Goal: Task Accomplishment & Management: Complete application form

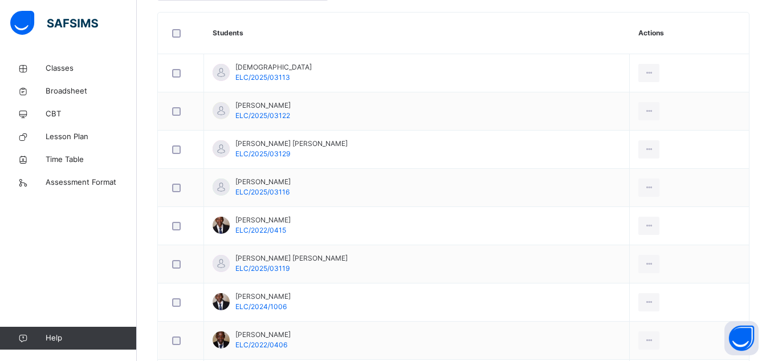
scroll to position [342, 0]
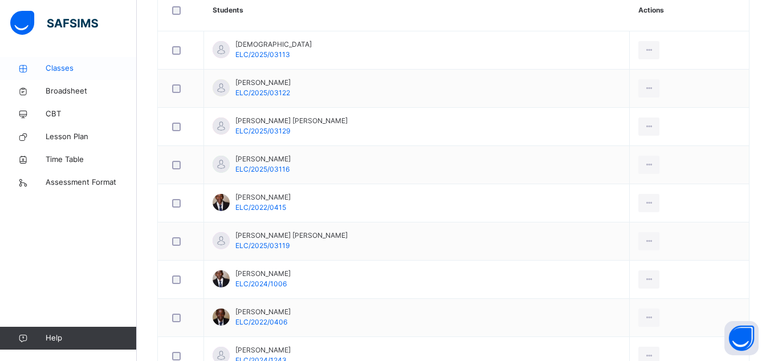
click at [57, 70] on span "Classes" at bounding box center [91, 68] width 91 height 11
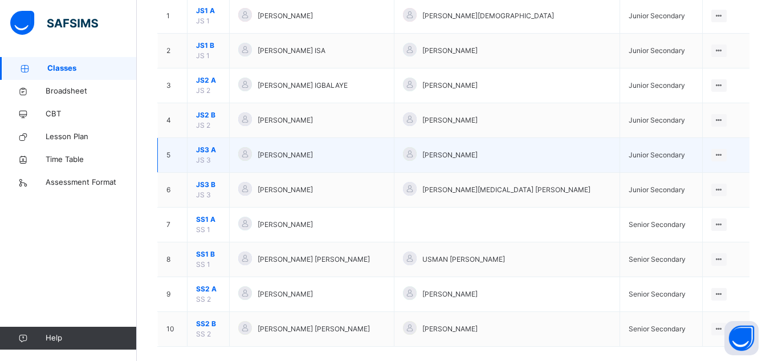
scroll to position [151, 0]
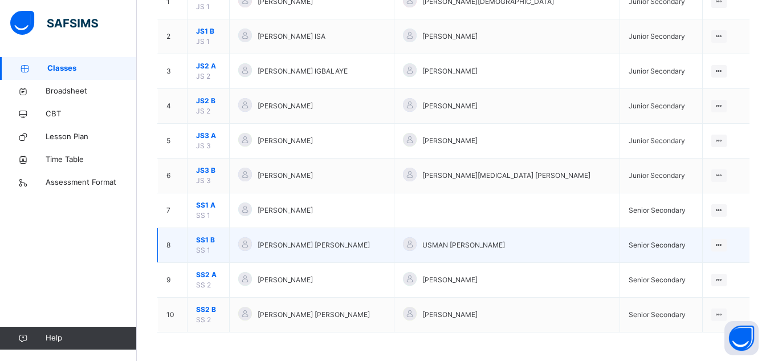
click at [210, 238] on span "SS1 B" at bounding box center [208, 240] width 25 height 10
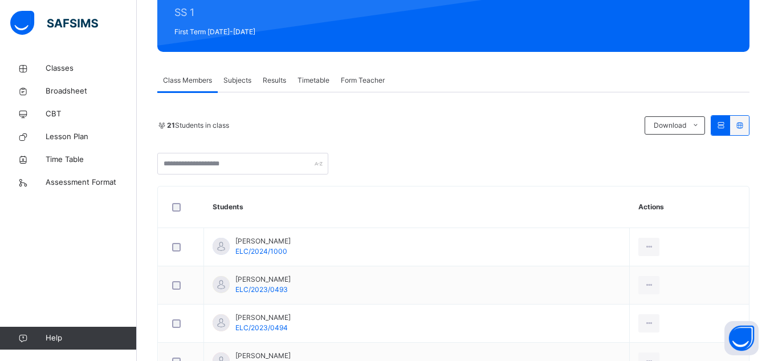
scroll to position [148, 0]
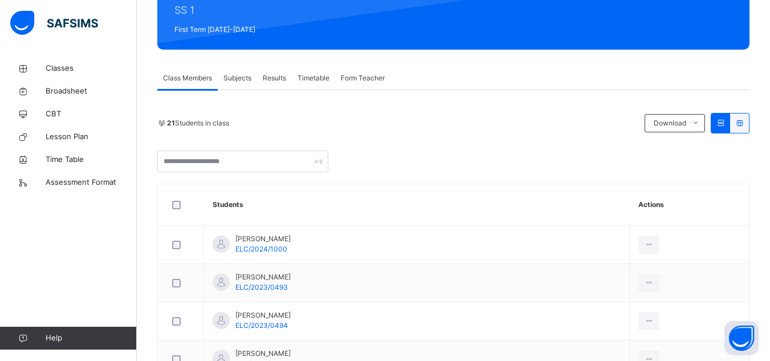
click at [240, 77] on span "Subjects" at bounding box center [238, 78] width 28 height 10
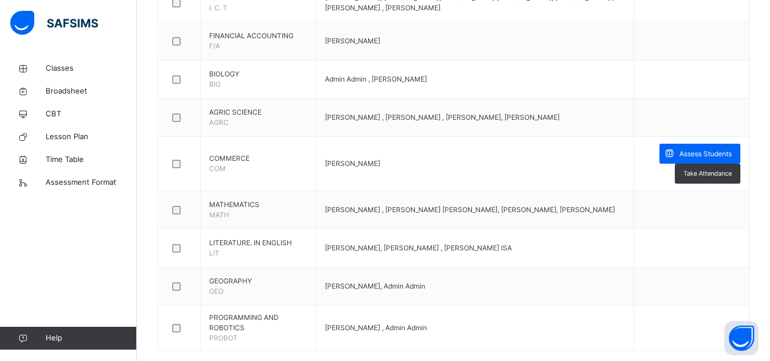
scroll to position [925, 0]
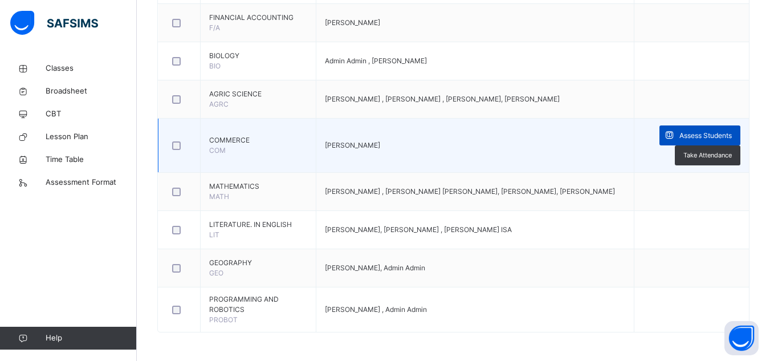
click at [707, 139] on span "Assess Students" at bounding box center [706, 136] width 52 height 10
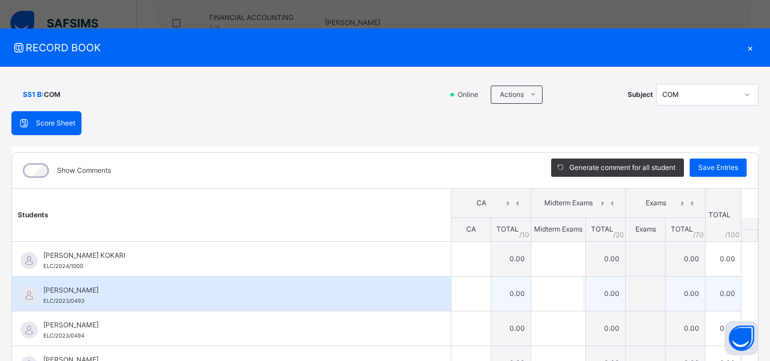
click at [383, 285] on span "[PERSON_NAME]" at bounding box center [234, 290] width 382 height 10
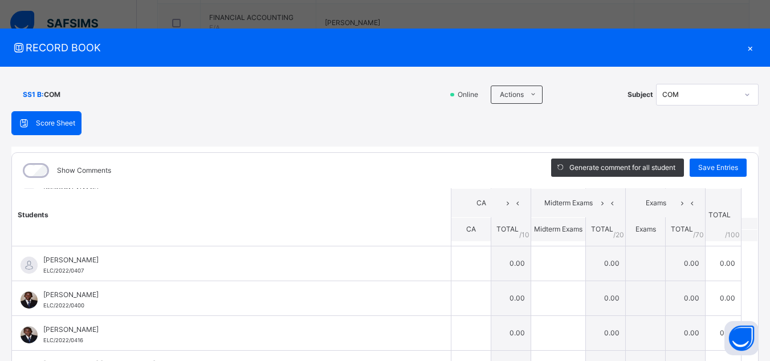
scroll to position [137, 0]
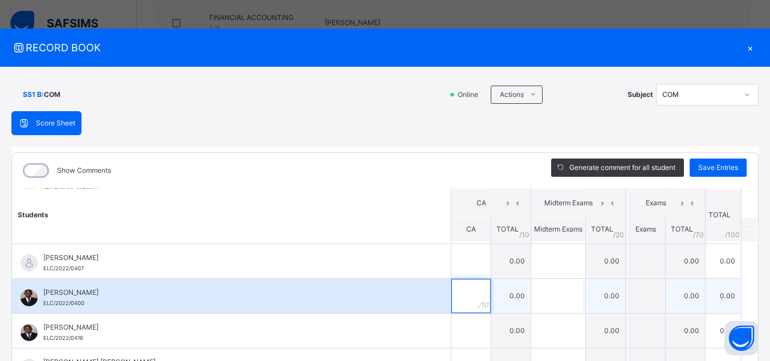
click at [456, 293] on input "text" at bounding box center [471, 296] width 39 height 34
type input "**"
click at [546, 298] on input "text" at bounding box center [556, 296] width 51 height 34
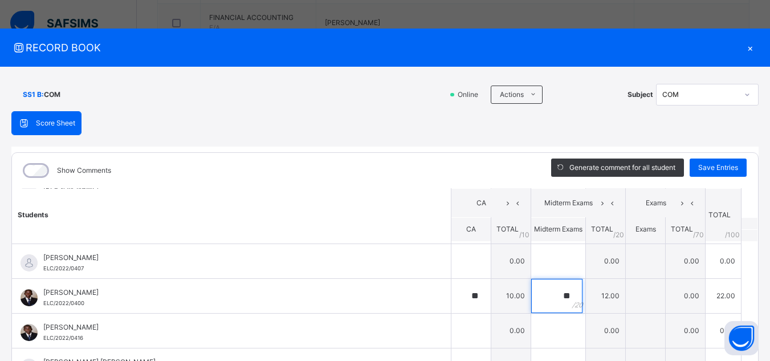
type input "**"
click at [391, 241] on th "Students" at bounding box center [232, 214] width 440 height 53
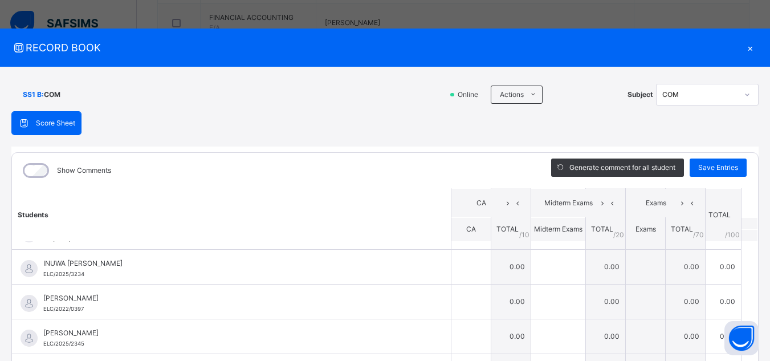
scroll to position [342, 0]
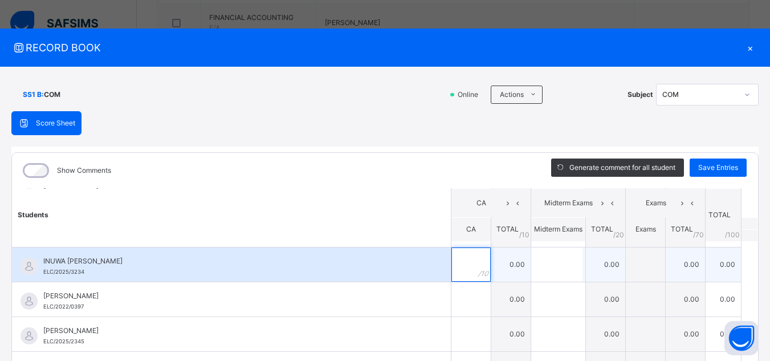
click at [463, 269] on div at bounding box center [471, 264] width 39 height 34
type input "**"
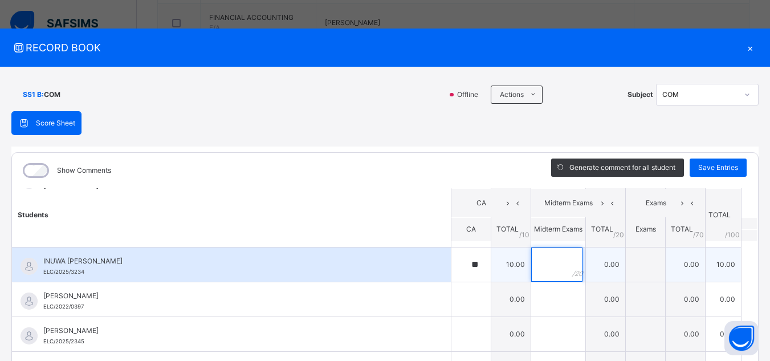
click at [547, 270] on input "text" at bounding box center [556, 264] width 51 height 34
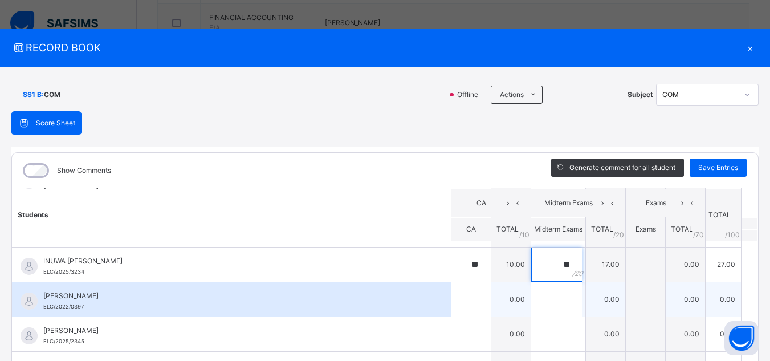
type input "**"
click at [373, 283] on div "[PERSON_NAME]/2022/0397" at bounding box center [231, 299] width 439 height 34
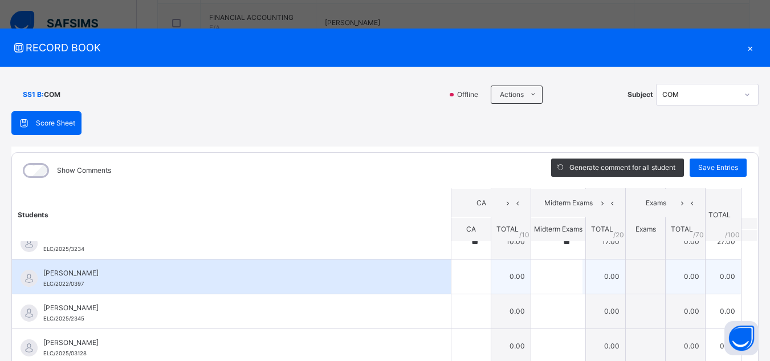
scroll to position [388, 0]
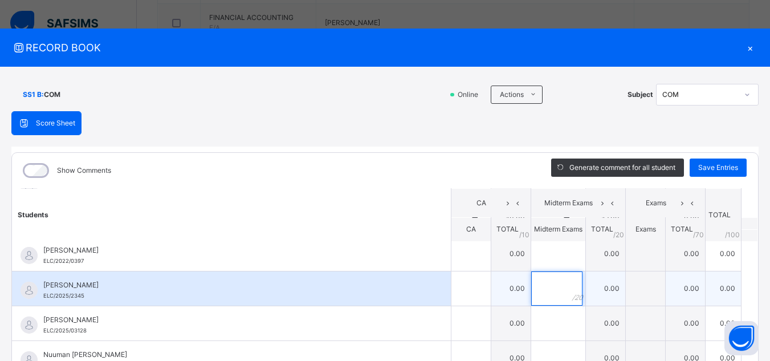
click at [541, 289] on input "text" at bounding box center [556, 288] width 51 height 34
type input "**"
click at [460, 291] on div at bounding box center [471, 288] width 39 height 34
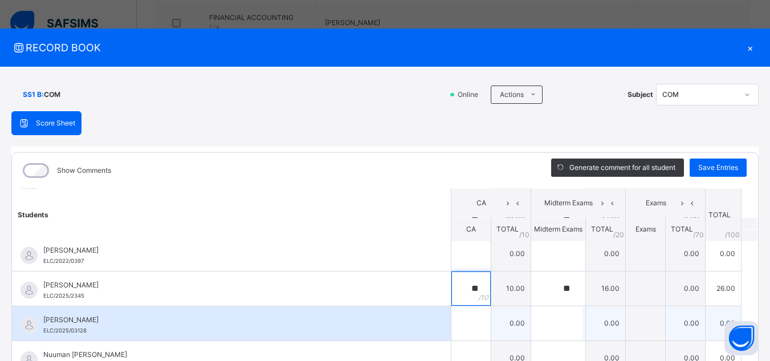
type input "**"
click at [452, 326] on input "text" at bounding box center [471, 323] width 39 height 34
type input "**"
click at [531, 315] on input "text" at bounding box center [556, 323] width 51 height 34
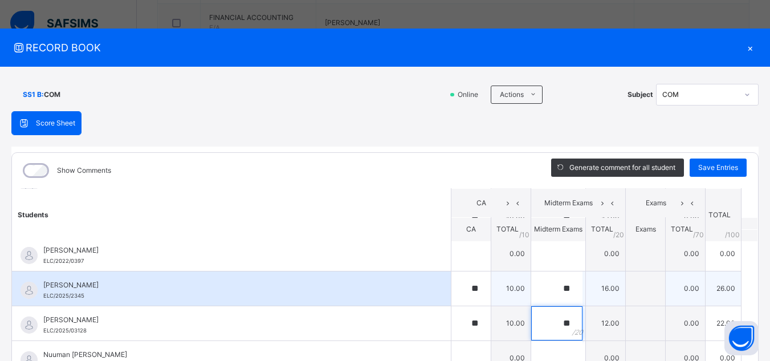
type input "**"
click at [417, 289] on div "[PERSON_NAME] ELC/2025/2345" at bounding box center [231, 288] width 439 height 34
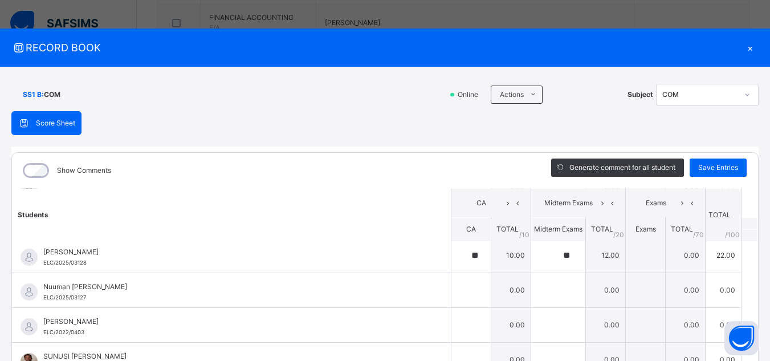
scroll to position [456, 0]
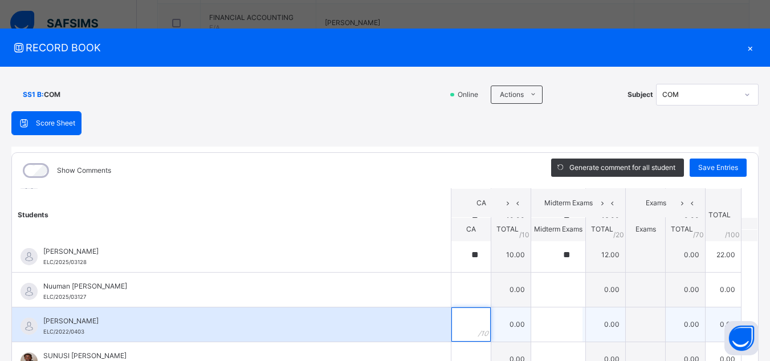
click at [453, 335] on input "text" at bounding box center [471, 324] width 39 height 34
type input "**"
click at [547, 319] on input "text" at bounding box center [556, 324] width 51 height 34
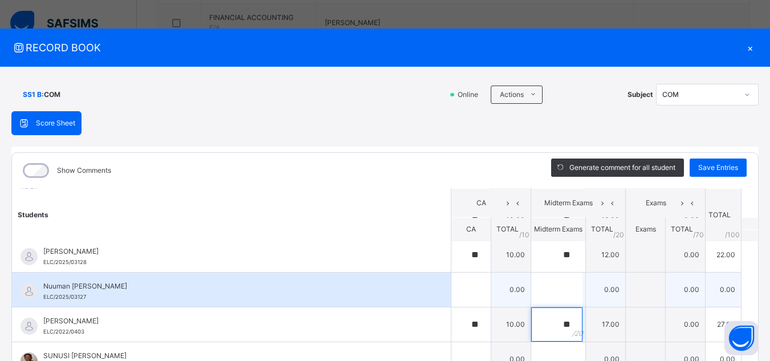
type input "**"
click at [379, 297] on div "Nuuman [PERSON_NAME] ELC/2025/03127" at bounding box center [234, 291] width 382 height 21
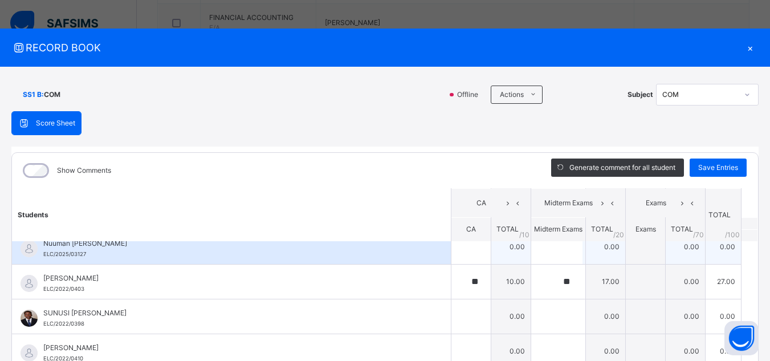
scroll to position [23, 0]
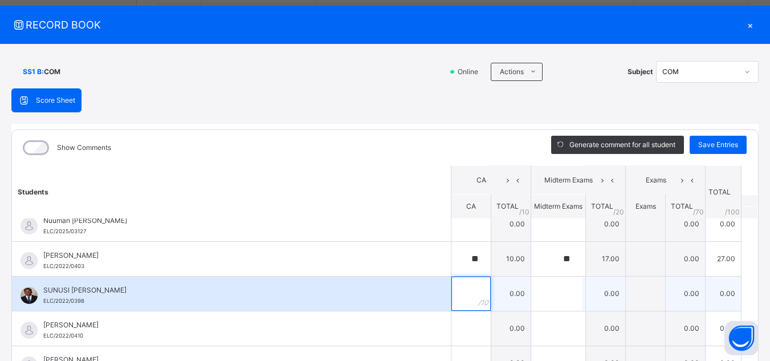
click at [452, 297] on input "text" at bounding box center [471, 294] width 39 height 34
type input "*"
click at [545, 286] on input "text" at bounding box center [556, 294] width 51 height 34
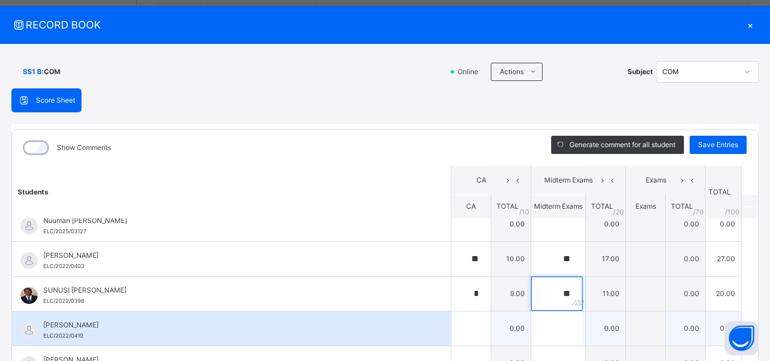
type input "**"
click at [452, 329] on input "text" at bounding box center [471, 328] width 39 height 34
type input "**"
click at [554, 330] on input "text" at bounding box center [556, 328] width 51 height 34
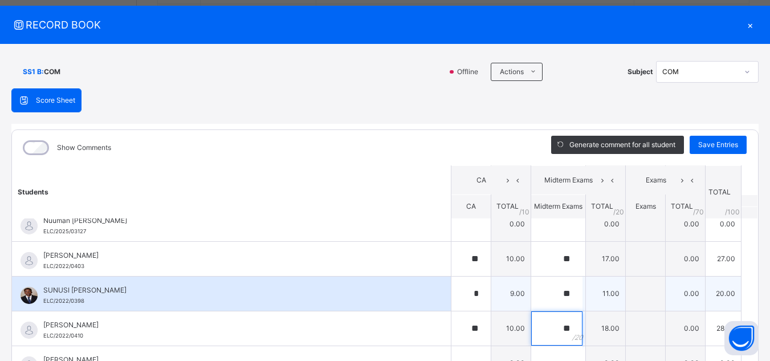
type input "**"
click at [362, 279] on div "SUNUSI [PERSON_NAME] ELC/2022/0398" at bounding box center [231, 294] width 439 height 34
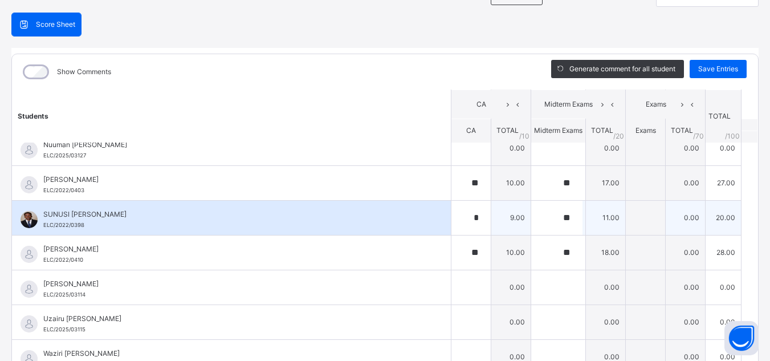
scroll to position [114, 0]
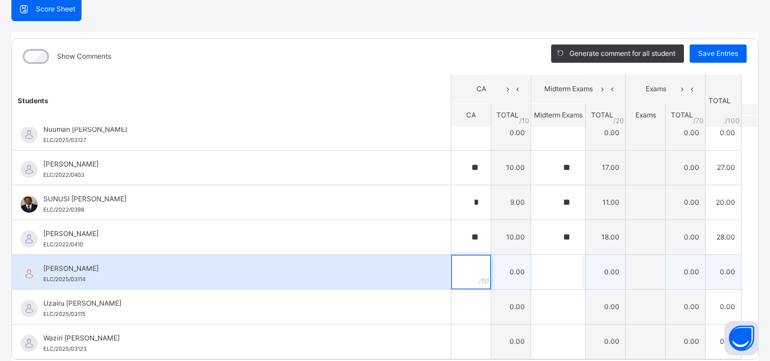
click at [452, 282] on input "text" at bounding box center [471, 272] width 39 height 34
type input "**"
click at [545, 280] on input "text" at bounding box center [556, 272] width 51 height 34
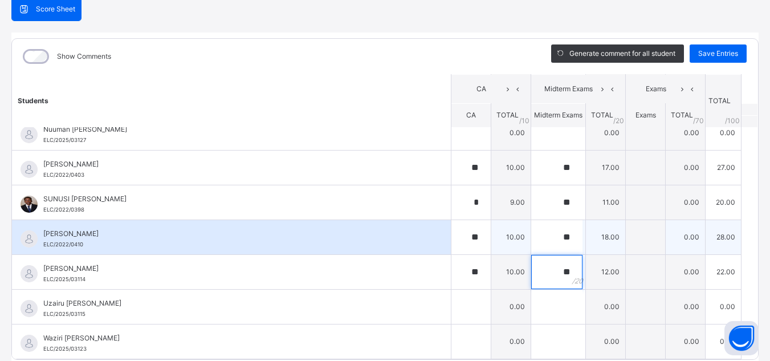
type input "**"
click at [368, 254] on div "[PERSON_NAME] ELC/2022/0410" at bounding box center [231, 237] width 439 height 34
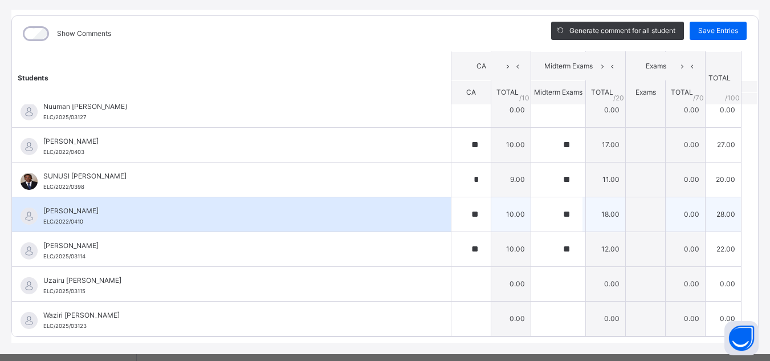
scroll to position [159, 0]
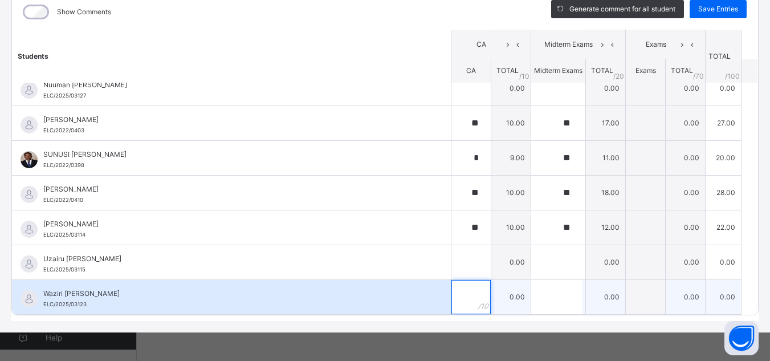
click at [467, 302] on div at bounding box center [471, 297] width 39 height 34
type input "*"
type input "**"
click at [551, 297] on input "text" at bounding box center [556, 297] width 51 height 34
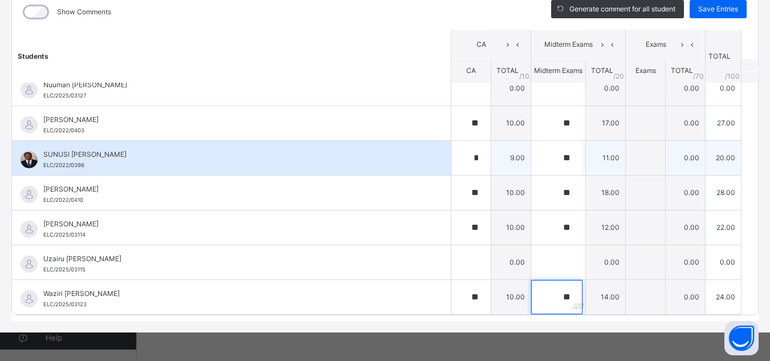
type input "**"
click at [473, 160] on div "*" at bounding box center [471, 158] width 39 height 34
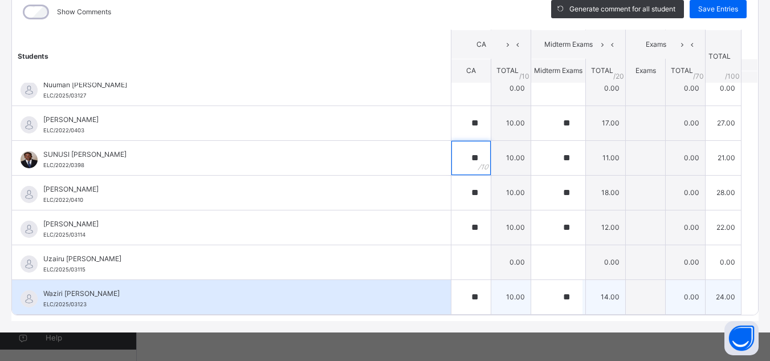
type input "**"
click at [347, 289] on span "Waziri [PERSON_NAME]" at bounding box center [234, 294] width 382 height 10
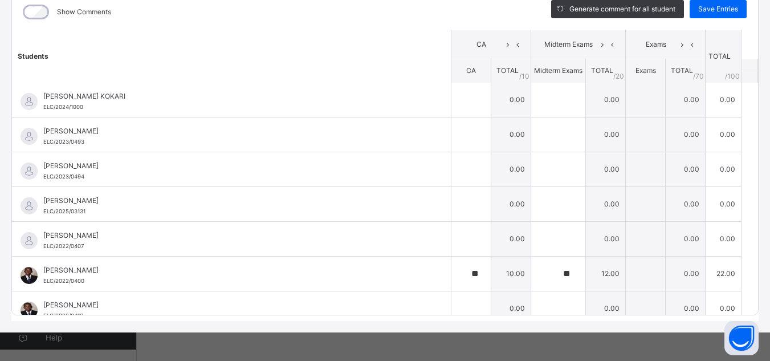
scroll to position [0, 0]
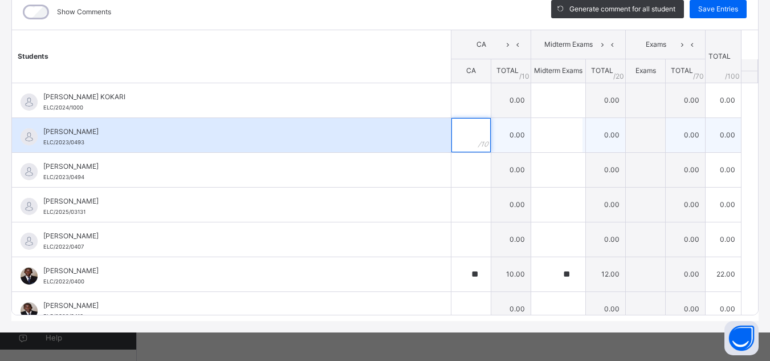
click at [454, 139] on input "text" at bounding box center [471, 135] width 39 height 34
type input "**"
click at [539, 141] on input "text" at bounding box center [556, 135] width 51 height 34
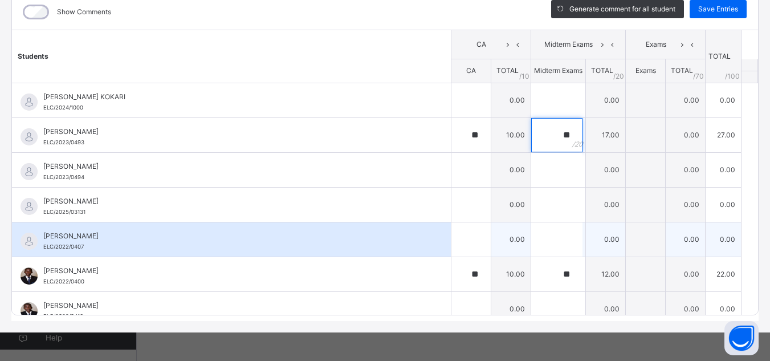
type input "**"
click at [452, 247] on input "text" at bounding box center [471, 239] width 39 height 34
type input "**"
click at [545, 243] on input "text" at bounding box center [556, 239] width 51 height 34
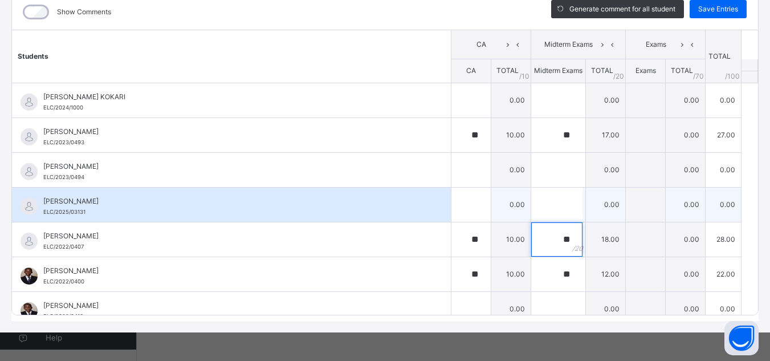
type input "**"
click at [452, 206] on input "text" at bounding box center [471, 205] width 39 height 34
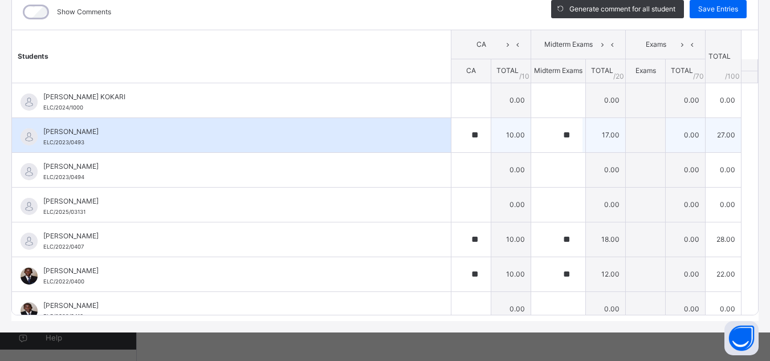
click at [384, 149] on div "[PERSON_NAME] Audi ELC/2023/0493" at bounding box center [231, 135] width 439 height 34
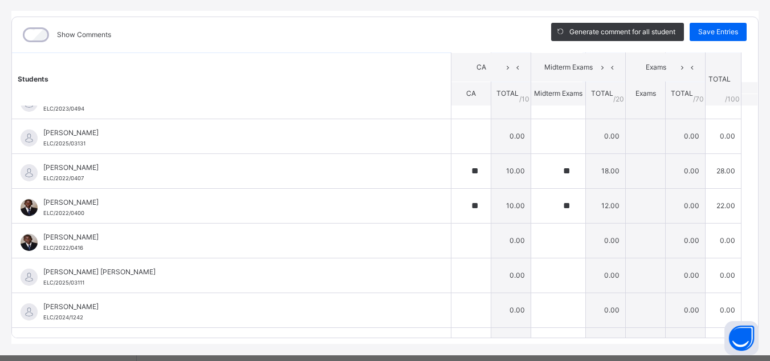
scroll to position [114, 0]
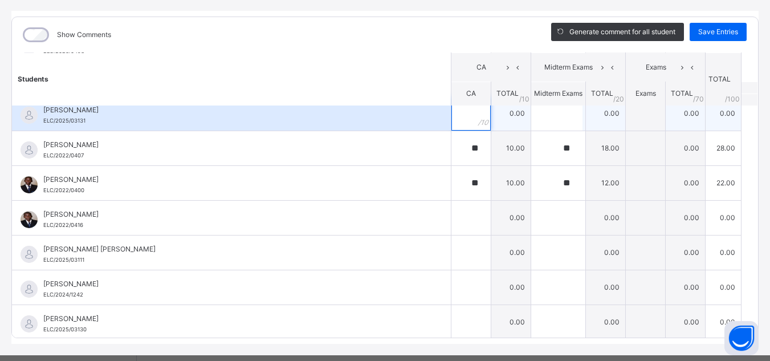
click at [456, 121] on input "text" at bounding box center [471, 113] width 39 height 34
type input "**"
click at [532, 118] on input "text" at bounding box center [556, 113] width 51 height 34
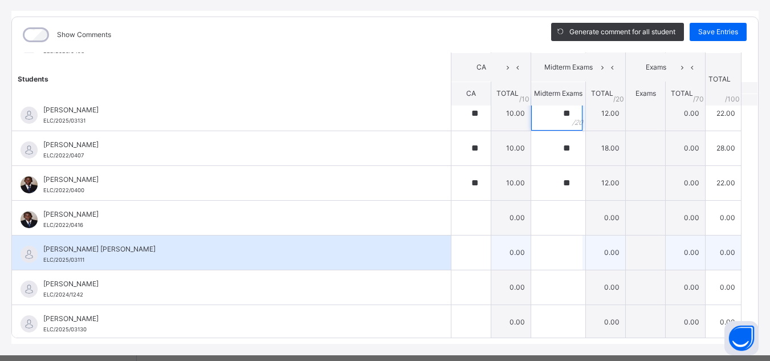
type input "**"
click at [452, 249] on input "text" at bounding box center [471, 253] width 39 height 34
type input "**"
click at [539, 251] on input "text" at bounding box center [556, 253] width 51 height 34
type input "**"
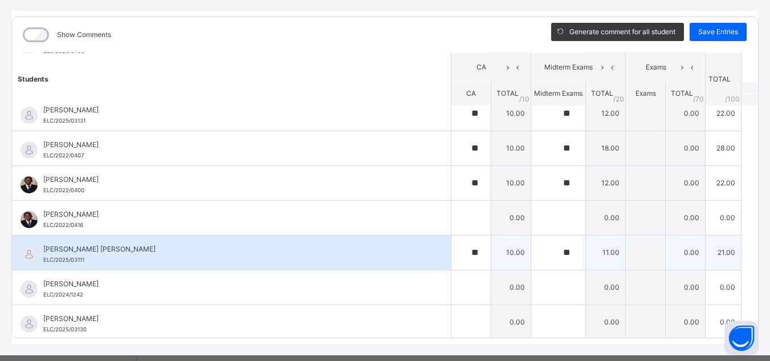
click at [291, 258] on div "[PERSON_NAME] [PERSON_NAME] ELC/2025/03111" at bounding box center [234, 254] width 382 height 21
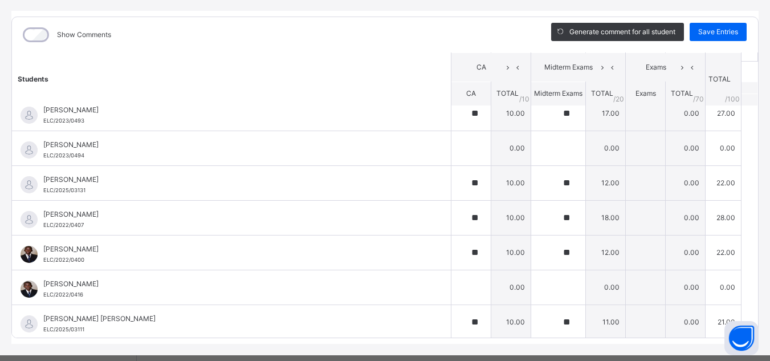
scroll to position [23, 0]
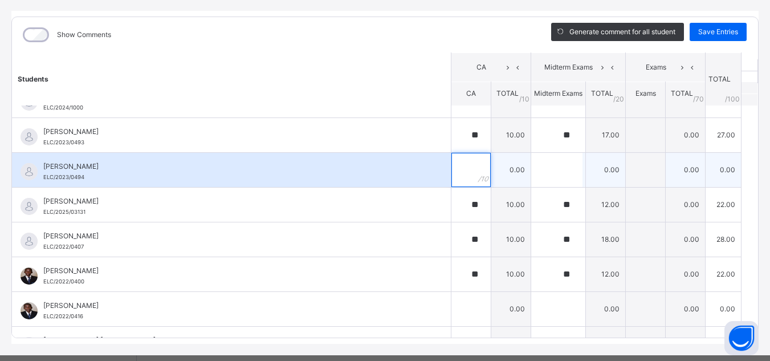
click at [452, 170] on input "text" at bounding box center [471, 170] width 39 height 34
type input "**"
click at [533, 171] on input "text" at bounding box center [556, 170] width 51 height 34
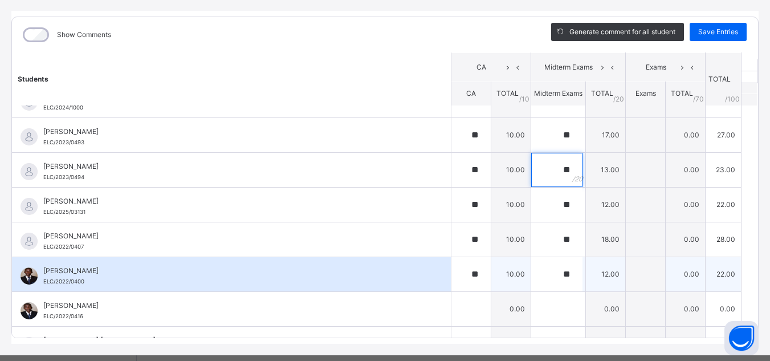
type input "**"
click at [307, 274] on span "[PERSON_NAME]" at bounding box center [234, 271] width 382 height 10
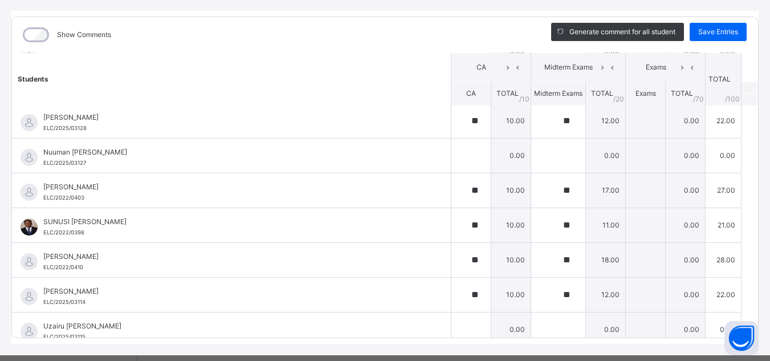
scroll to position [456, 0]
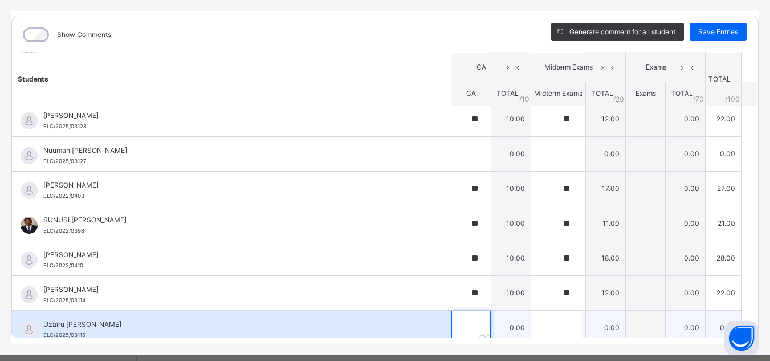
click at [452, 319] on input "text" at bounding box center [471, 328] width 39 height 34
type input "**"
click at [533, 330] on input "text" at bounding box center [556, 328] width 51 height 34
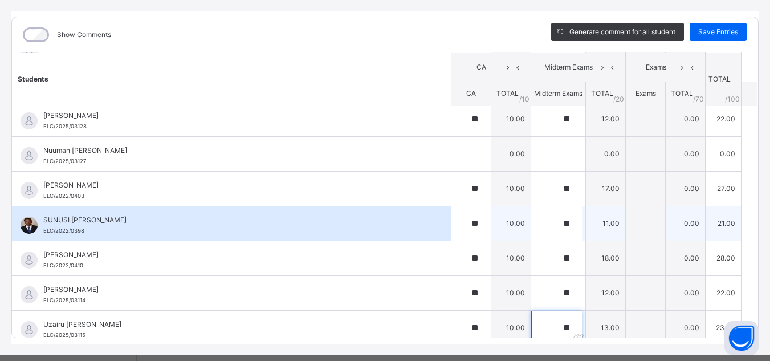
type input "**"
click at [382, 225] on div "SUNUSI [PERSON_NAME] ELC/2022/0398" at bounding box center [234, 225] width 382 height 21
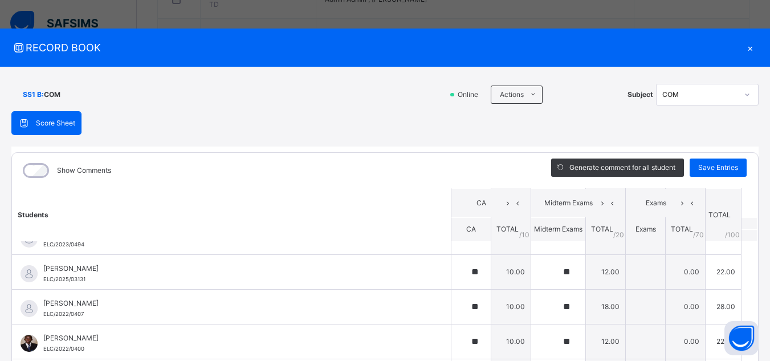
scroll to position [114, 0]
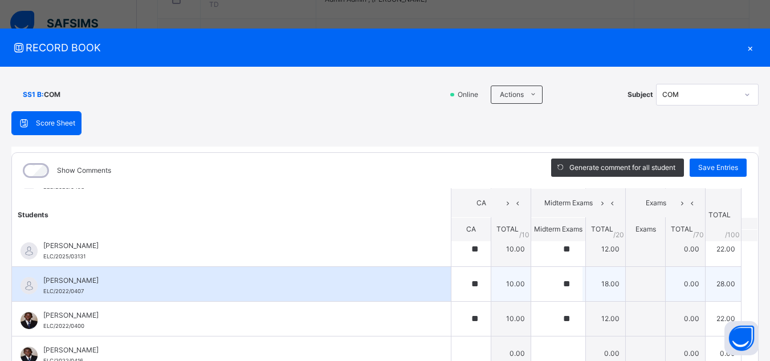
click at [347, 271] on div "[PERSON_NAME]/2022/0407" at bounding box center [231, 284] width 439 height 34
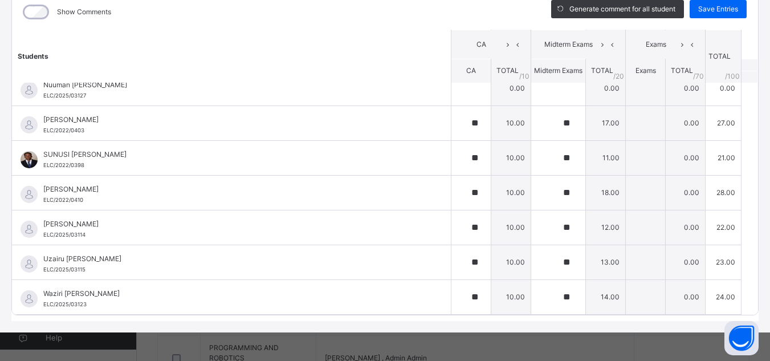
scroll to position [880, 0]
click at [702, 11] on span "Save Entries" at bounding box center [719, 9] width 40 height 10
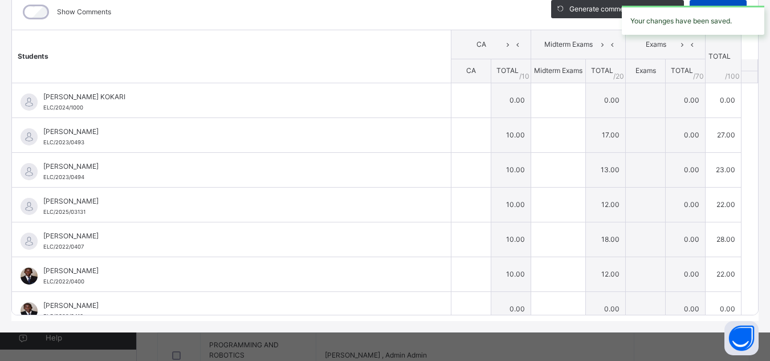
type input "**"
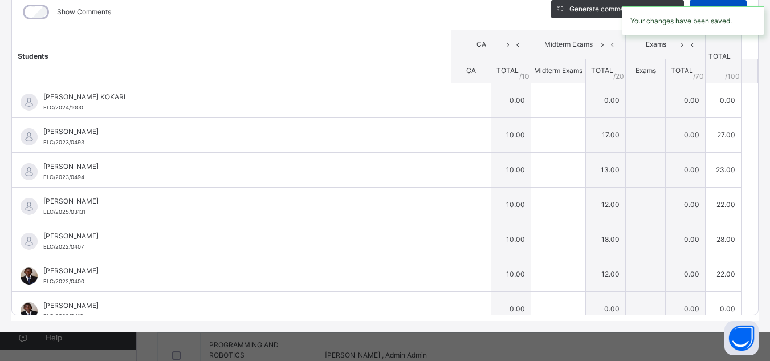
type input "**"
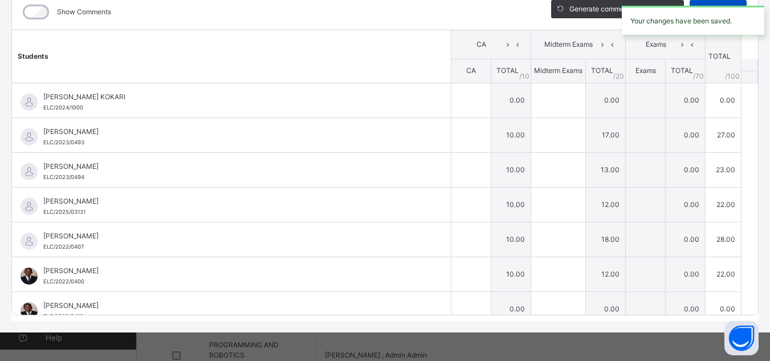
type input "**"
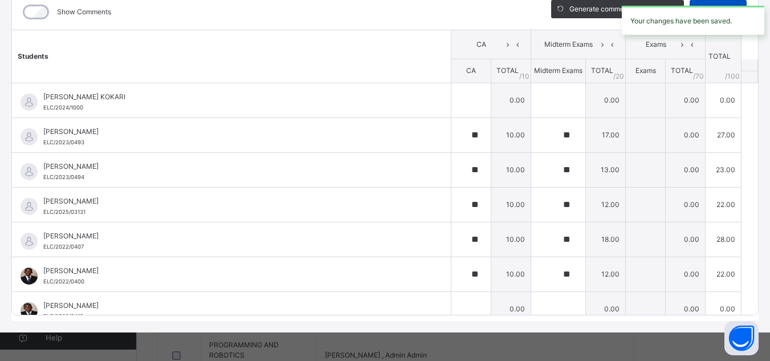
type input "**"
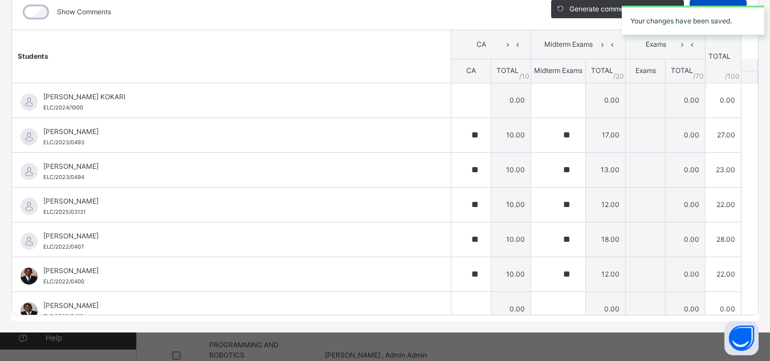
type input "**"
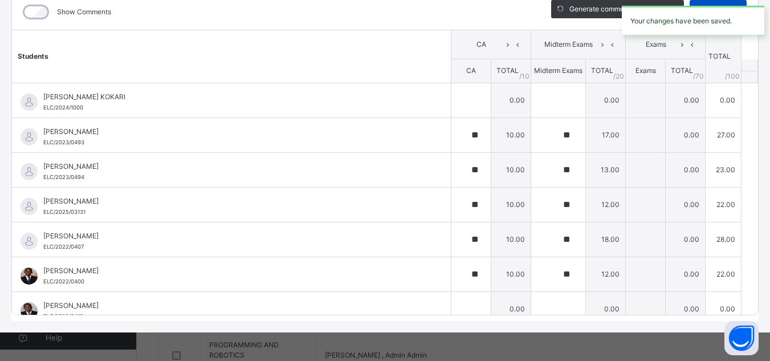
type input "**"
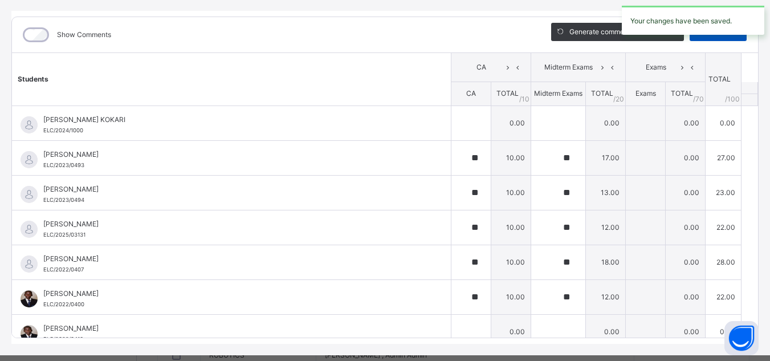
scroll to position [113, 0]
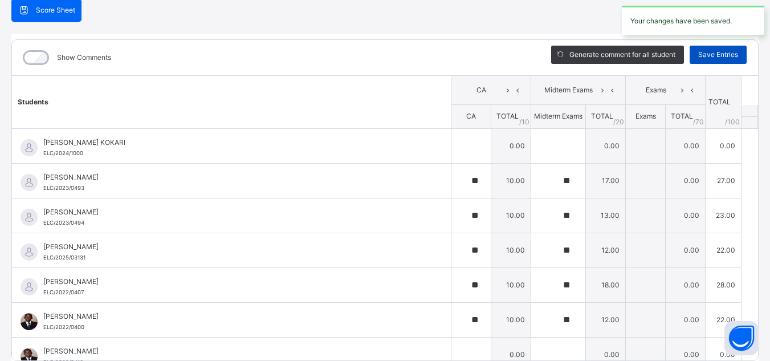
click at [707, 54] on span "Save Entries" at bounding box center [719, 55] width 40 height 10
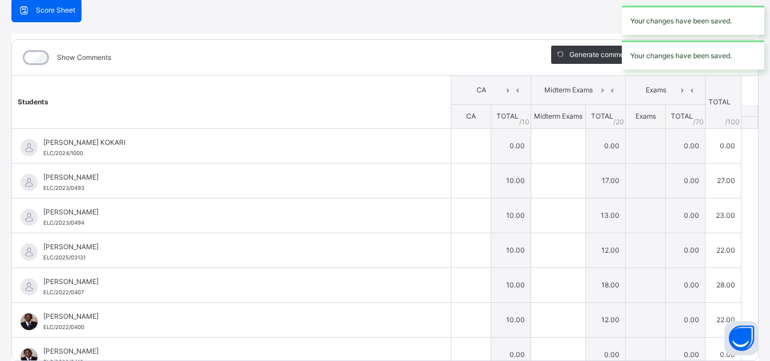
type input "**"
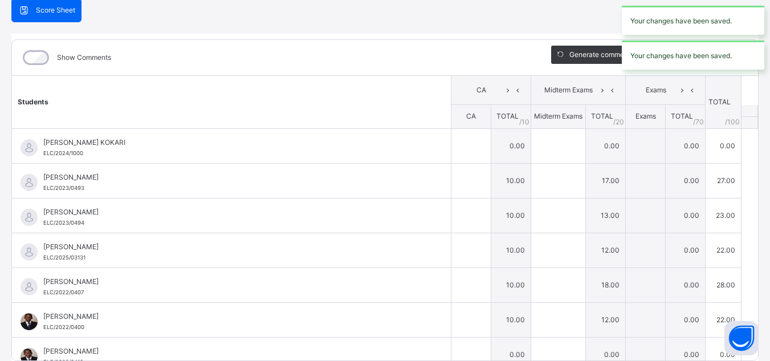
type input "**"
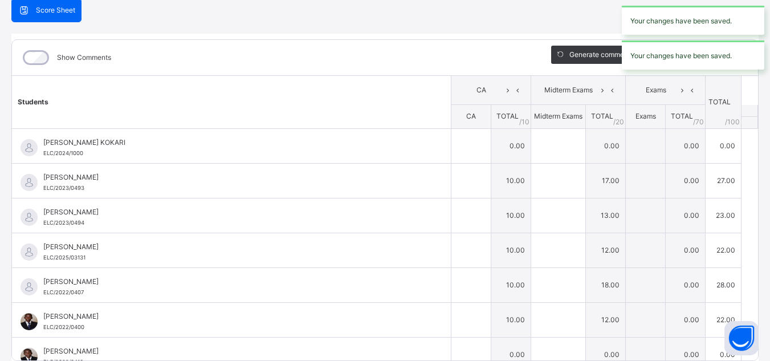
type input "**"
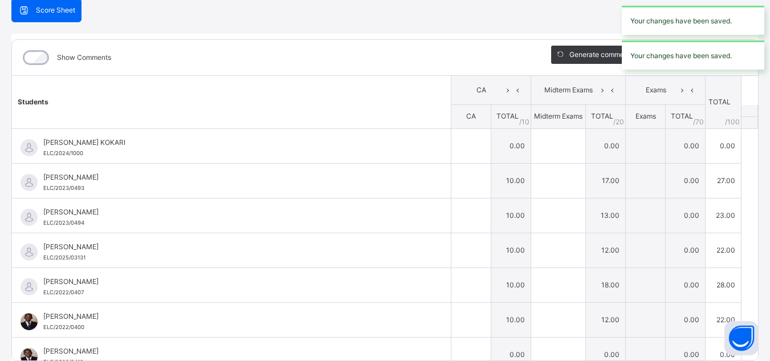
type input "**"
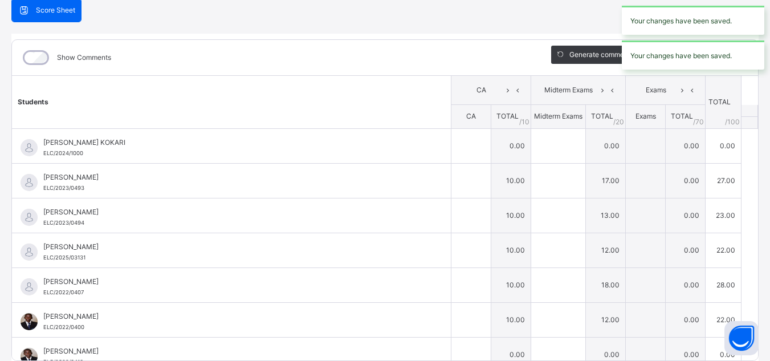
type input "**"
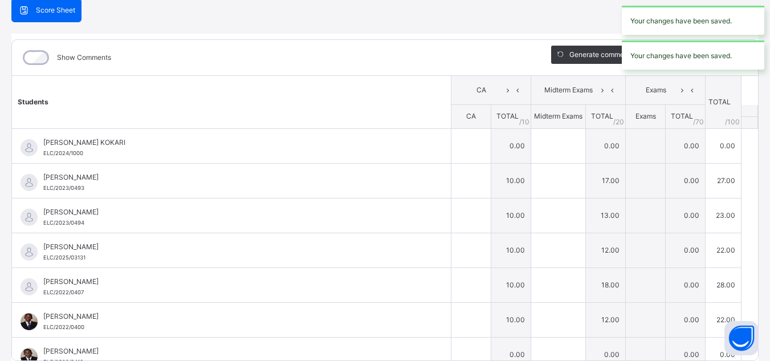
type input "**"
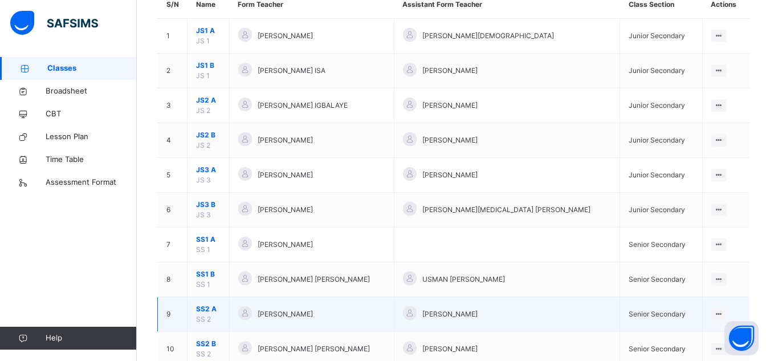
scroll to position [137, 0]
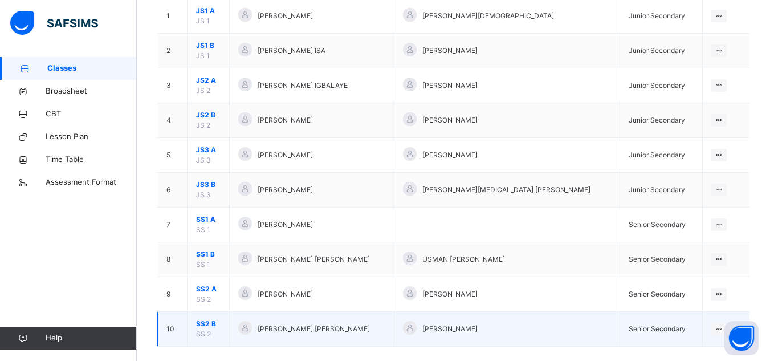
click at [210, 324] on span "SS2 B" at bounding box center [208, 324] width 25 height 10
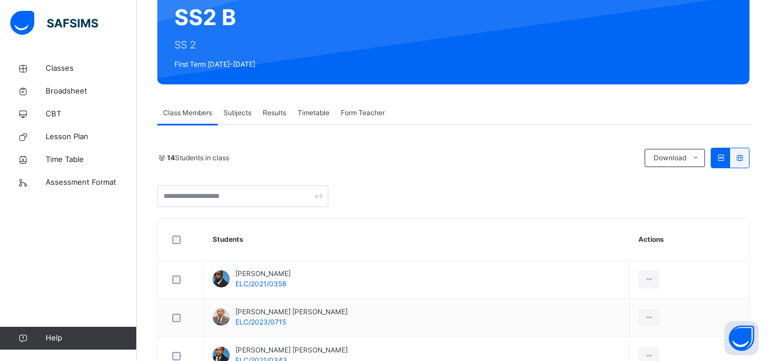
scroll to position [114, 0]
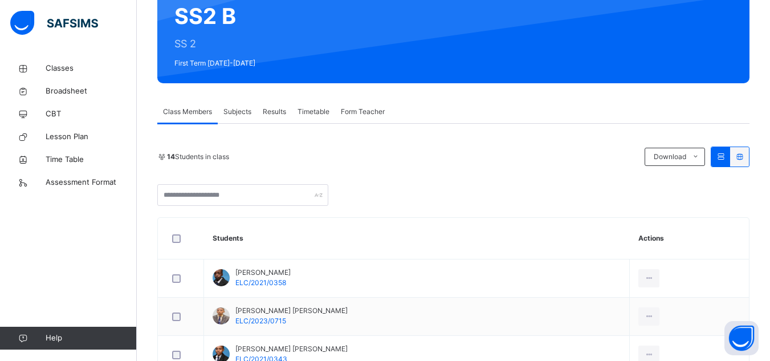
click at [237, 109] on span "Subjects" at bounding box center [238, 112] width 28 height 10
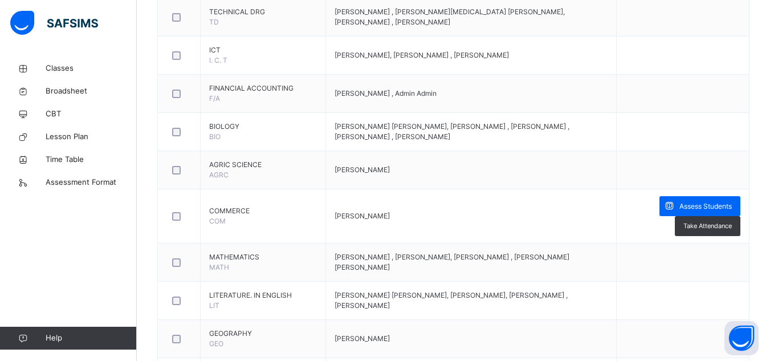
scroll to position [844, 0]
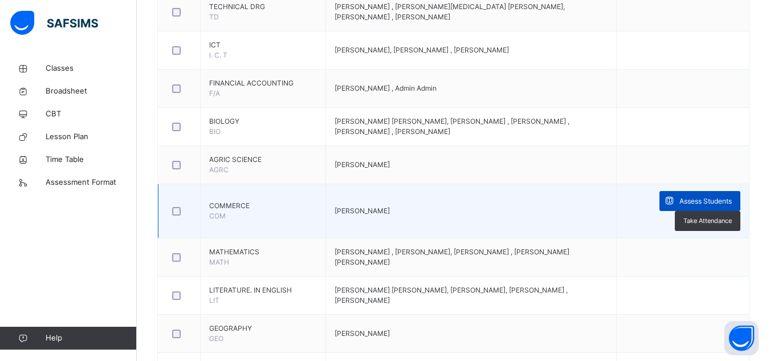
click at [719, 204] on span "Assess Students" at bounding box center [706, 201] width 52 height 10
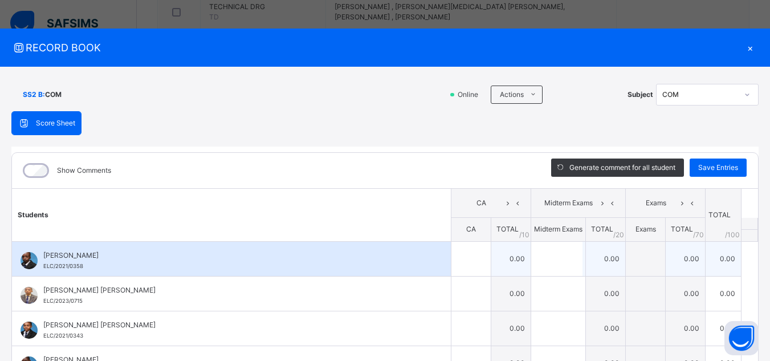
scroll to position [867, 0]
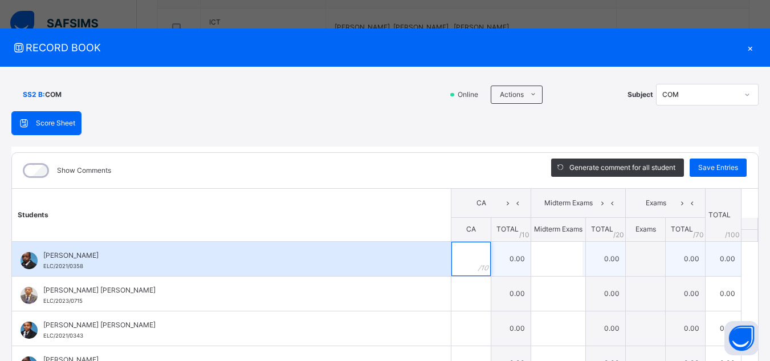
click at [456, 261] on input "text" at bounding box center [471, 259] width 39 height 34
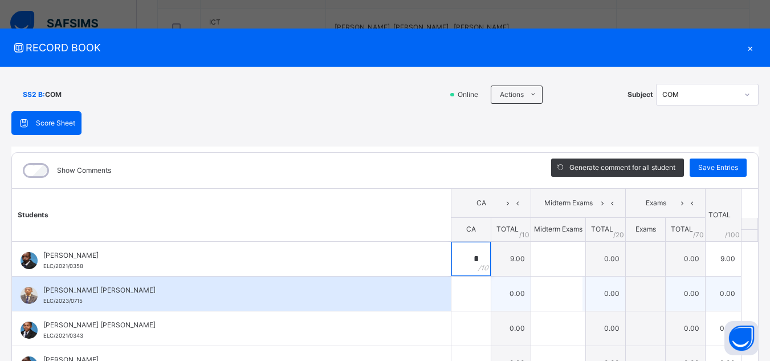
type input "*"
click at [453, 297] on input "text" at bounding box center [471, 294] width 39 height 34
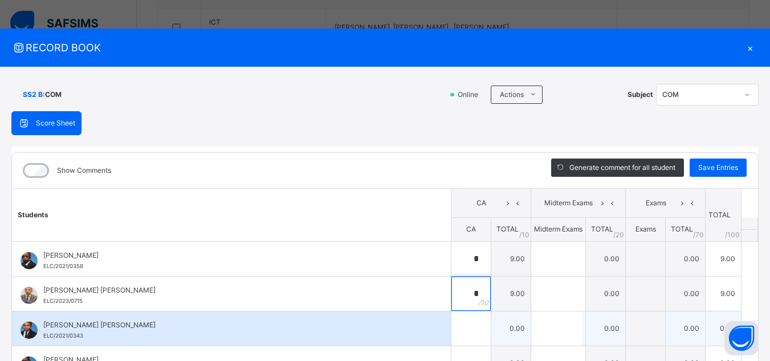
type input "*"
click at [463, 323] on div at bounding box center [471, 328] width 39 height 34
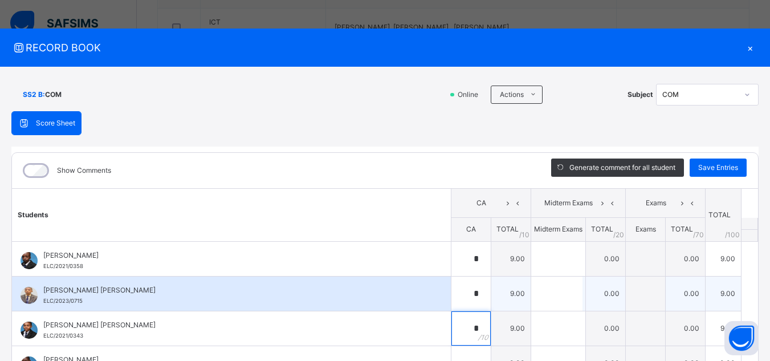
type input "*"
click at [401, 306] on div "[PERSON_NAME] [PERSON_NAME] ELC/2023/0715" at bounding box center [231, 294] width 439 height 34
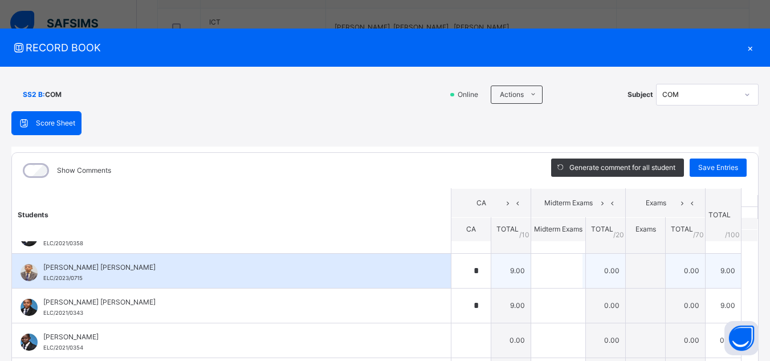
scroll to position [46, 0]
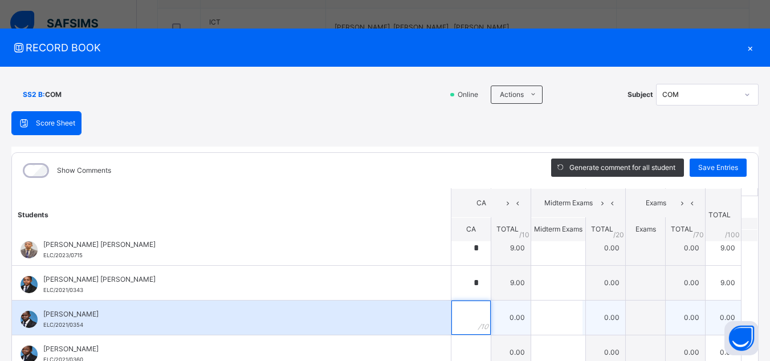
click at [460, 316] on input "text" at bounding box center [471, 318] width 39 height 34
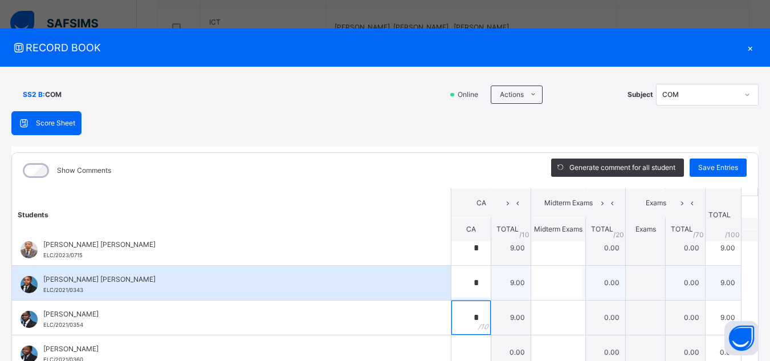
type input "*"
click at [356, 296] on div "[PERSON_NAME] [PERSON_NAME] ELC/2021/0343" at bounding box center [231, 283] width 439 height 34
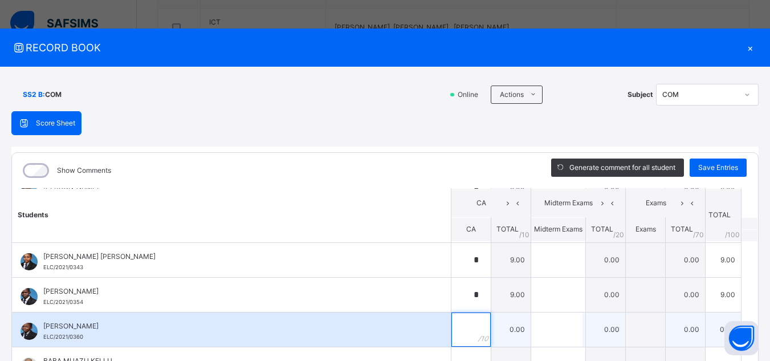
click at [462, 326] on div at bounding box center [471, 329] width 39 height 34
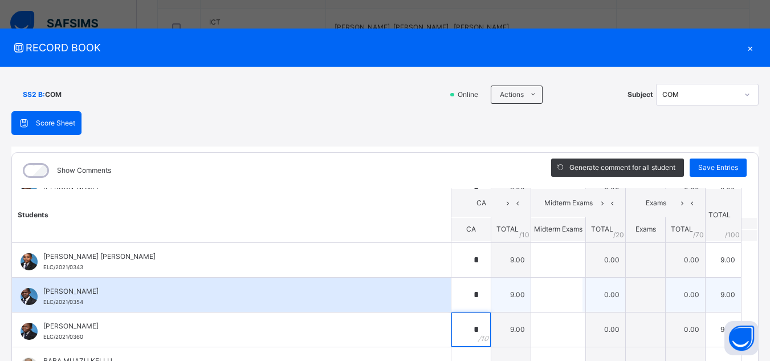
type input "*"
click at [397, 303] on div "[PERSON_NAME] ELC/2021/0354" at bounding box center [234, 296] width 382 height 21
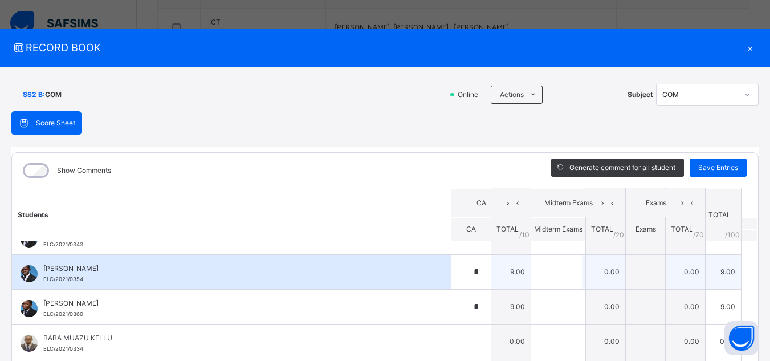
scroll to position [114, 0]
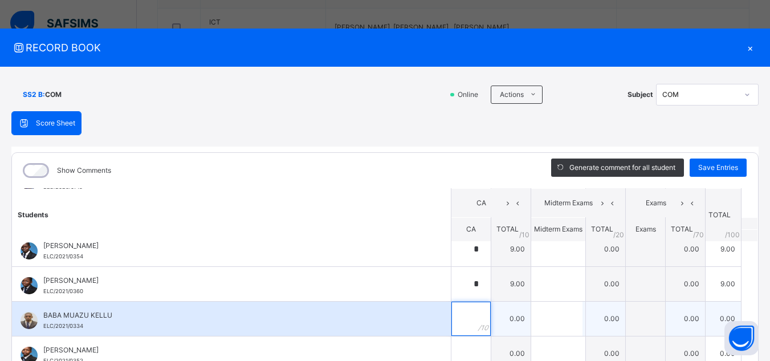
click at [454, 316] on input "text" at bounding box center [471, 319] width 39 height 34
type input "*"
click at [395, 316] on span "BABA MUAZU KELLU" at bounding box center [234, 315] width 382 height 10
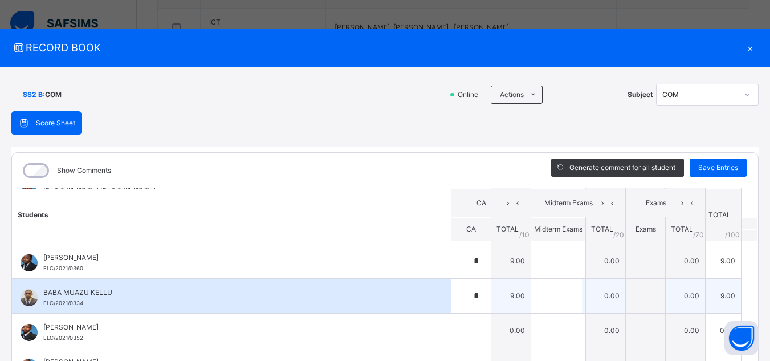
scroll to position [160, 0]
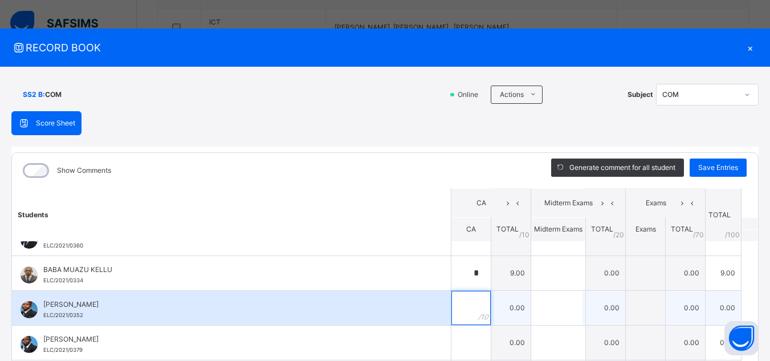
click at [456, 302] on input "text" at bounding box center [471, 308] width 39 height 34
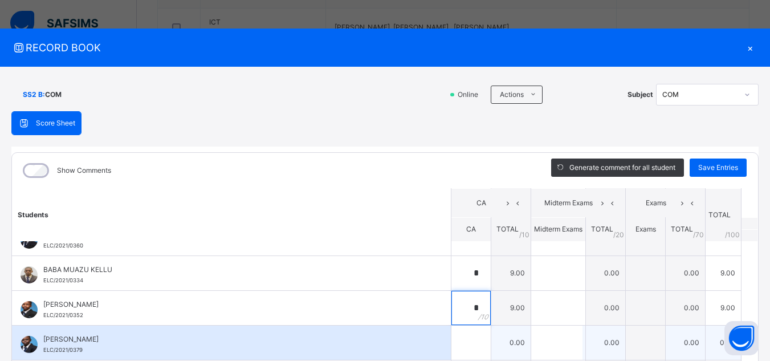
type input "*"
click at [407, 331] on div "[PERSON_NAME] ELC/2021/0379" at bounding box center [231, 343] width 439 height 34
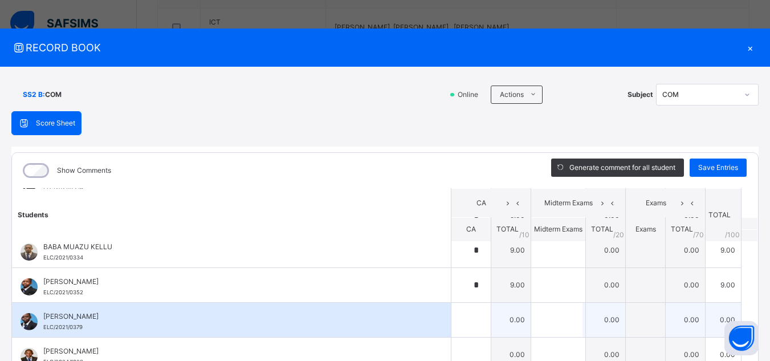
scroll to position [205, 0]
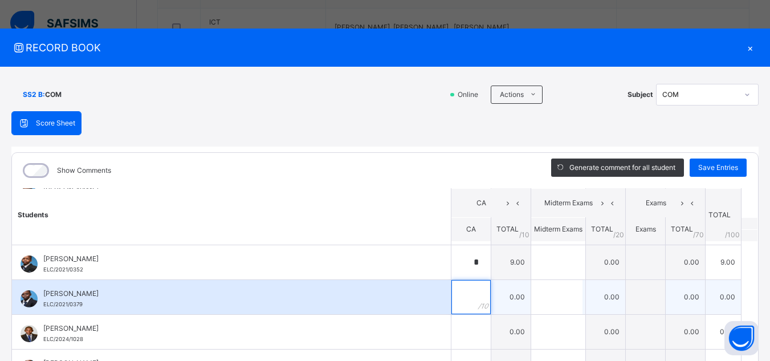
click at [452, 293] on input "text" at bounding box center [471, 297] width 39 height 34
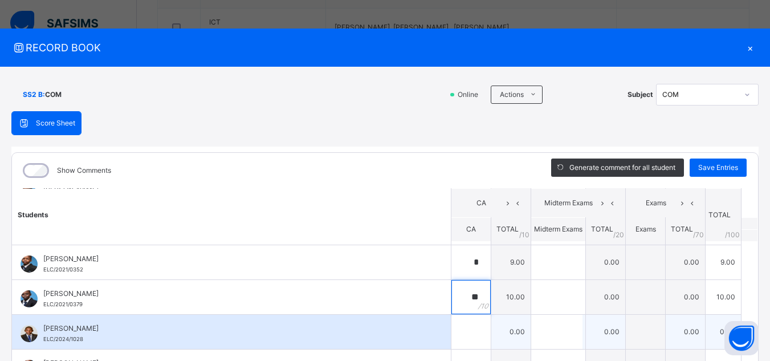
type input "**"
click at [452, 326] on input "text" at bounding box center [471, 332] width 39 height 34
type input "*"
click at [392, 342] on div "JIBRIL YAMUSA SHEHU ELC/2024/1028" at bounding box center [234, 333] width 382 height 21
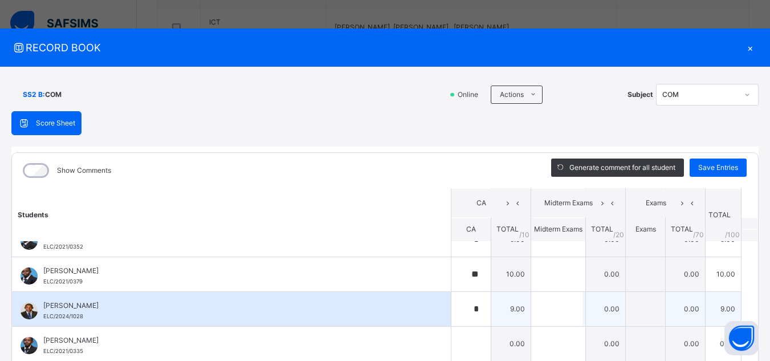
scroll to position [251, 0]
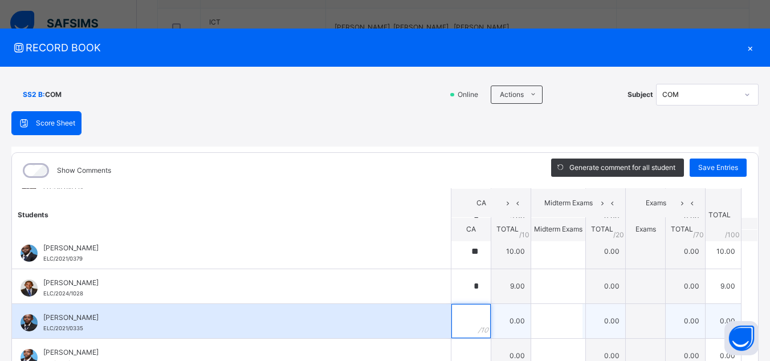
click at [454, 325] on input "text" at bounding box center [471, 321] width 39 height 34
type input "*"
click at [382, 332] on div "[PERSON_NAME] ELC/2021/0335" at bounding box center [234, 322] width 382 height 21
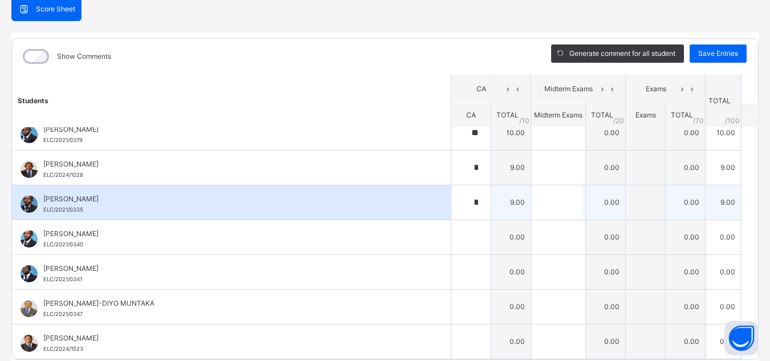
scroll to position [137, 0]
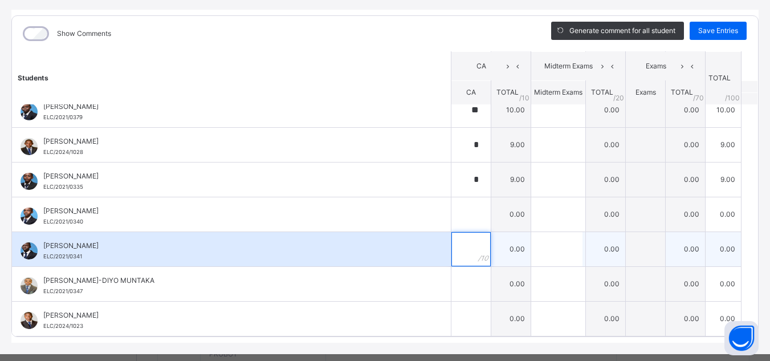
click at [454, 250] on input "text" at bounding box center [471, 249] width 39 height 34
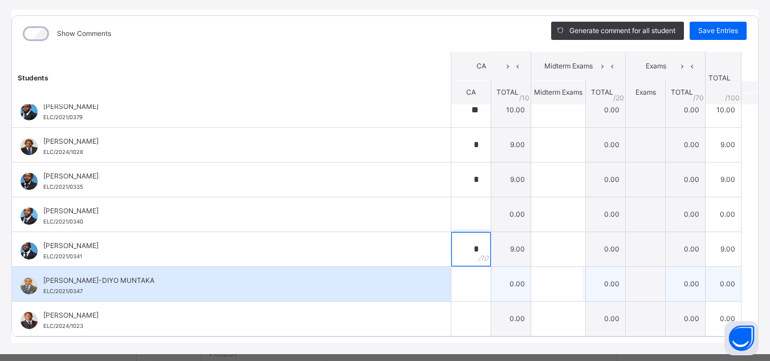
type input "*"
click at [458, 280] on input "text" at bounding box center [471, 284] width 39 height 34
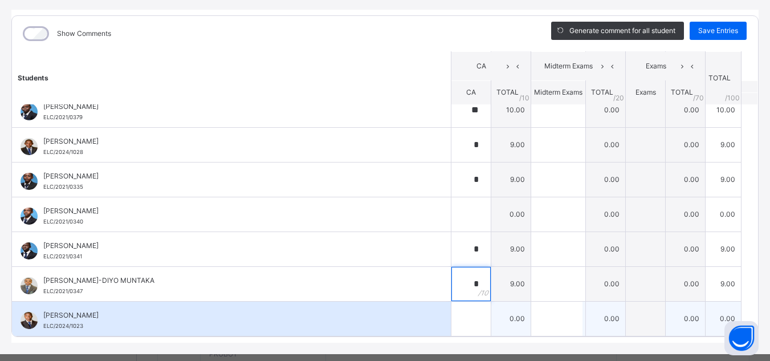
type input "*"
click at [457, 316] on input "text" at bounding box center [471, 319] width 39 height 34
type input "**"
click at [388, 302] on div "[PERSON_NAME]/2024/1023" at bounding box center [231, 319] width 439 height 34
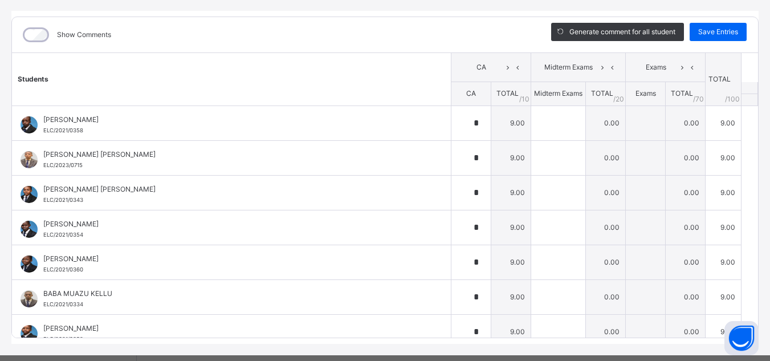
scroll to position [113, 0]
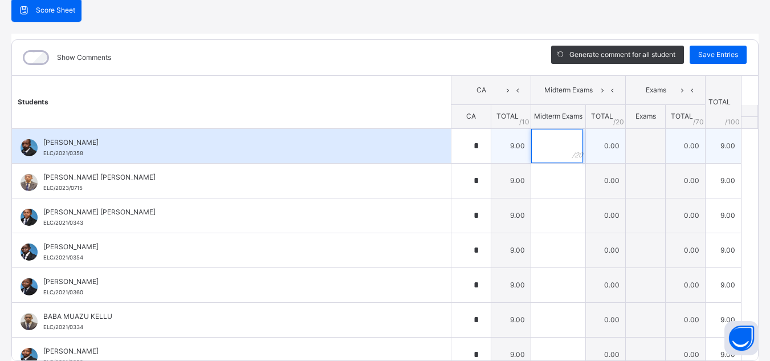
click at [535, 154] on input "text" at bounding box center [556, 146] width 51 height 34
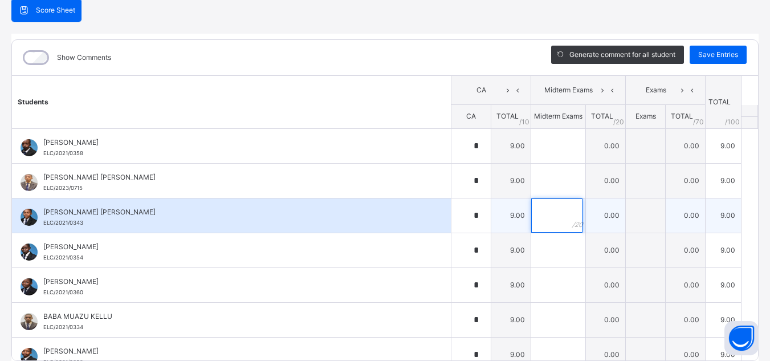
click at [539, 221] on input "text" at bounding box center [556, 215] width 51 height 34
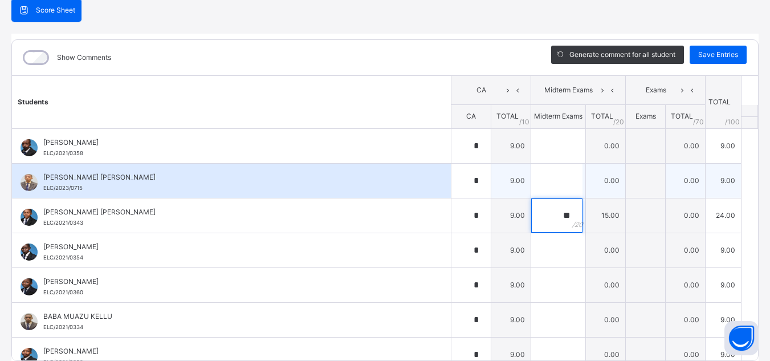
type input "**"
click at [540, 181] on input "text" at bounding box center [556, 181] width 51 height 34
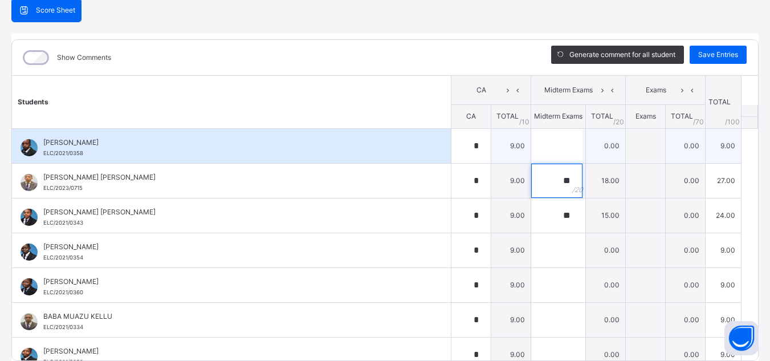
type input "**"
click at [531, 140] on input "text" at bounding box center [556, 146] width 51 height 34
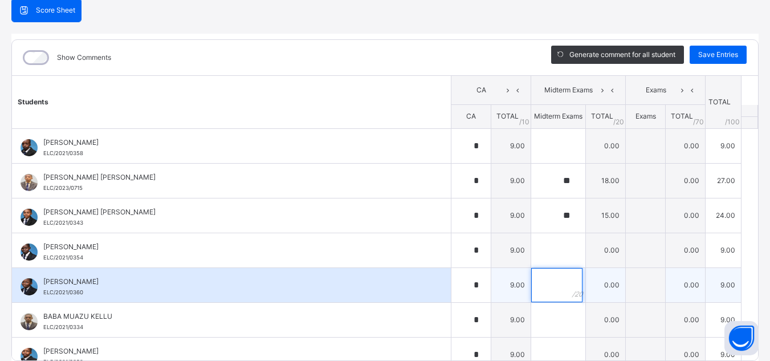
click at [539, 285] on input "text" at bounding box center [556, 285] width 51 height 34
type input "**"
click at [346, 286] on div "ALIYU ISA OGA ELC/2021/0360" at bounding box center [234, 287] width 382 height 21
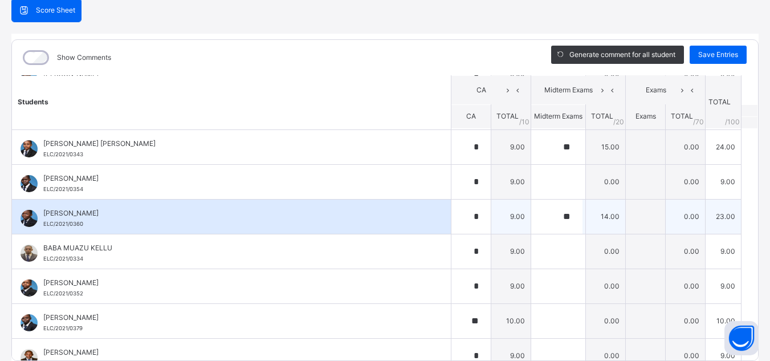
scroll to position [91, 0]
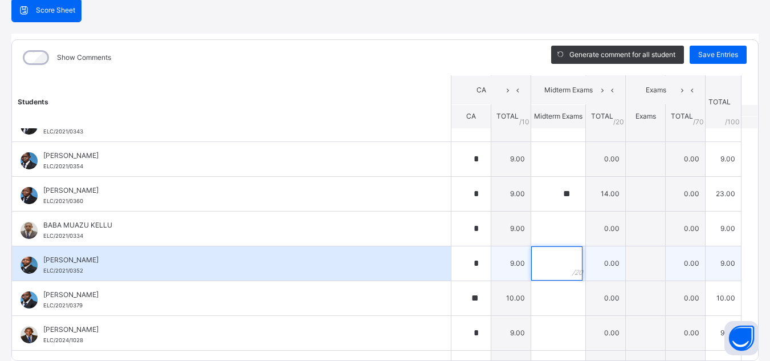
click at [531, 272] on input "text" at bounding box center [556, 263] width 51 height 34
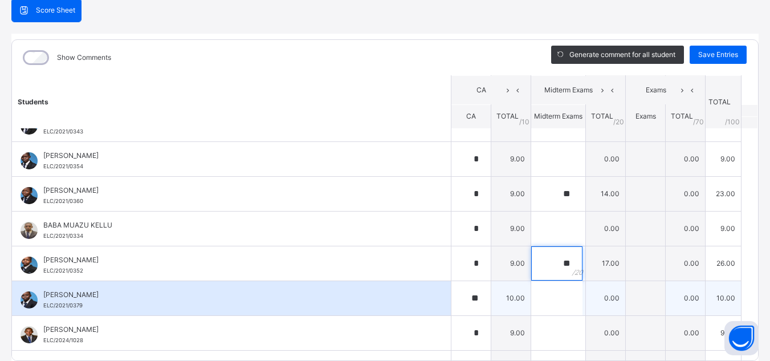
type input "**"
click at [533, 311] on input "text" at bounding box center [556, 298] width 51 height 34
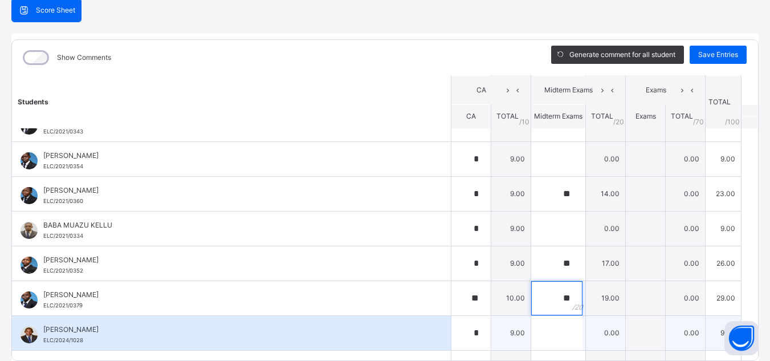
type input "**"
click at [535, 334] on input "text" at bounding box center [556, 333] width 51 height 34
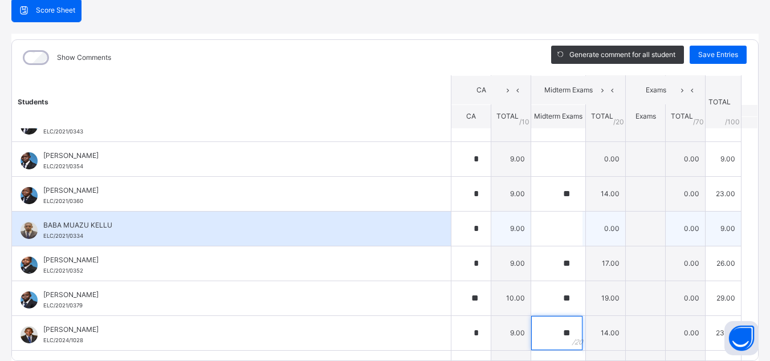
type input "**"
click at [354, 242] on div "BABA MUAZU KELLU ELC/2021/0334" at bounding box center [231, 229] width 439 height 34
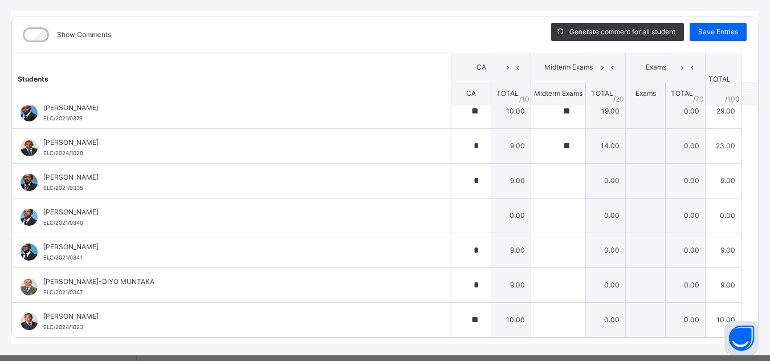
scroll to position [159, 0]
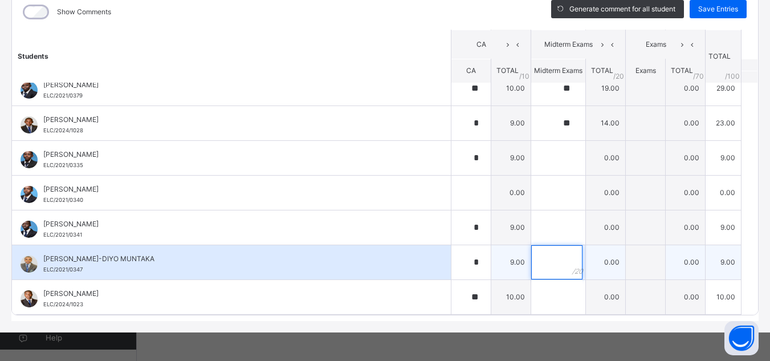
click at [537, 265] on input "text" at bounding box center [556, 262] width 51 height 34
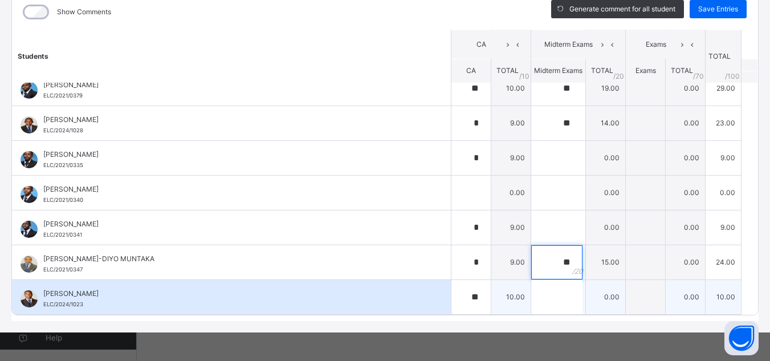
type input "**"
click at [541, 295] on input "text" at bounding box center [556, 297] width 51 height 34
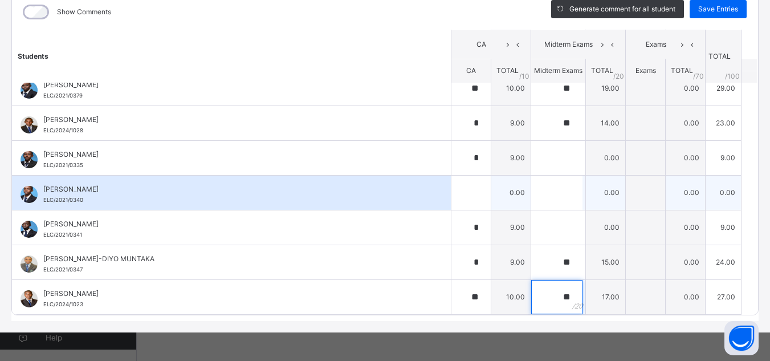
type input "**"
click at [357, 204] on div "[PERSON_NAME]/2021/0340" at bounding box center [234, 194] width 382 height 21
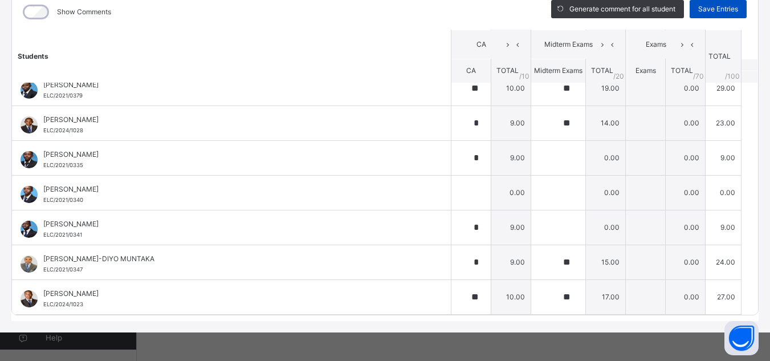
click at [699, 9] on span "Save Entries" at bounding box center [719, 9] width 40 height 10
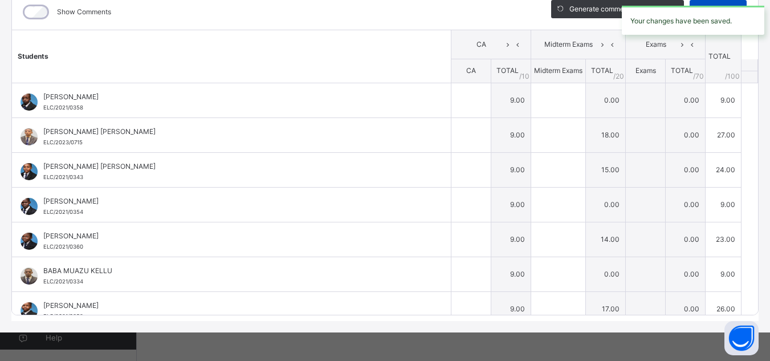
type input "*"
type input "**"
type input "*"
type input "**"
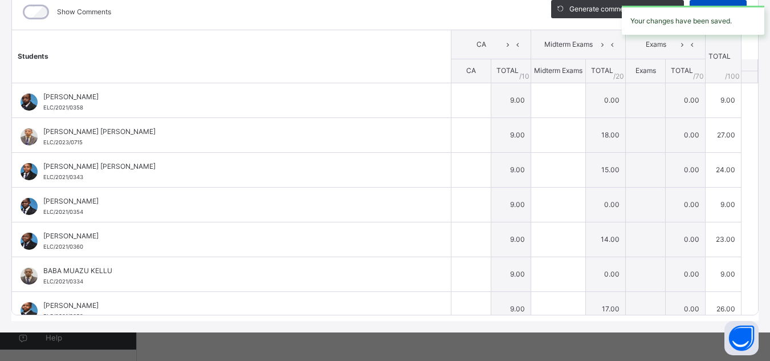
type input "*"
type input "**"
type input "*"
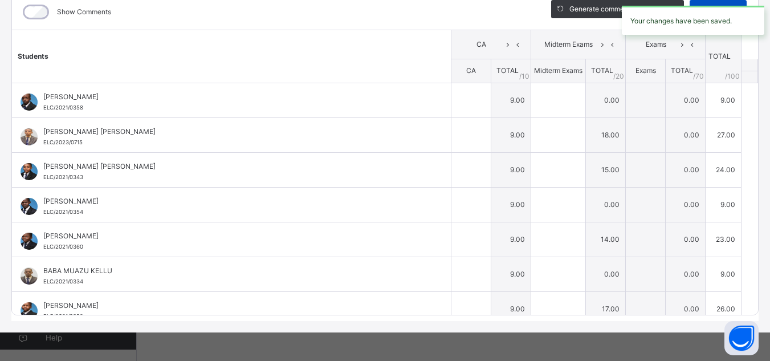
type input "**"
type input "*"
type input "**"
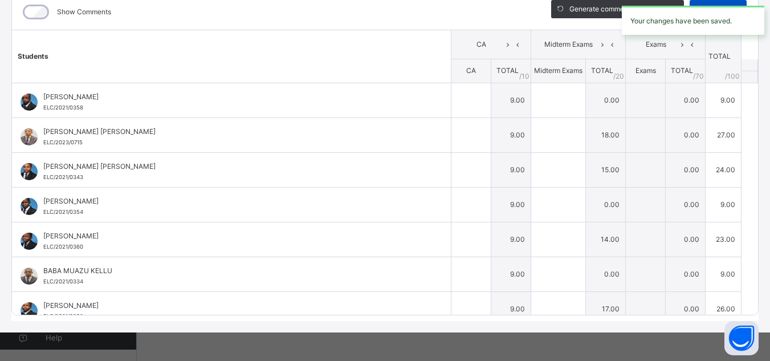
type input "*"
type input "**"
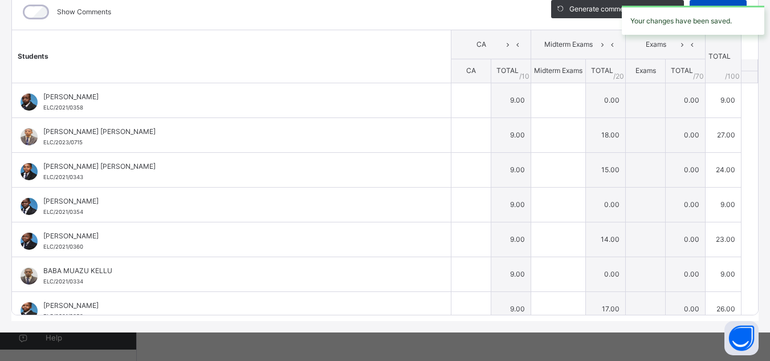
type input "**"
click at [367, 51] on th "Students" at bounding box center [232, 56] width 440 height 53
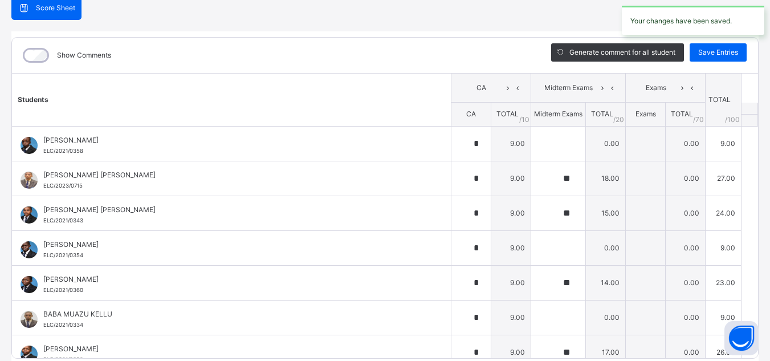
scroll to position [113, 0]
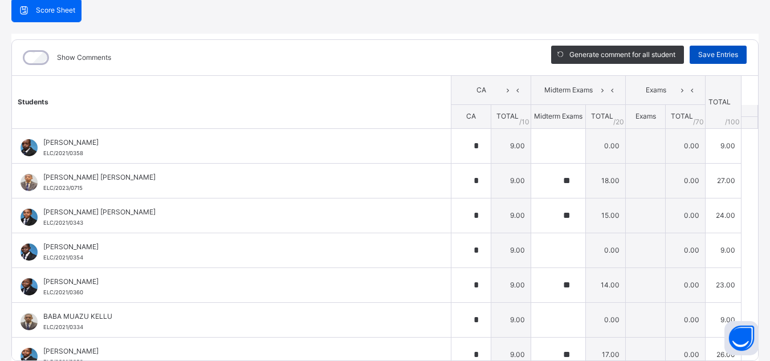
click at [699, 52] on span "Save Entries" at bounding box center [719, 55] width 40 height 10
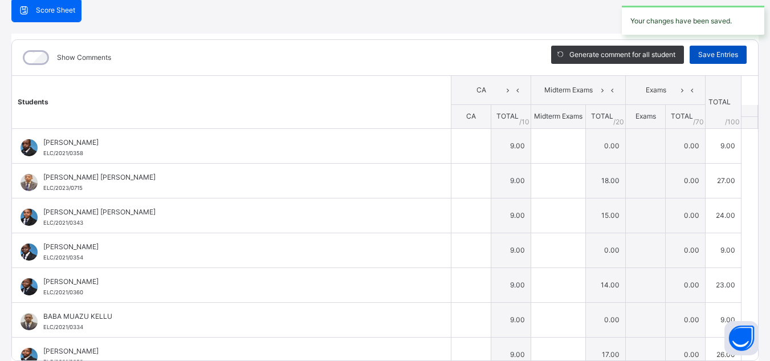
type input "*"
type input "**"
type input "*"
type input "**"
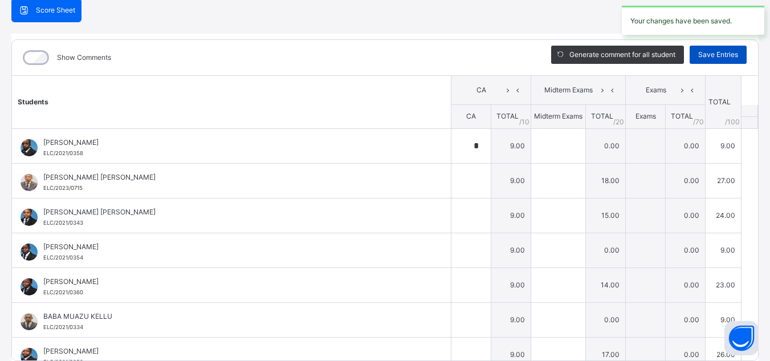
type input "*"
type input "**"
type input "*"
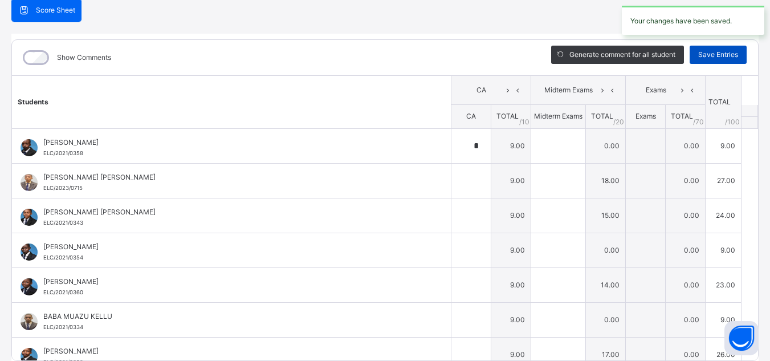
type input "**"
type input "*"
type input "**"
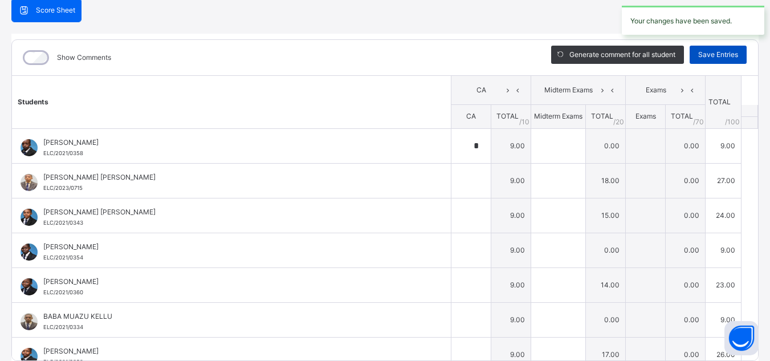
type input "*"
type input "**"
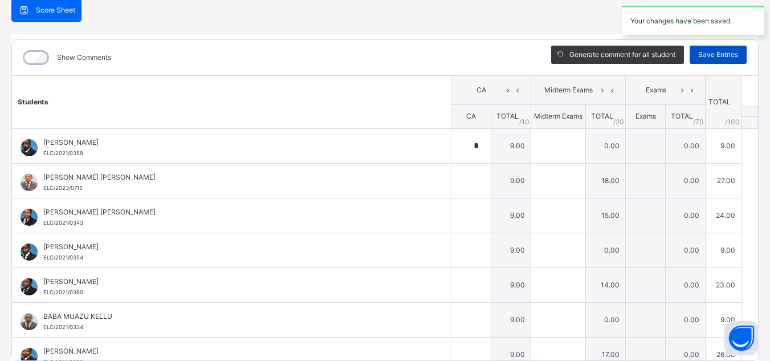
type input "**"
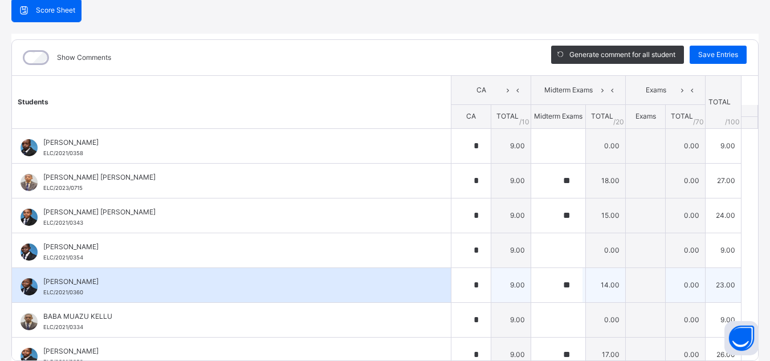
click at [364, 270] on div "ALIYU ISA OGA ELC/2021/0360" at bounding box center [231, 285] width 439 height 34
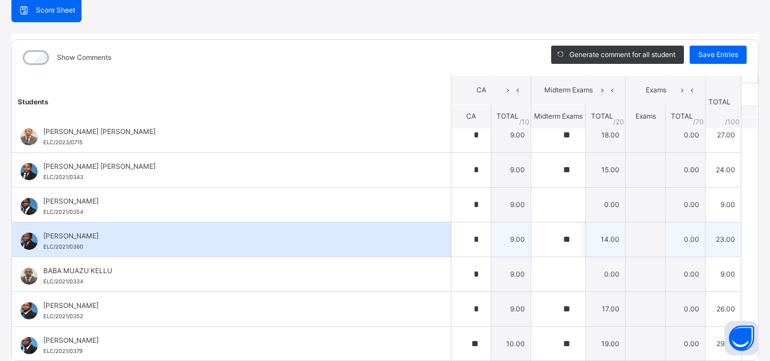
scroll to position [68, 0]
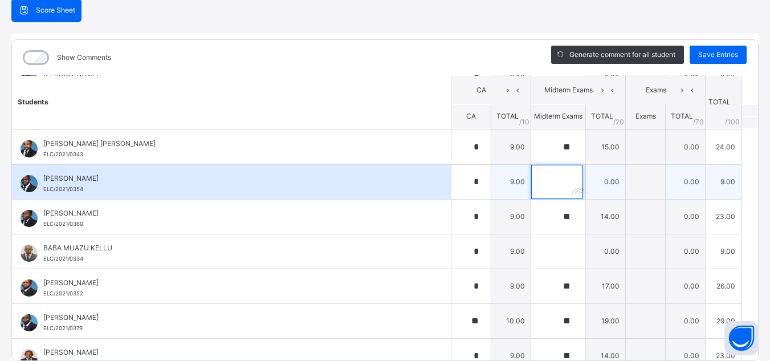
click at [539, 192] on input "text" at bounding box center [556, 182] width 51 height 34
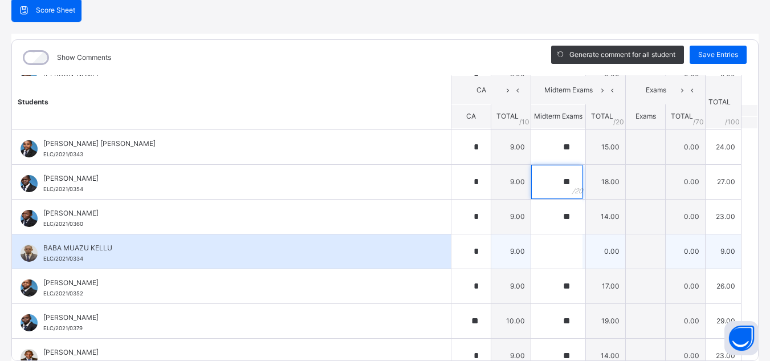
type input "**"
click at [541, 250] on input "text" at bounding box center [556, 251] width 51 height 34
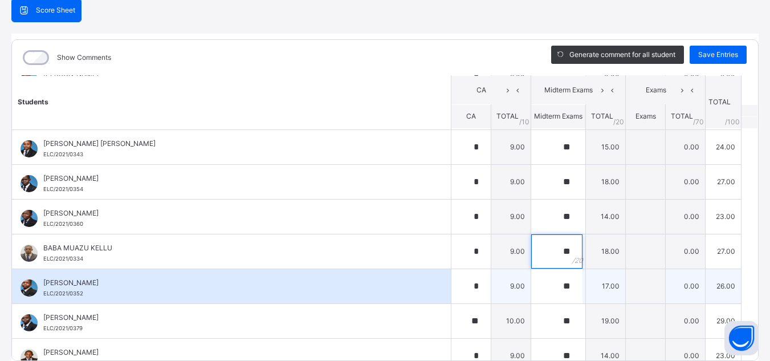
type input "**"
click at [366, 297] on div "[PERSON_NAME] ELC/2021/0352" at bounding box center [234, 288] width 382 height 21
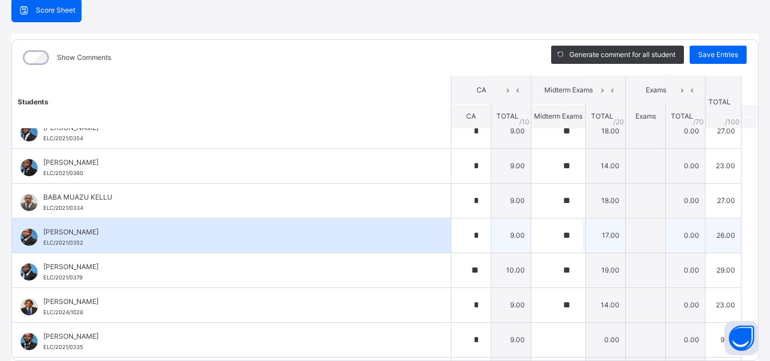
scroll to position [137, 0]
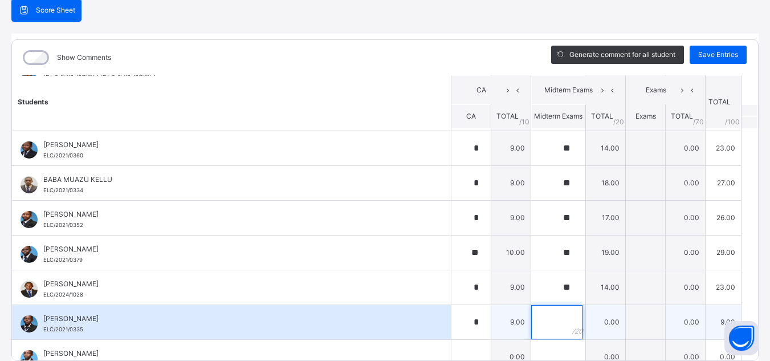
click at [549, 320] on input "text" at bounding box center [556, 322] width 51 height 34
type input "**"
click at [398, 338] on div "[PERSON_NAME] ELC/2021/0335" at bounding box center [231, 322] width 439 height 34
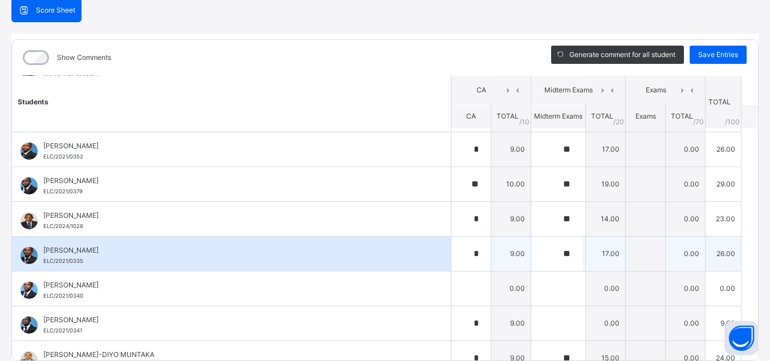
scroll to position [228, 0]
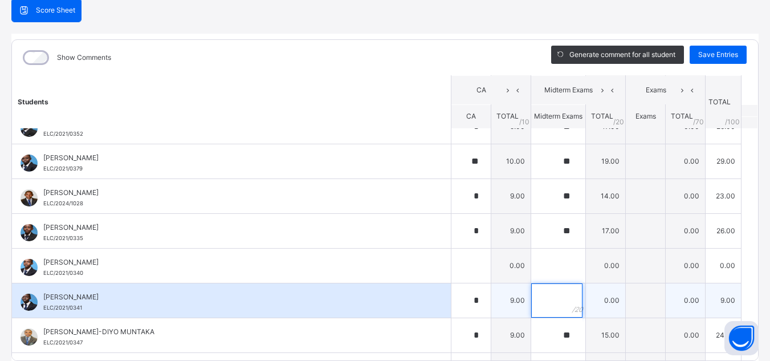
click at [531, 301] on input "text" at bounding box center [556, 300] width 51 height 34
type input "**"
click at [472, 303] on div "*" at bounding box center [471, 300] width 39 height 34
type input "*"
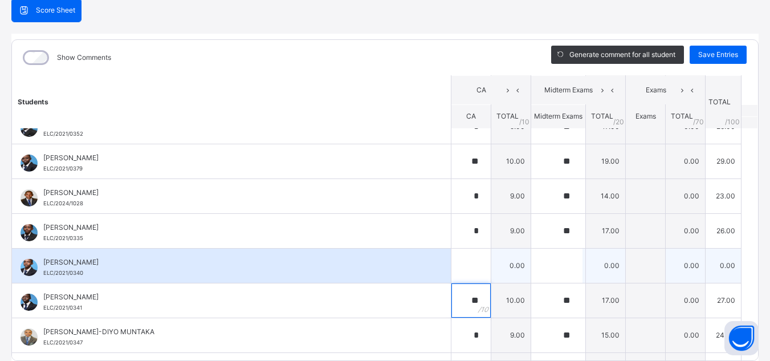
type input "**"
click at [358, 282] on div "[PERSON_NAME]/2021/0340" at bounding box center [231, 266] width 439 height 34
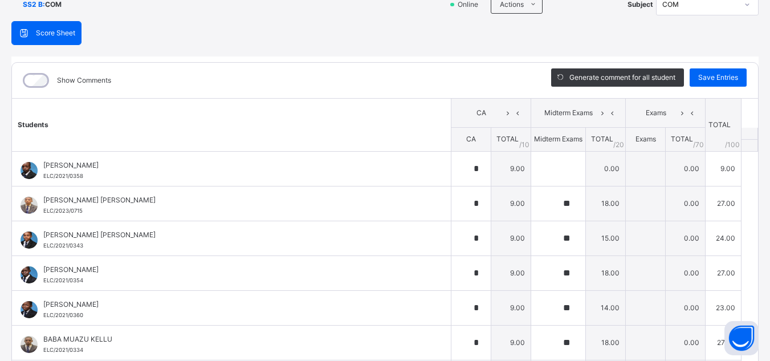
scroll to position [67, 0]
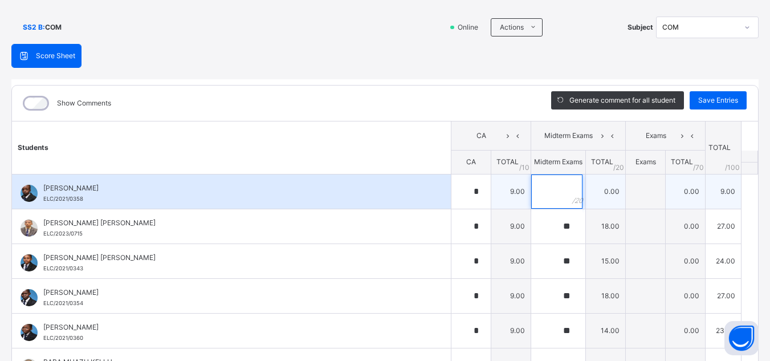
click at [542, 193] on input "text" at bounding box center [556, 191] width 51 height 34
type input "**"
click at [381, 204] on div "[PERSON_NAME] ELC/2021/0358" at bounding box center [231, 191] width 439 height 34
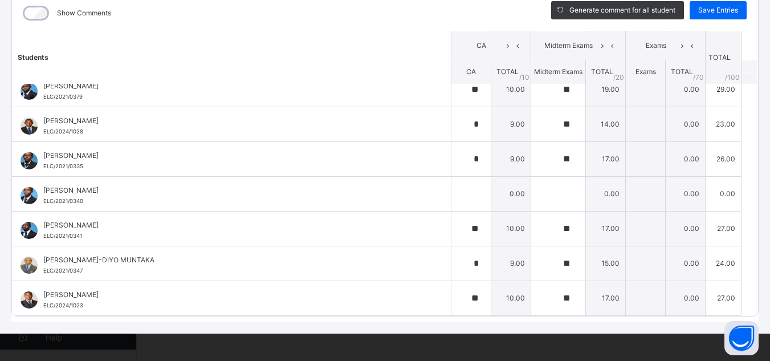
scroll to position [159, 0]
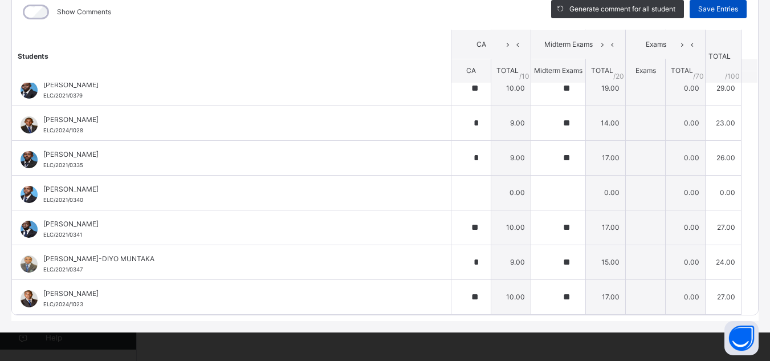
click at [721, 8] on span "Save Entries" at bounding box center [719, 9] width 40 height 10
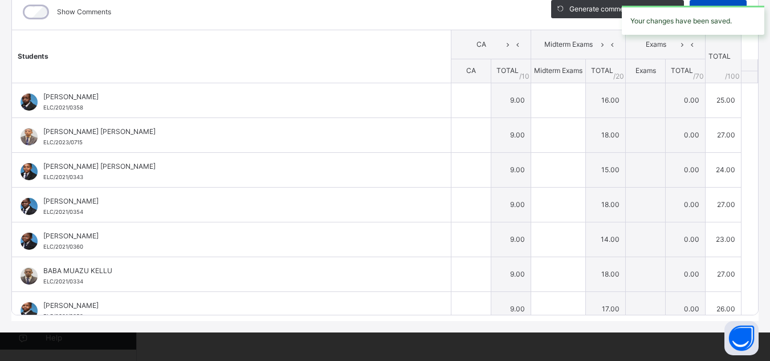
type input "*"
type input "**"
type input "*"
type input "**"
type input "*"
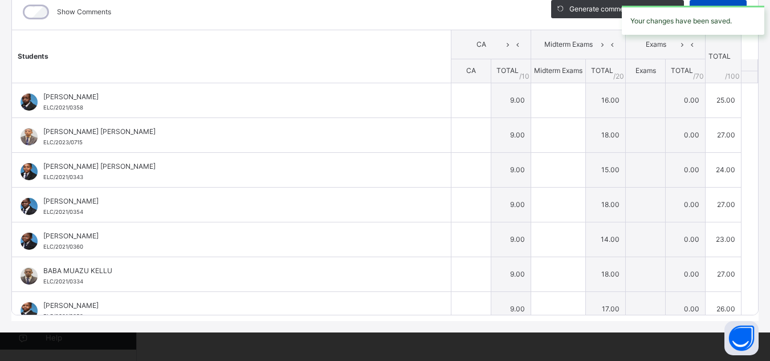
type input "**"
type input "*"
type input "**"
type input "*"
type input "**"
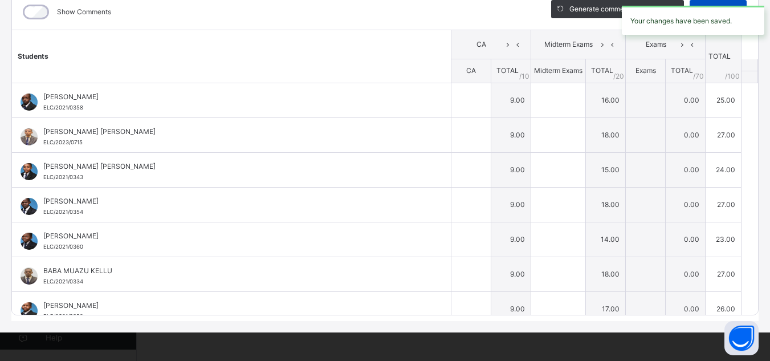
type input "*"
type input "**"
type input "*"
type input "**"
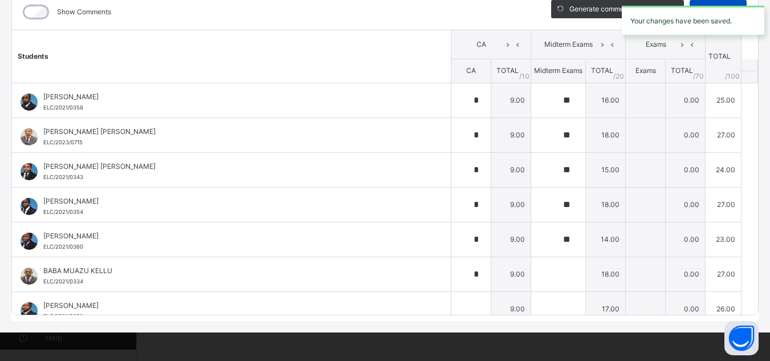
type input "**"
type input "*"
type input "**"
type input "*"
type input "**"
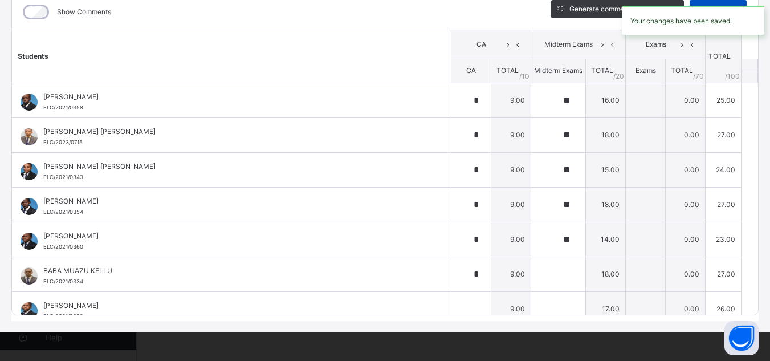
type input "**"
type input "*"
type input "**"
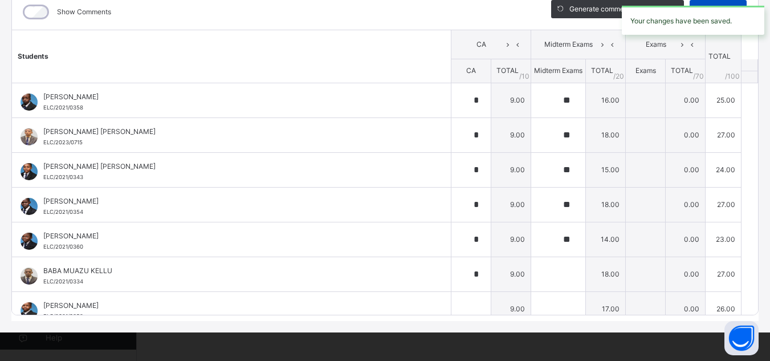
type input "**"
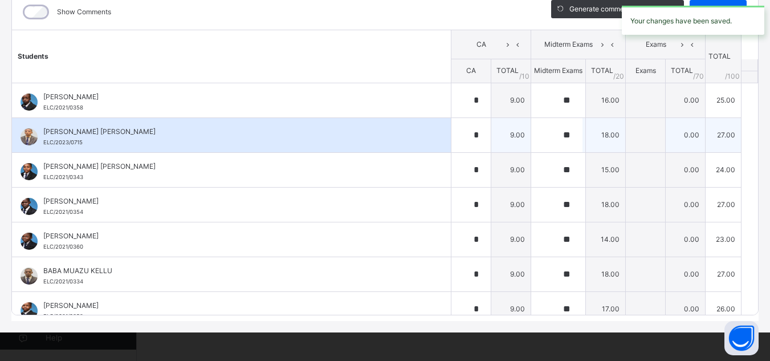
click at [372, 124] on div "[PERSON_NAME] [PERSON_NAME] ELC/2023/0715" at bounding box center [231, 135] width 439 height 34
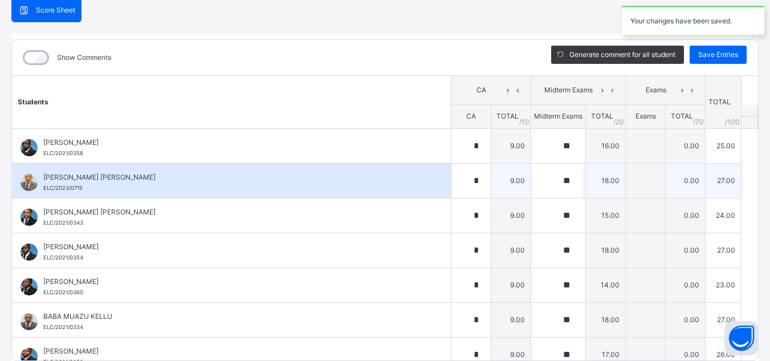
scroll to position [90, 0]
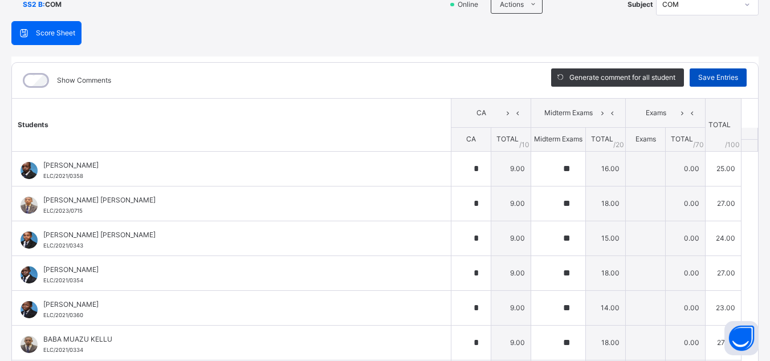
click at [700, 76] on span "Save Entries" at bounding box center [719, 77] width 40 height 10
type input "*"
type input "**"
type input "*"
type input "**"
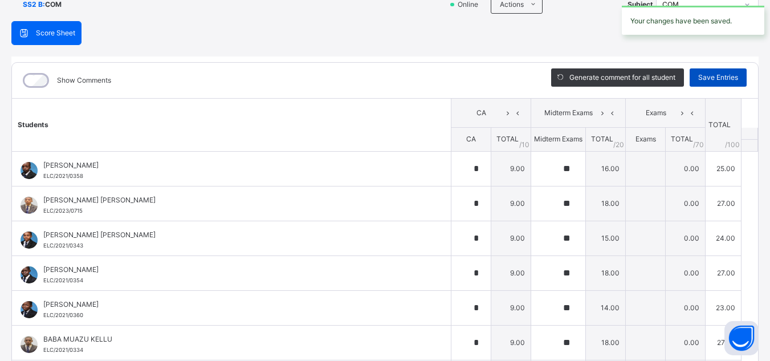
type input "*"
type input "**"
type input "*"
type input "**"
type input "*"
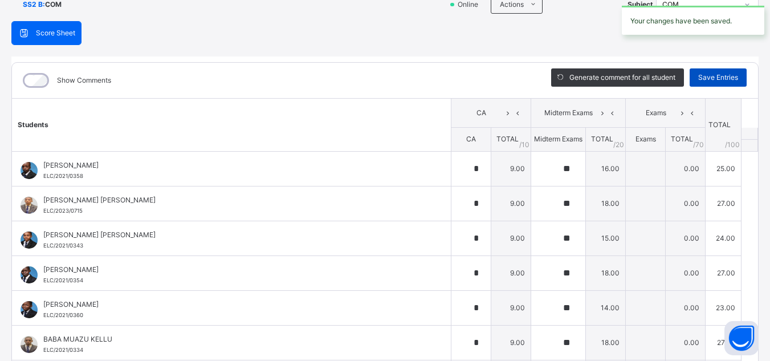
type input "**"
type input "*"
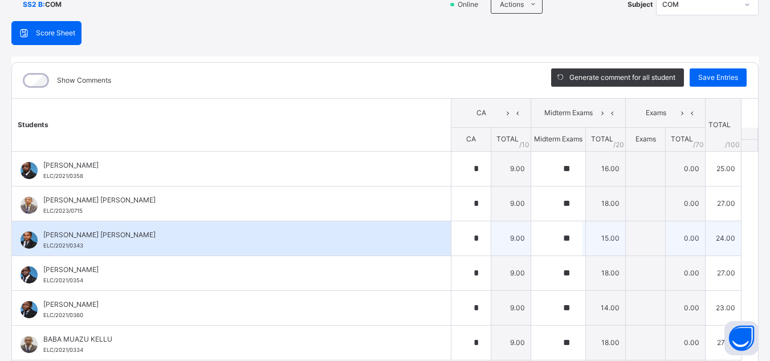
click at [329, 236] on span "[PERSON_NAME] [PERSON_NAME]" at bounding box center [234, 235] width 382 height 10
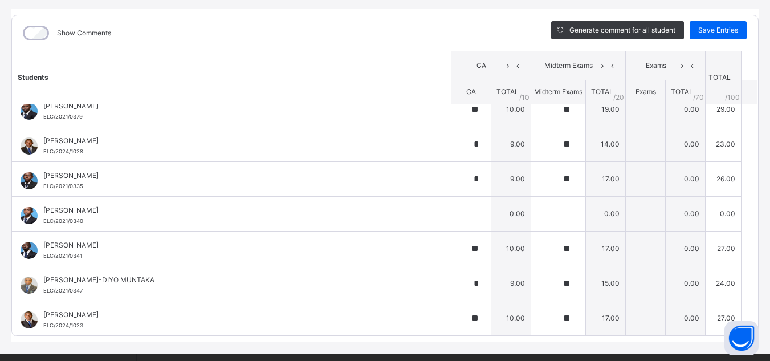
scroll to position [159, 0]
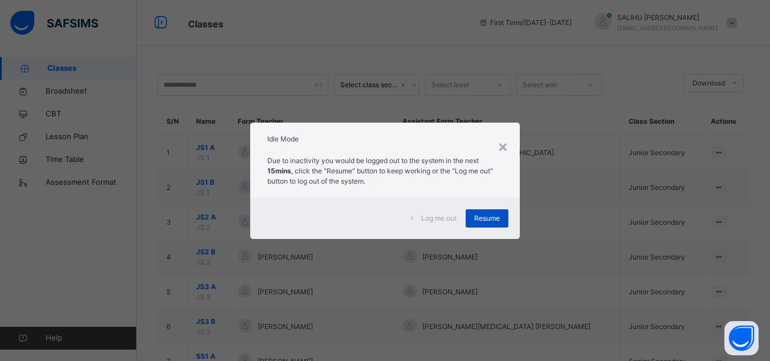
click at [481, 212] on div "Resume" at bounding box center [487, 218] width 43 height 18
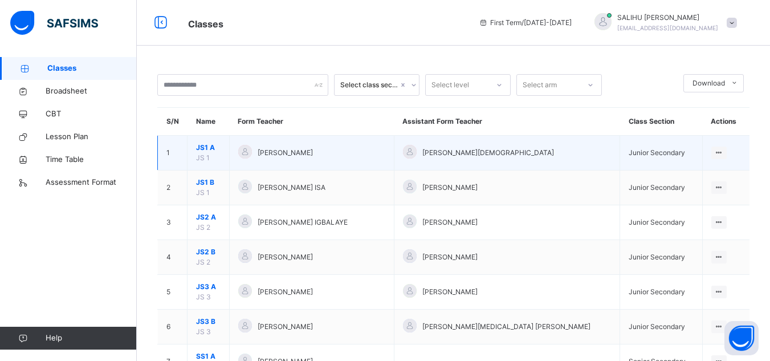
click at [213, 148] on span "JS1 A" at bounding box center [208, 148] width 25 height 10
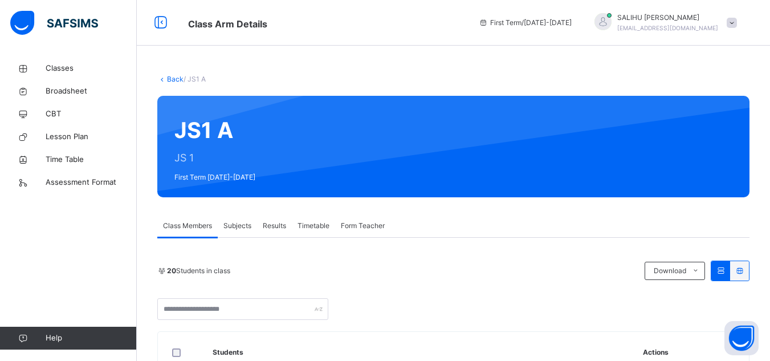
click at [231, 220] on div "Subjects" at bounding box center [237, 225] width 39 height 23
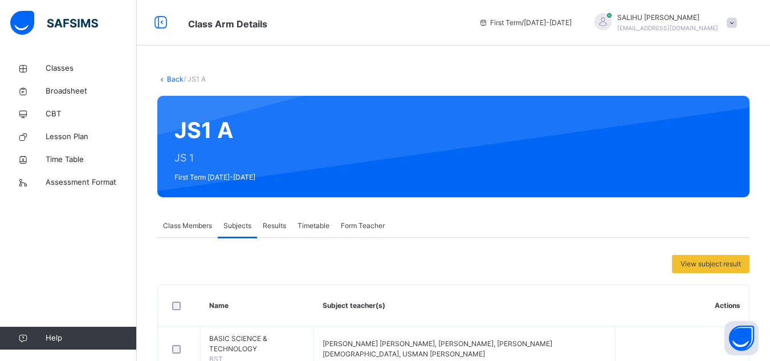
click at [401, 294] on th "Subject teacher(s)" at bounding box center [465, 306] width 302 height 42
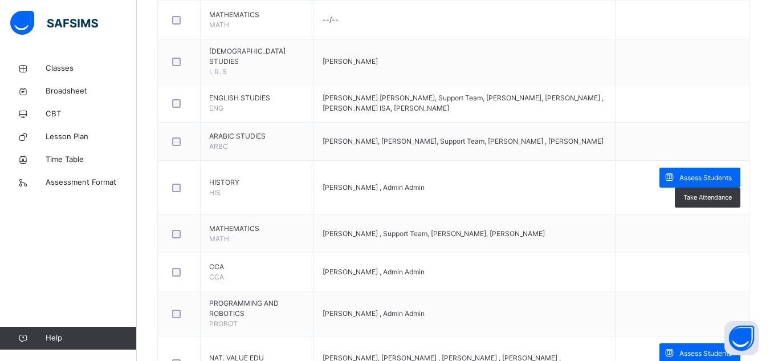
scroll to position [411, 0]
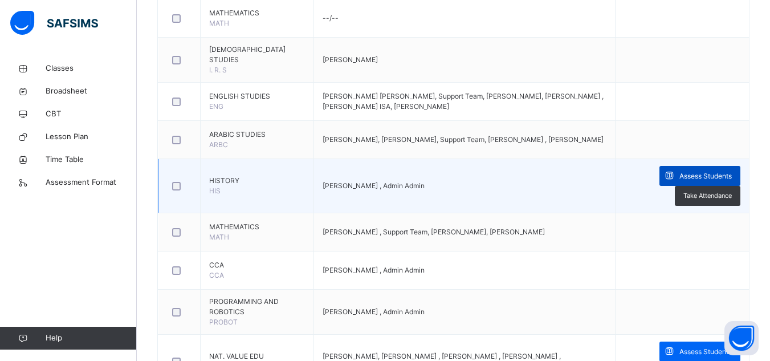
click at [712, 176] on div "Assess Students" at bounding box center [700, 176] width 81 height 20
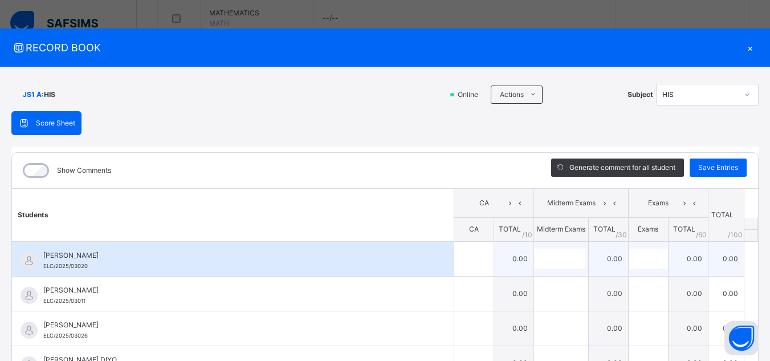
click at [348, 250] on span "[PERSON_NAME]" at bounding box center [235, 255] width 385 height 10
click at [454, 272] on input "text" at bounding box center [473, 259] width 39 height 34
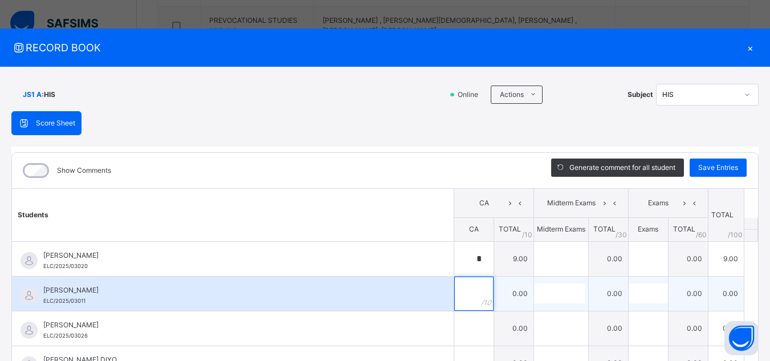
click at [463, 286] on div at bounding box center [473, 294] width 39 height 34
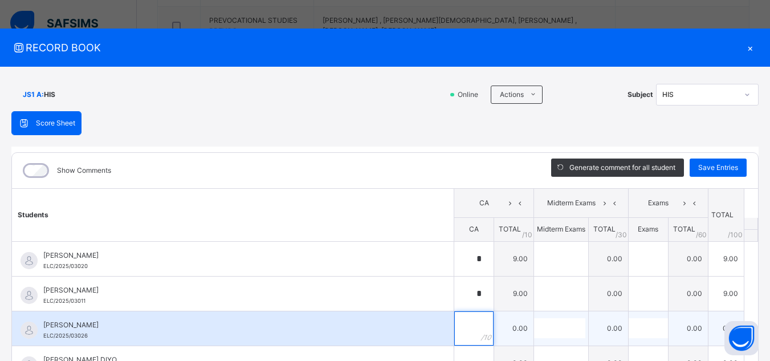
click at [469, 333] on div at bounding box center [473, 328] width 39 height 34
click at [371, 320] on span "[PERSON_NAME]" at bounding box center [235, 325] width 385 height 10
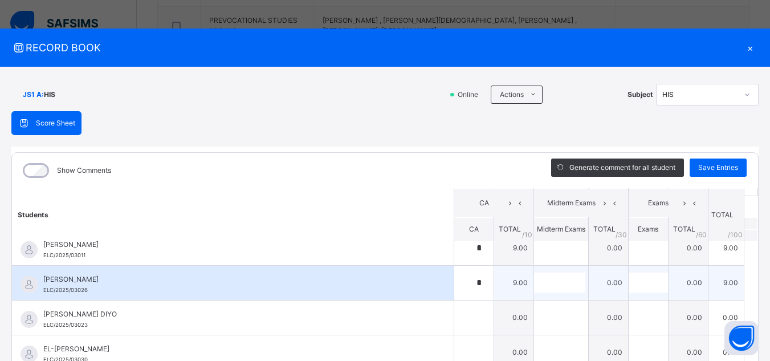
scroll to position [68, 0]
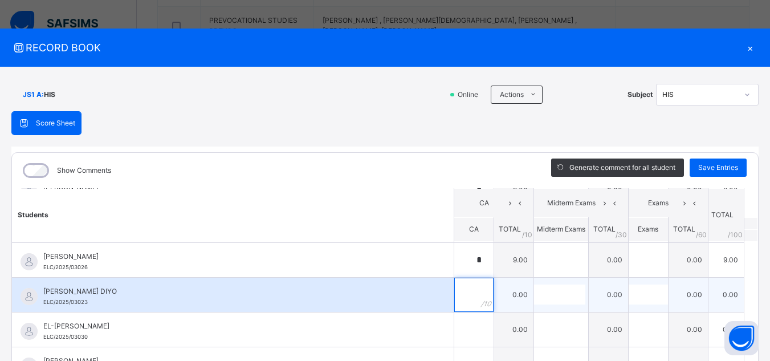
click at [454, 289] on input "text" at bounding box center [473, 295] width 39 height 34
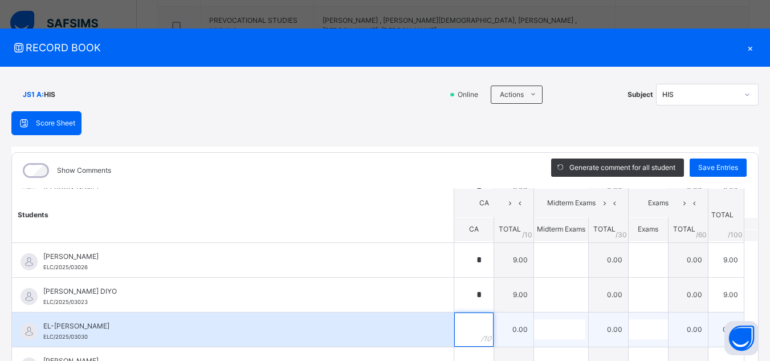
click at [454, 344] on input "text" at bounding box center [473, 329] width 39 height 34
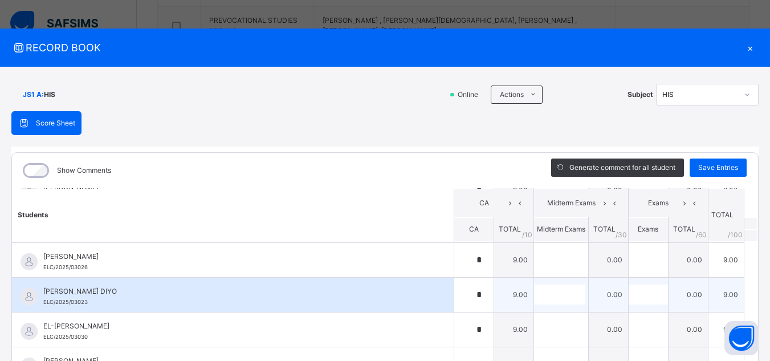
click at [425, 297] on div "[PERSON_NAME] DIYO ELC/2025/03023" at bounding box center [233, 295] width 442 height 34
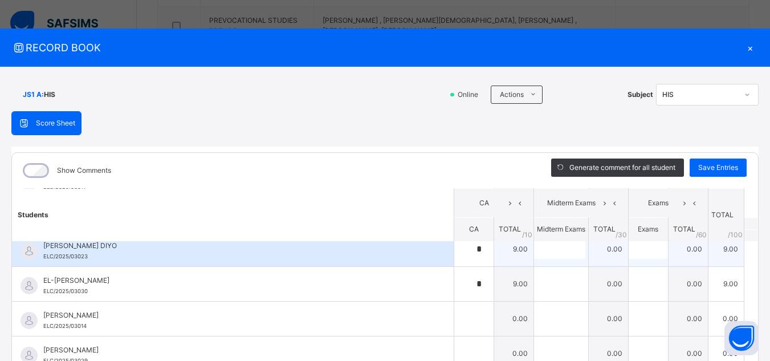
scroll to position [137, 0]
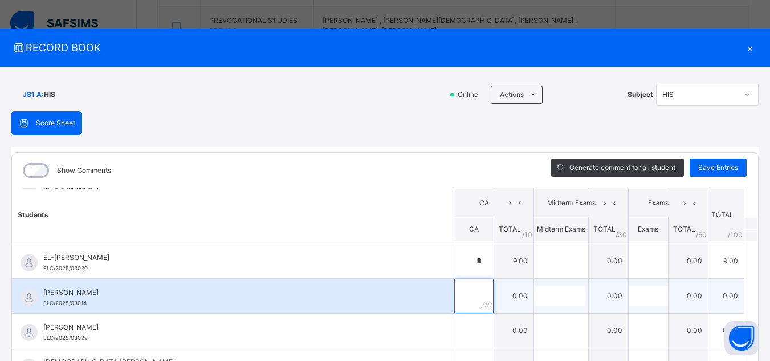
click at [469, 295] on div at bounding box center [473, 296] width 39 height 34
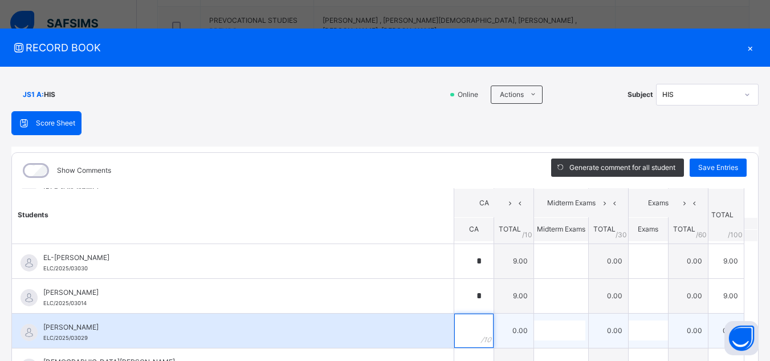
click at [454, 332] on input "text" at bounding box center [473, 331] width 39 height 34
click at [393, 319] on div "[PERSON_NAME] ELC/2025/03029" at bounding box center [233, 331] width 442 height 34
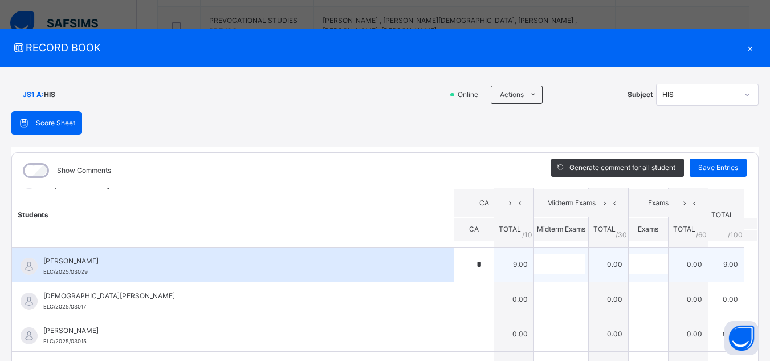
scroll to position [205, 0]
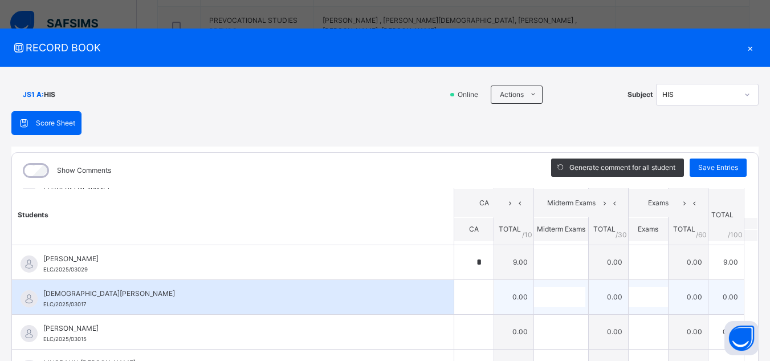
drag, startPoint x: 393, startPoint y: 319, endPoint x: 446, endPoint y: 295, distance: 57.4
click at [454, 295] on input "text" at bounding box center [473, 297] width 39 height 34
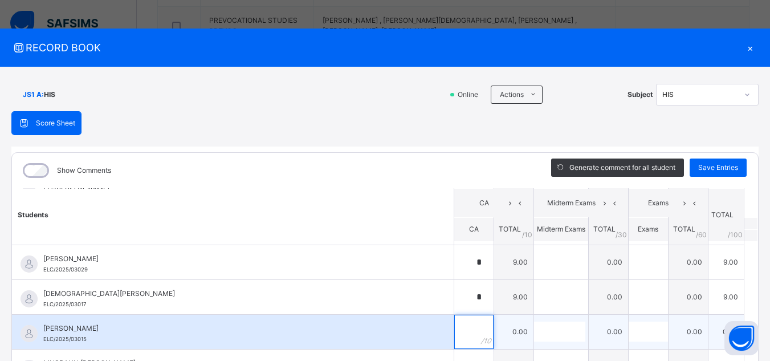
click at [454, 339] on input "text" at bounding box center [473, 332] width 39 height 34
click at [402, 341] on div "[PERSON_NAME] ELC/2025/03015" at bounding box center [235, 333] width 385 height 21
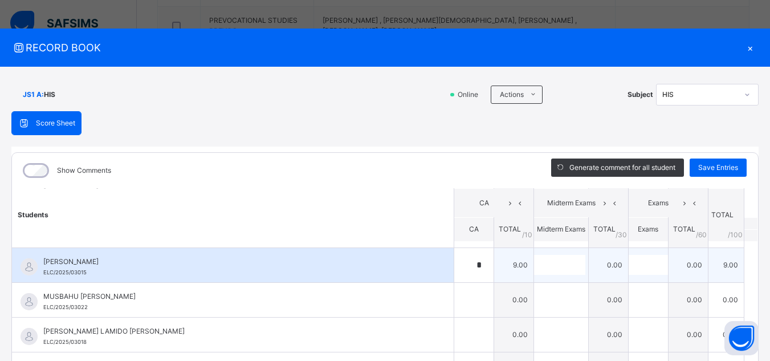
scroll to position [274, 0]
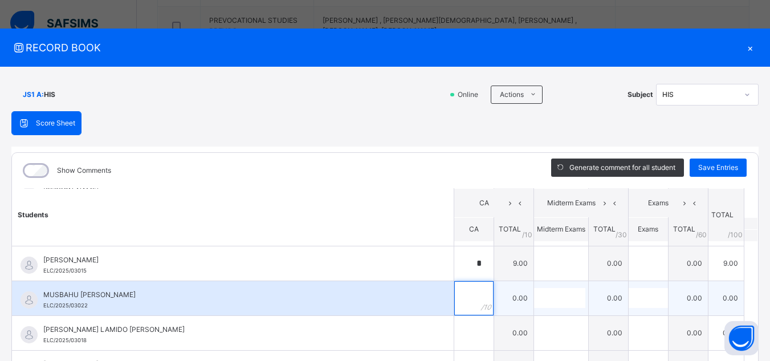
click at [467, 292] on div at bounding box center [473, 298] width 39 height 34
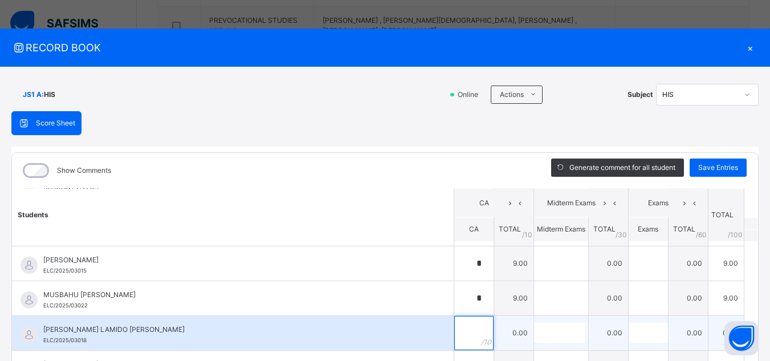
click at [454, 342] on input "text" at bounding box center [473, 333] width 39 height 34
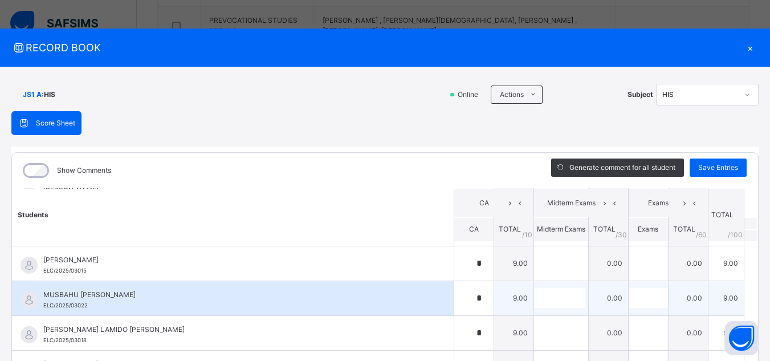
click at [403, 314] on div "MUSBAHU [PERSON_NAME] ELC/2025/03022" at bounding box center [233, 298] width 442 height 34
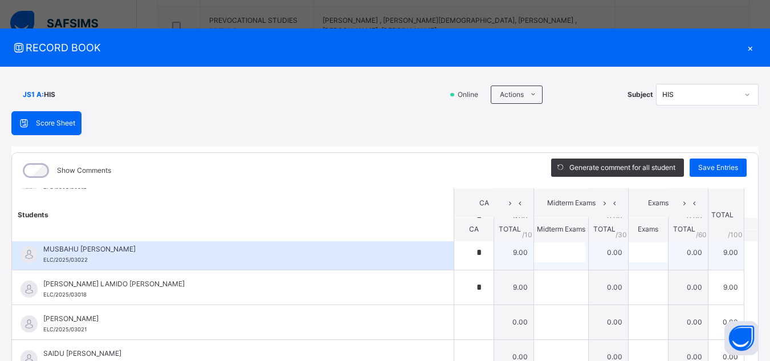
scroll to position [342, 0]
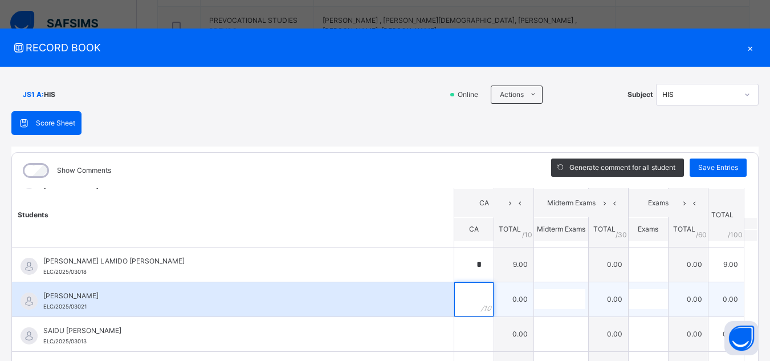
click at [454, 308] on input "text" at bounding box center [473, 299] width 39 height 34
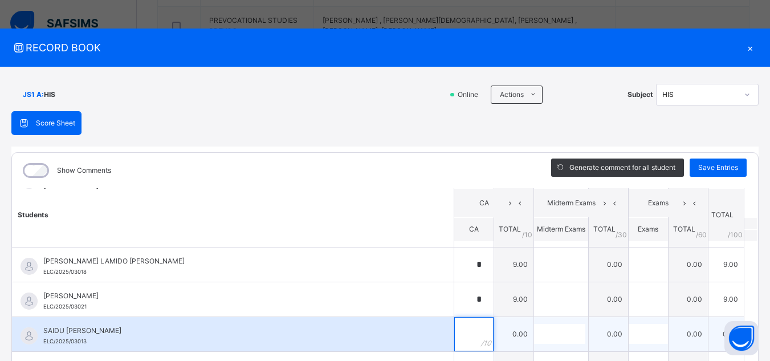
click at [465, 334] on div at bounding box center [473, 334] width 39 height 34
click at [393, 319] on div "SAIDU [PERSON_NAME] ELC/2025/03013" at bounding box center [233, 334] width 442 height 34
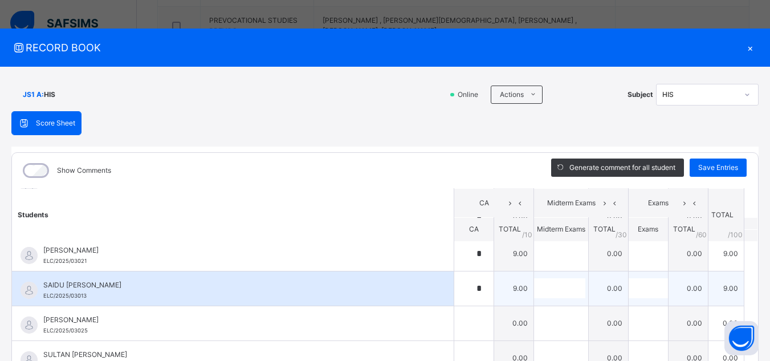
scroll to position [411, 0]
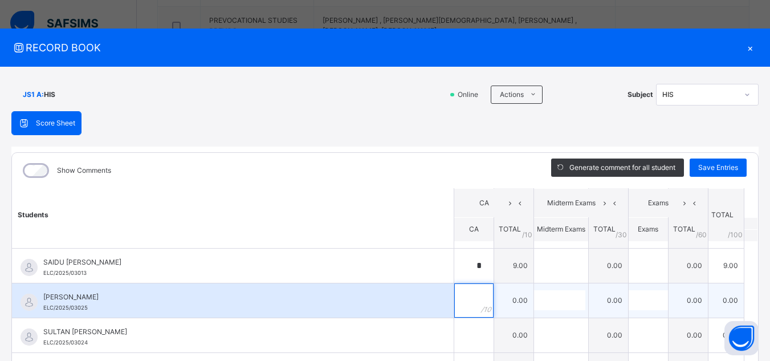
click at [454, 301] on input "text" at bounding box center [473, 300] width 39 height 34
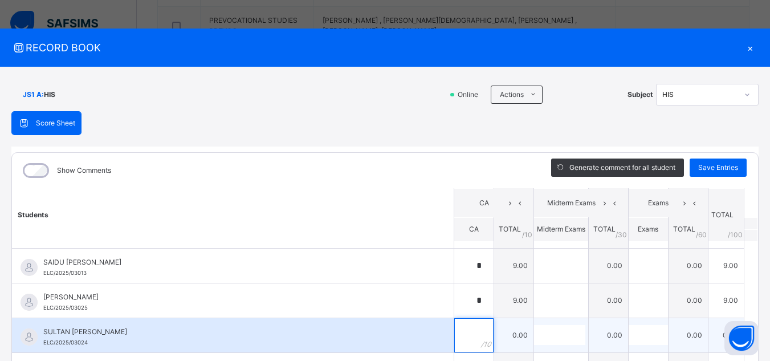
click at [462, 336] on div at bounding box center [473, 335] width 39 height 34
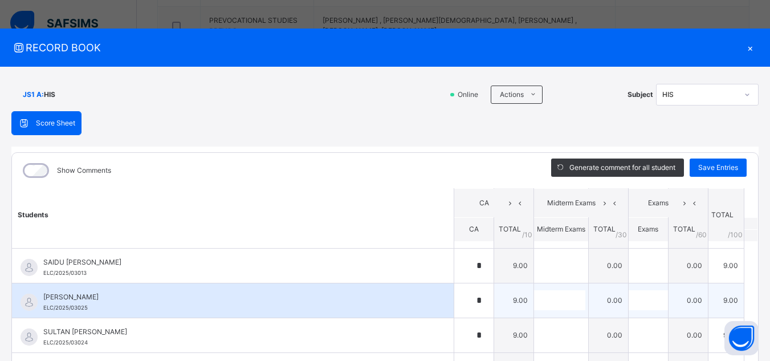
click at [385, 306] on div "[PERSON_NAME] ELC/2025/03025" at bounding box center [235, 302] width 385 height 21
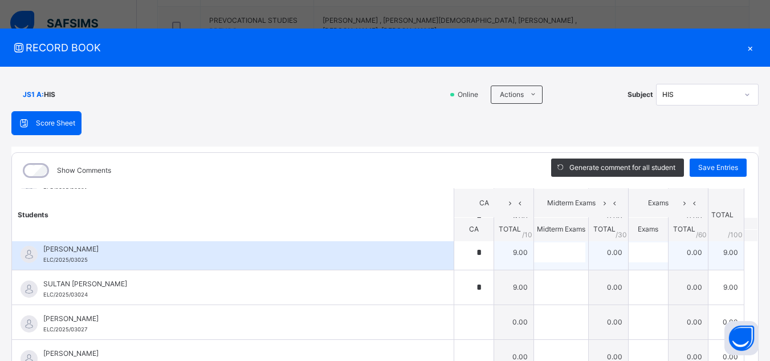
scroll to position [464, 0]
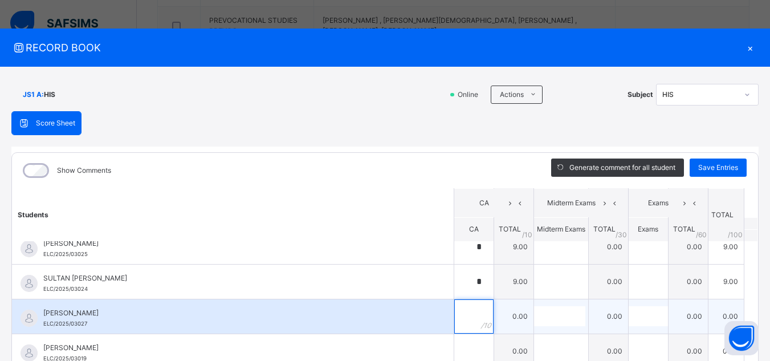
click at [454, 318] on input "text" at bounding box center [473, 316] width 39 height 34
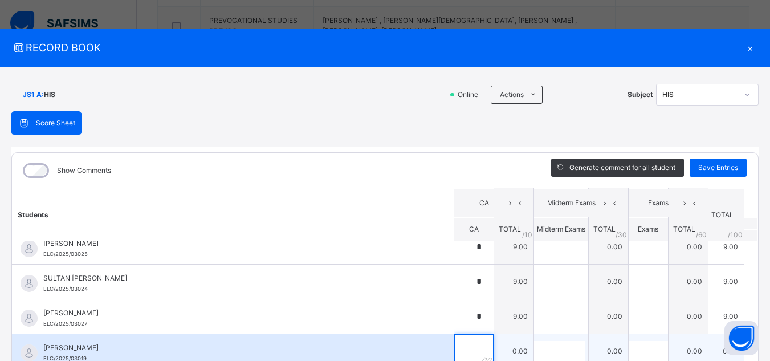
click at [458, 349] on input "text" at bounding box center [473, 351] width 39 height 34
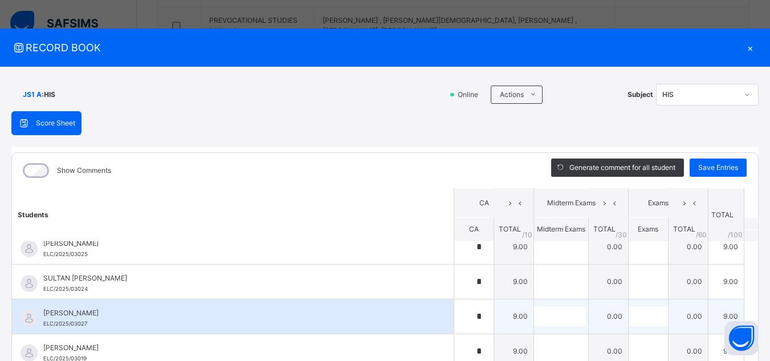
click at [385, 325] on div "[PERSON_NAME] ELC/2025/03027" at bounding box center [235, 318] width 385 height 21
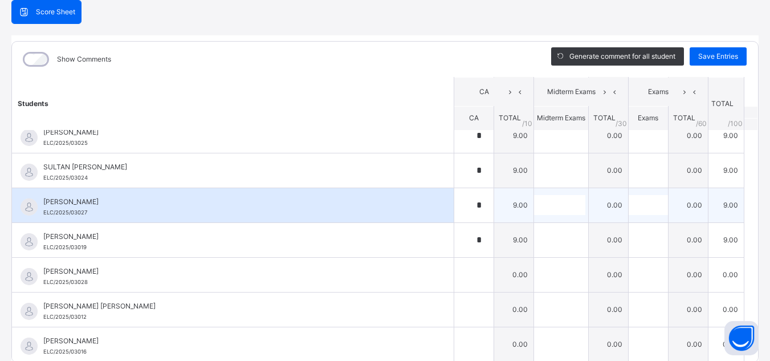
scroll to position [114, 0]
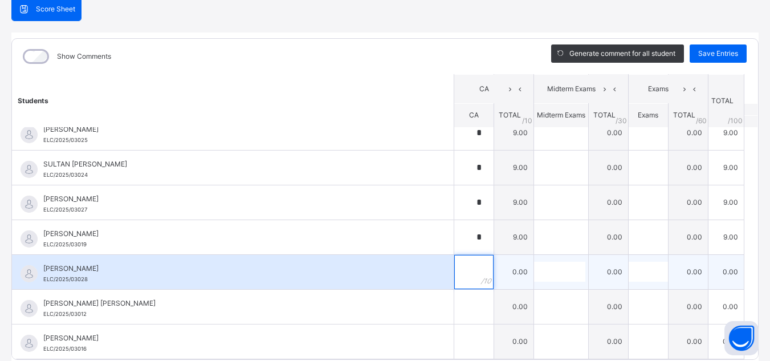
click at [454, 268] on input "text" at bounding box center [473, 272] width 39 height 34
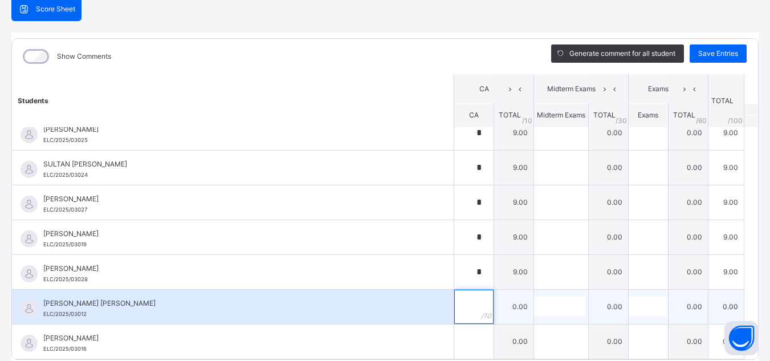
click at [466, 309] on div at bounding box center [473, 307] width 39 height 34
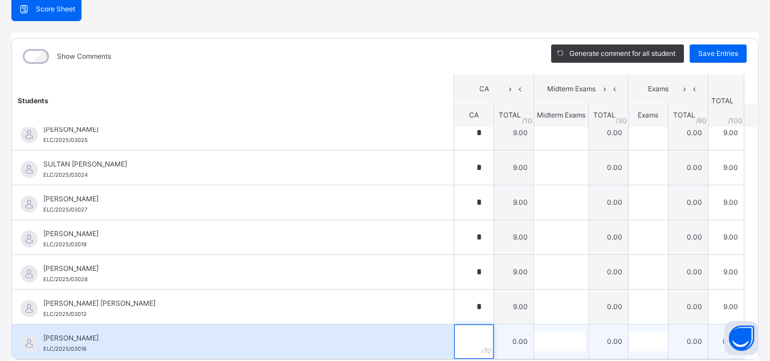
click at [454, 353] on input "text" at bounding box center [473, 341] width 39 height 34
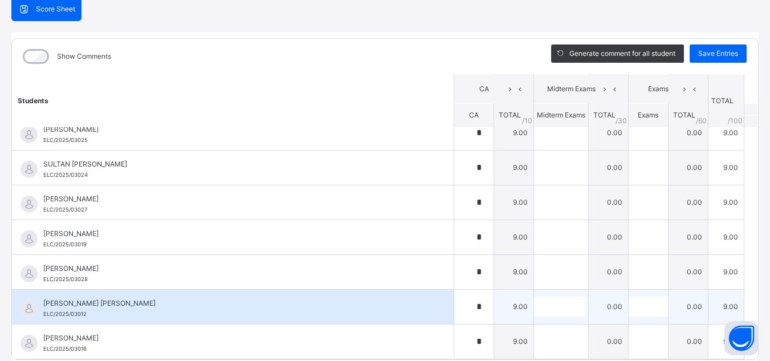
click at [365, 293] on div "[PERSON_NAME] [PERSON_NAME] ELC/2025/03012" at bounding box center [233, 307] width 442 height 34
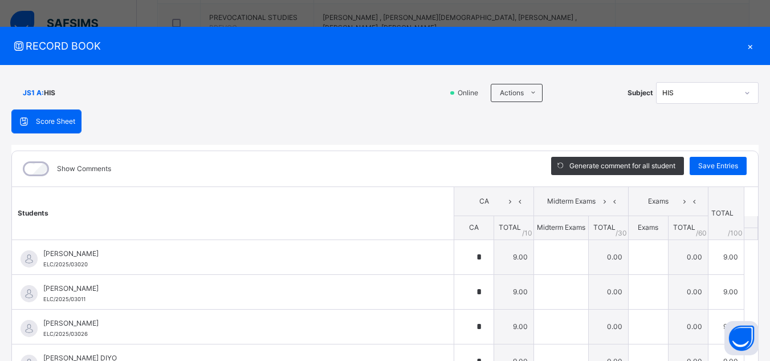
scroll to position [0, 0]
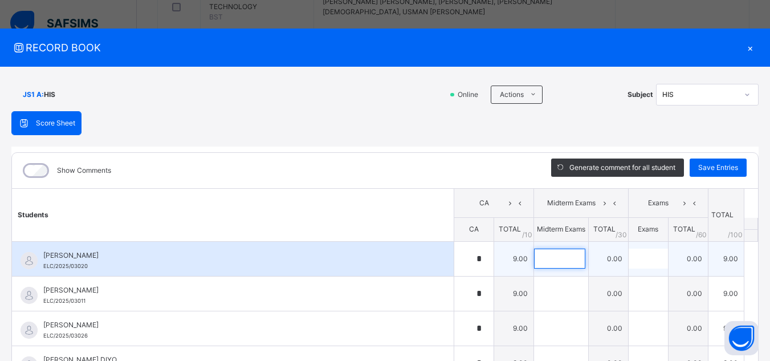
click at [534, 269] on input "text" at bounding box center [559, 259] width 51 height 20
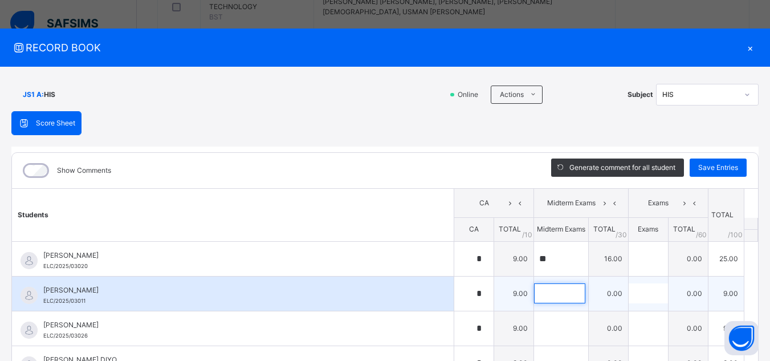
click at [537, 296] on input "text" at bounding box center [559, 293] width 51 height 20
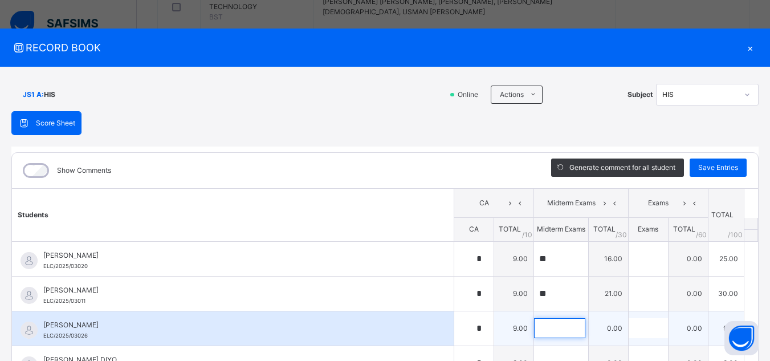
click at [550, 333] on input "text" at bounding box center [559, 328] width 51 height 20
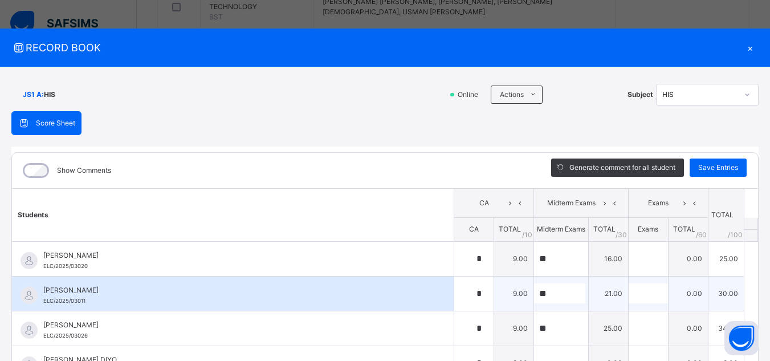
click at [343, 286] on span "[PERSON_NAME]" at bounding box center [235, 290] width 385 height 10
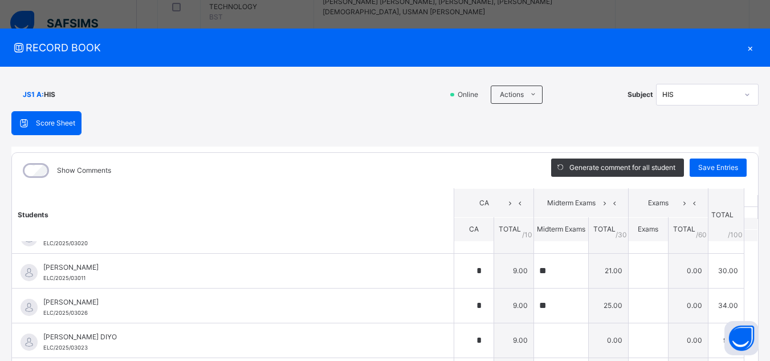
scroll to position [46, 0]
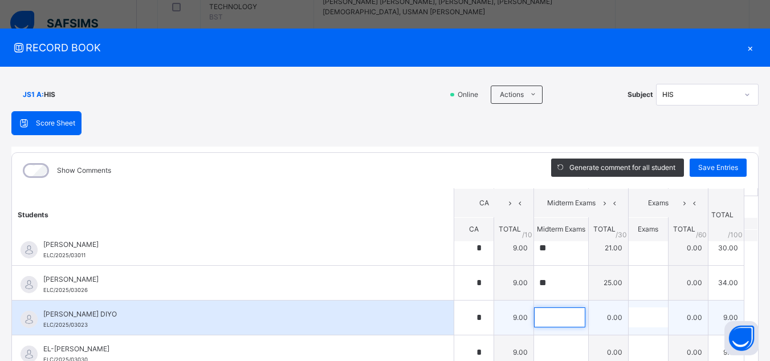
click at [557, 326] on input "text" at bounding box center [559, 317] width 51 height 20
click at [417, 333] on div "[PERSON_NAME] DIYO ELC/2025/03023" at bounding box center [233, 318] width 442 height 34
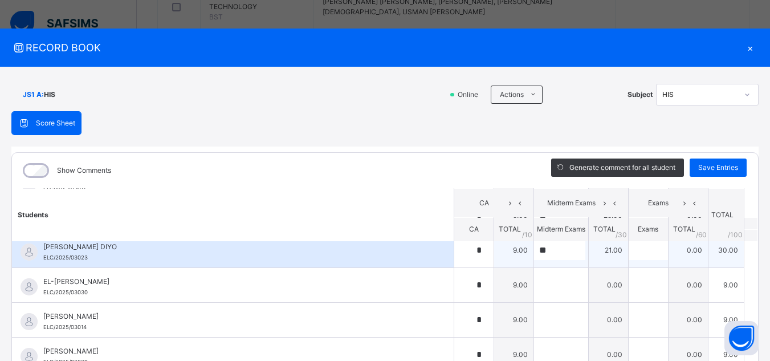
scroll to position [114, 0]
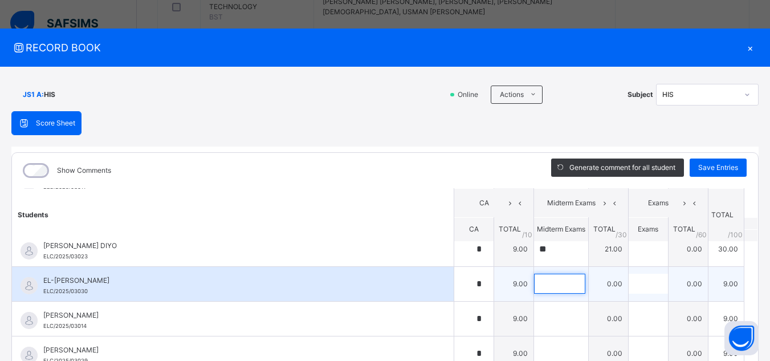
click at [549, 284] on input "text" at bounding box center [559, 284] width 51 height 20
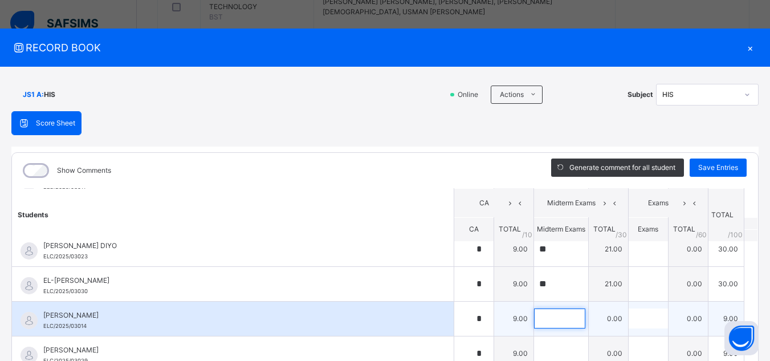
click at [548, 317] on input "text" at bounding box center [559, 318] width 51 height 20
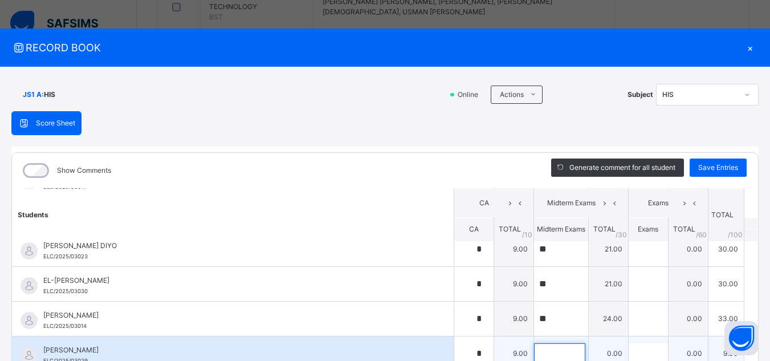
click at [545, 350] on input "text" at bounding box center [559, 353] width 51 height 20
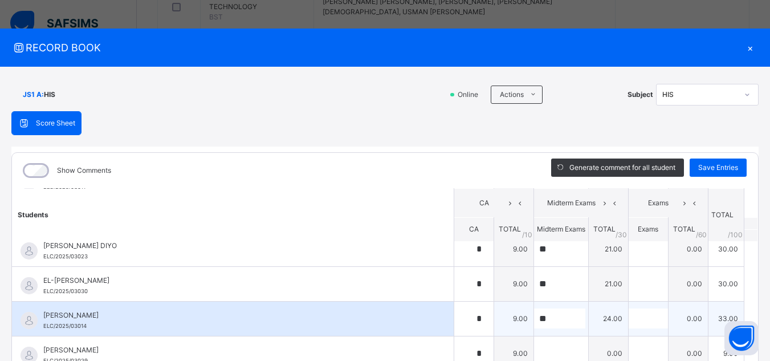
click at [385, 330] on div "[PERSON_NAME] ELC/2025/03014" at bounding box center [235, 320] width 385 height 21
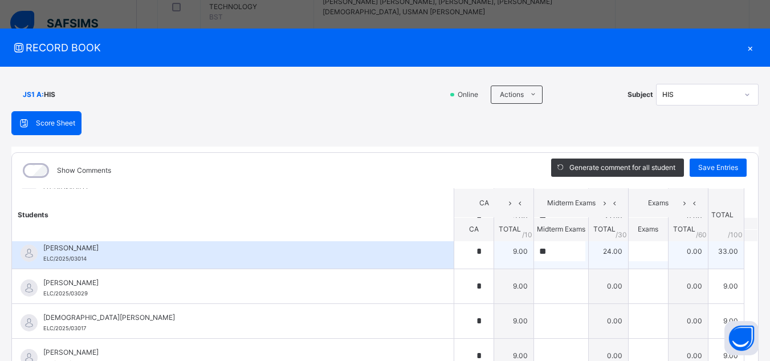
scroll to position [182, 0]
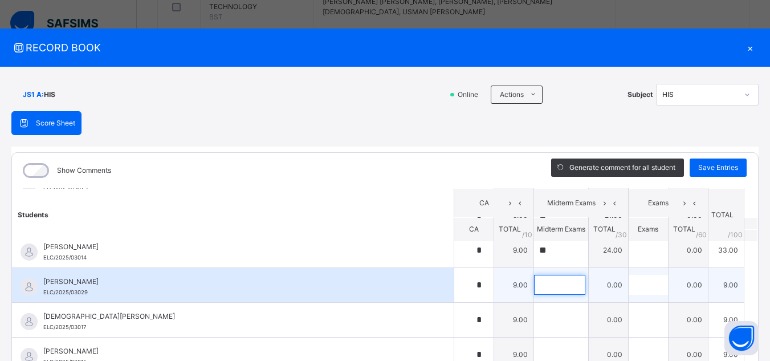
click at [557, 285] on input "text" at bounding box center [559, 285] width 51 height 20
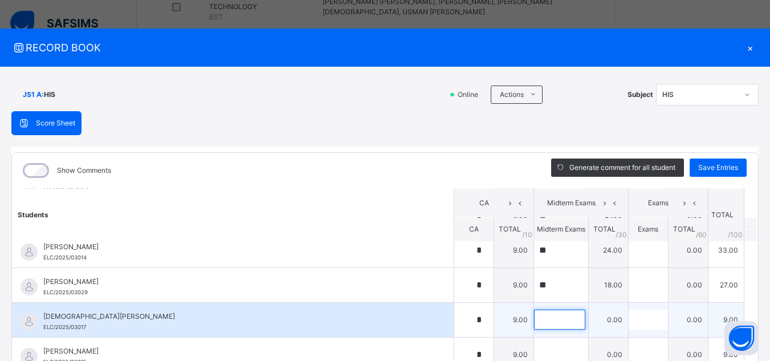
click at [540, 326] on input "text" at bounding box center [559, 320] width 51 height 20
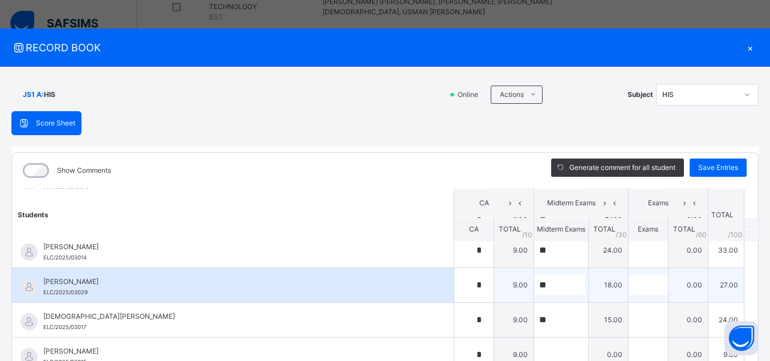
click at [375, 290] on div "[PERSON_NAME] ELC/2025/03029" at bounding box center [235, 287] width 385 height 21
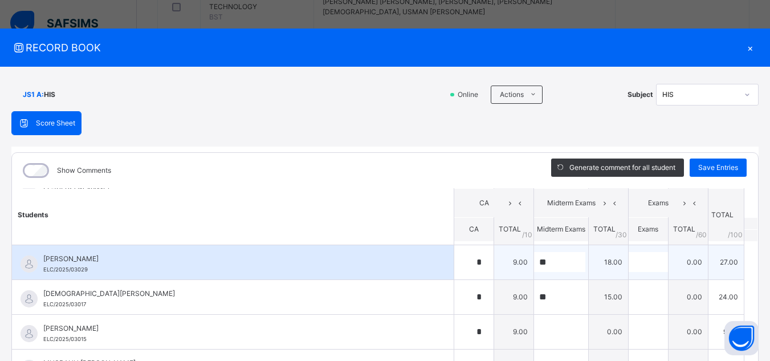
scroll to position [228, 0]
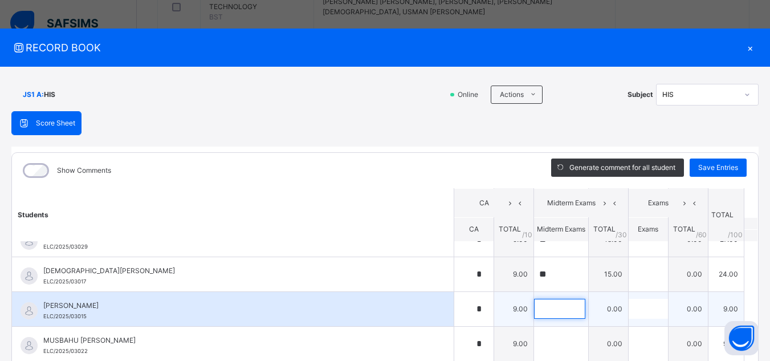
click at [543, 316] on input "text" at bounding box center [559, 309] width 51 height 20
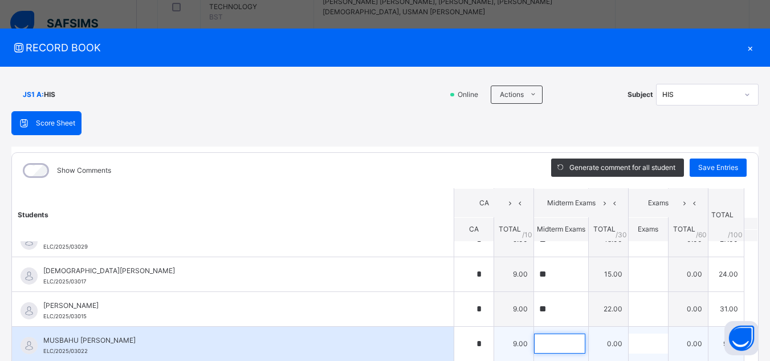
click at [546, 340] on input "text" at bounding box center [559, 344] width 51 height 20
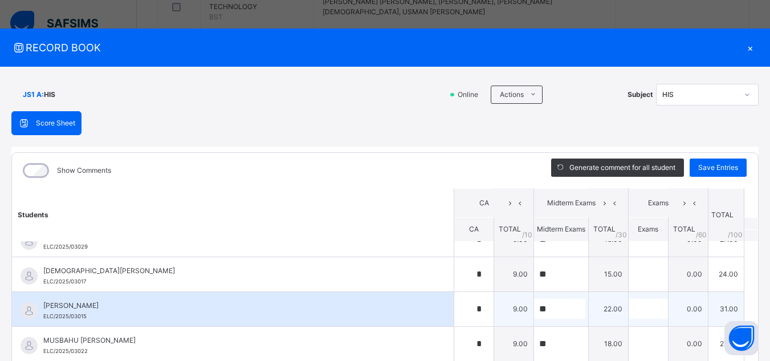
click at [385, 295] on div "[PERSON_NAME] ELC/2025/03015" at bounding box center [233, 309] width 442 height 34
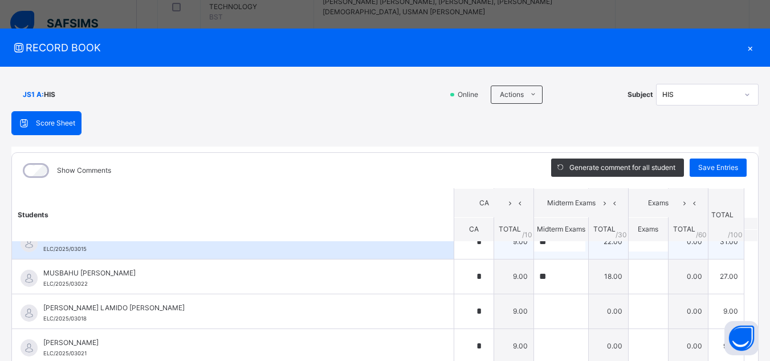
scroll to position [297, 0]
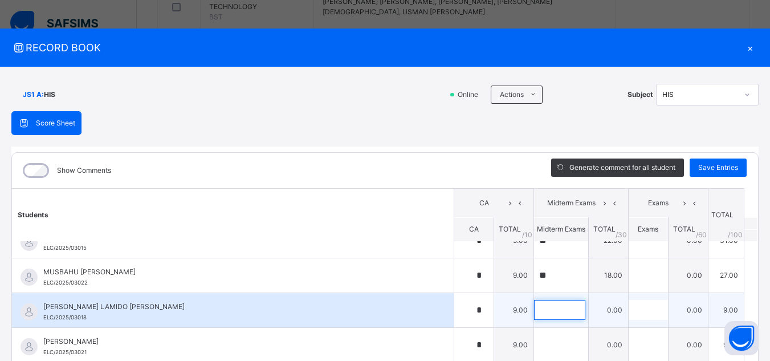
click at [550, 315] on input "text" at bounding box center [559, 310] width 51 height 20
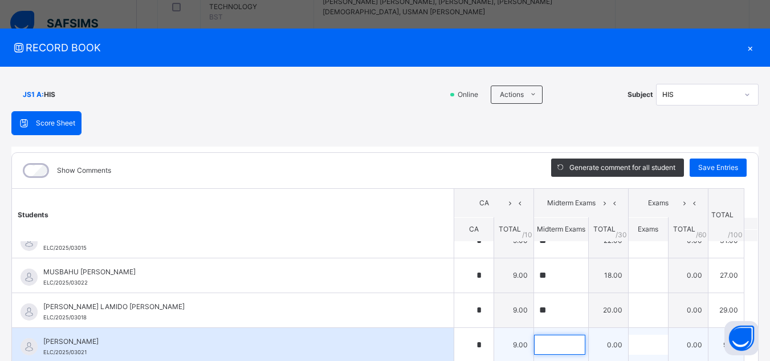
click at [534, 348] on input "text" at bounding box center [559, 345] width 51 height 20
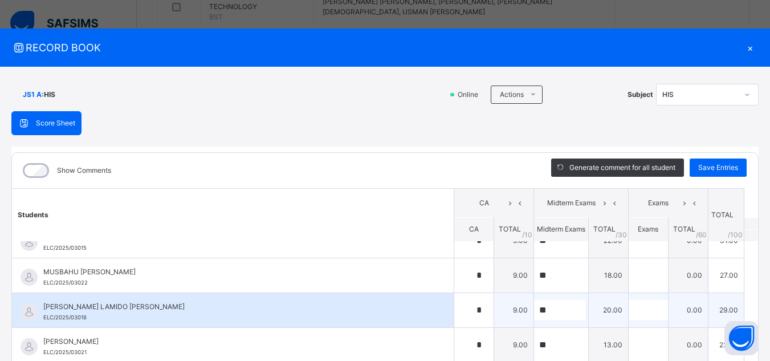
click at [393, 311] on div "[PERSON_NAME] LAMIDO [PERSON_NAME] ELC/2025/03018" at bounding box center [235, 312] width 385 height 21
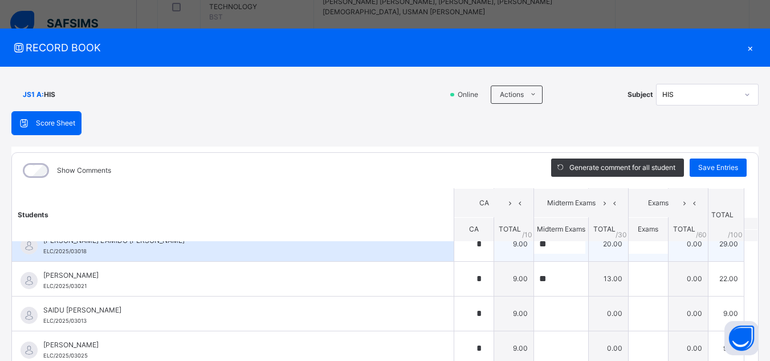
scroll to position [365, 0]
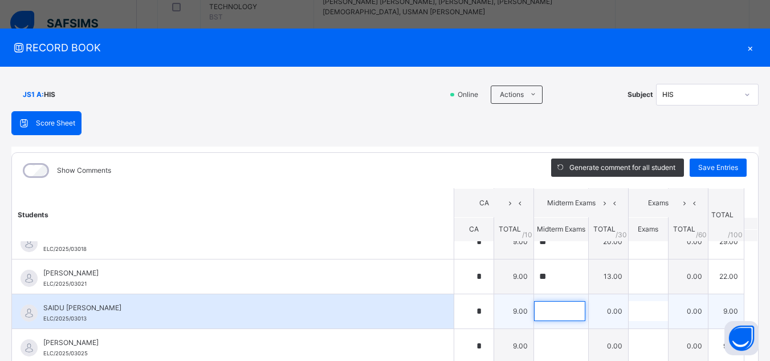
click at [542, 321] on input "text" at bounding box center [559, 311] width 51 height 20
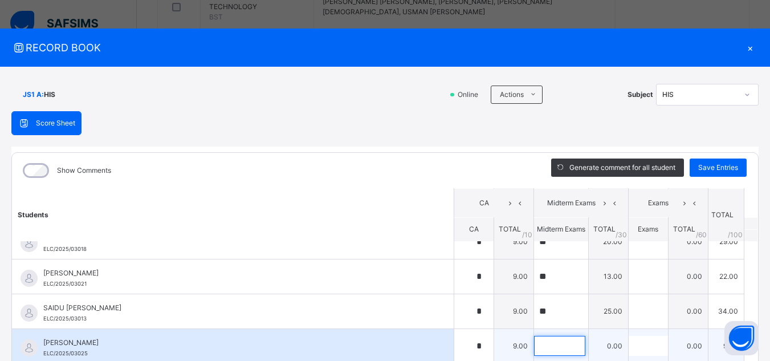
click at [534, 350] on input "text" at bounding box center [559, 346] width 51 height 20
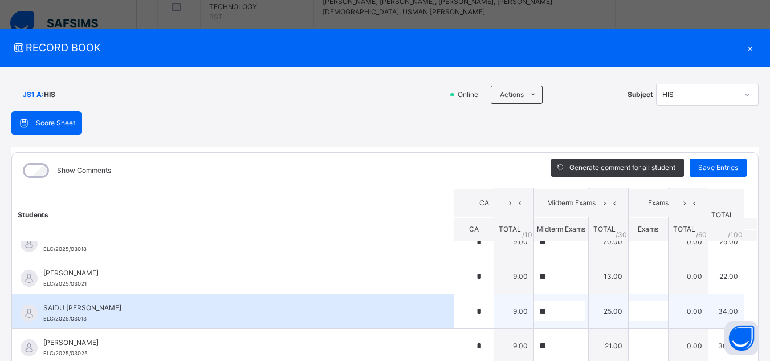
click at [410, 315] on div "SAIDU [PERSON_NAME] ELC/2025/03013" at bounding box center [235, 313] width 385 height 21
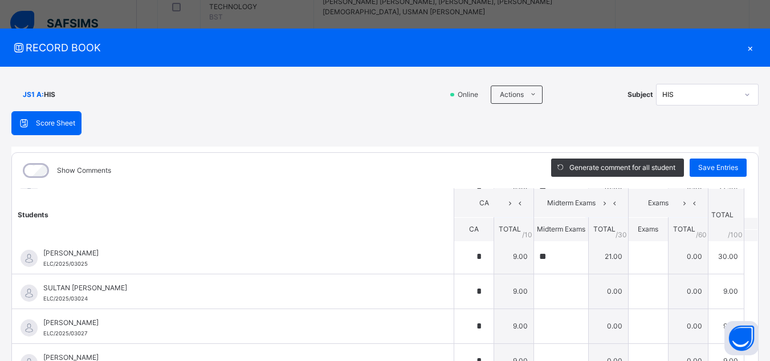
scroll to position [456, 0]
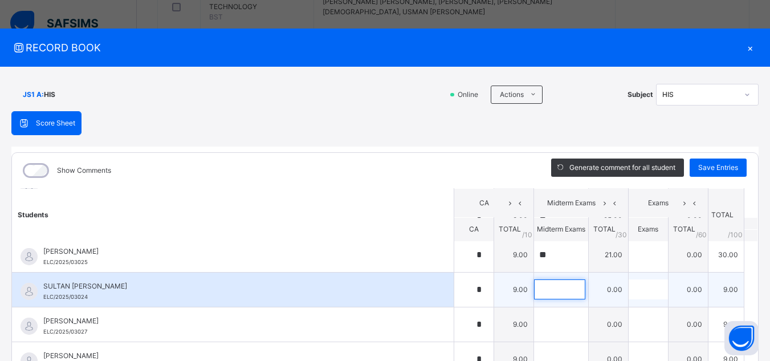
click at [534, 289] on input "text" at bounding box center [559, 289] width 51 height 20
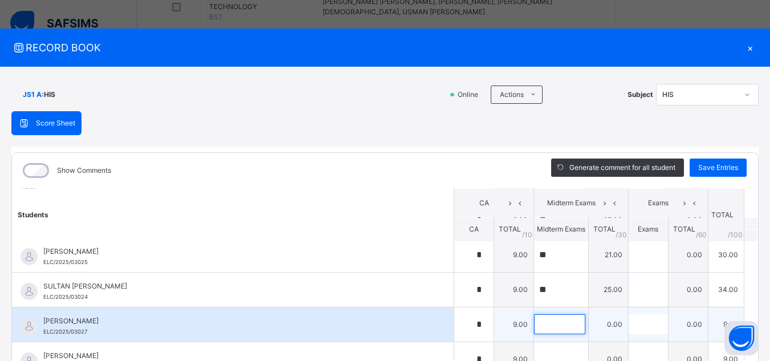
click at [542, 330] on input "text" at bounding box center [559, 324] width 51 height 20
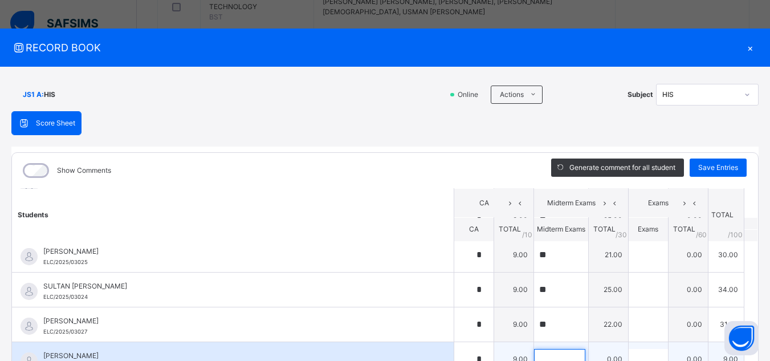
click at [542, 355] on input "text" at bounding box center [559, 359] width 51 height 20
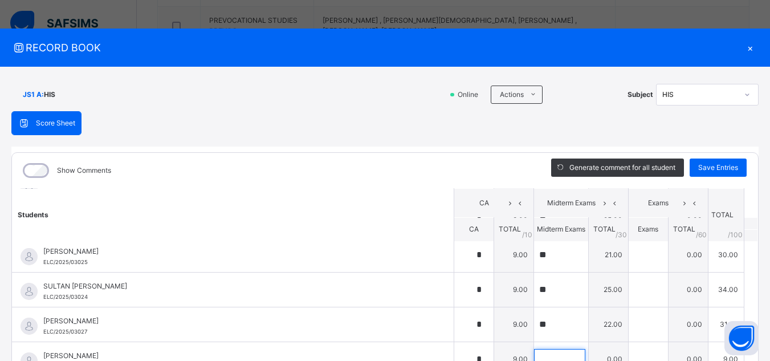
scroll to position [388, 0]
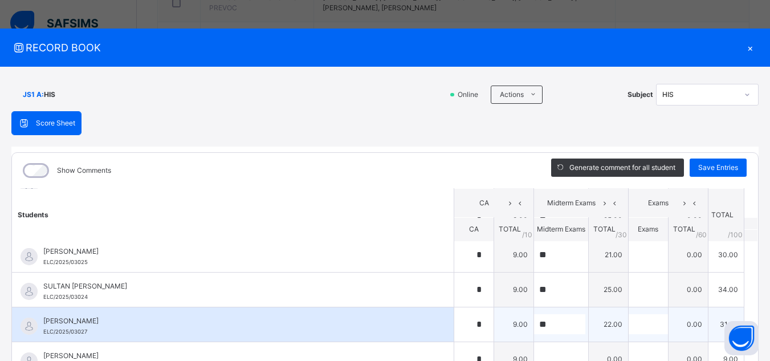
click at [387, 325] on span "[PERSON_NAME]" at bounding box center [235, 321] width 385 height 10
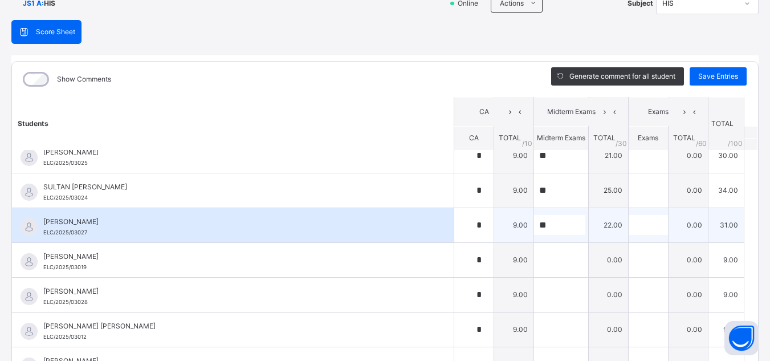
scroll to position [114, 0]
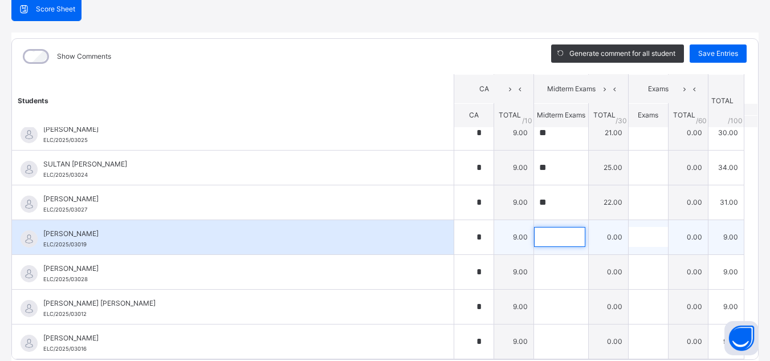
click at [553, 234] on input "text" at bounding box center [559, 237] width 51 height 20
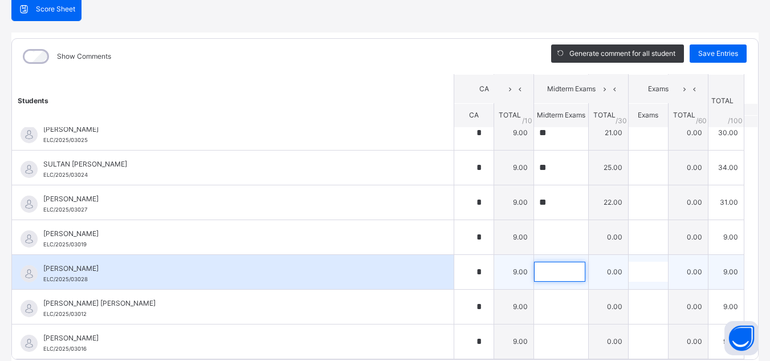
click at [534, 275] on input "text" at bounding box center [559, 272] width 51 height 20
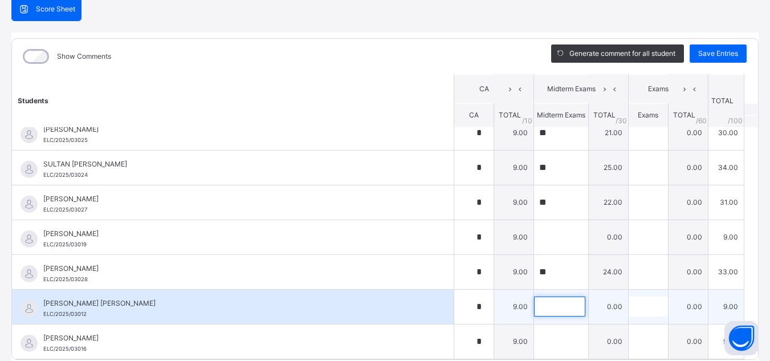
click at [534, 314] on input "text" at bounding box center [559, 307] width 51 height 20
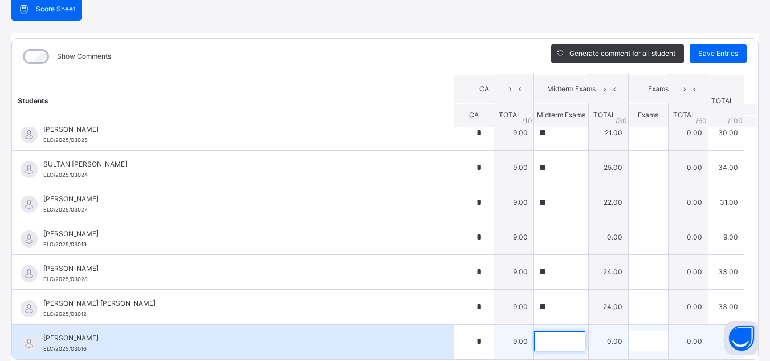
click at [546, 341] on input "text" at bounding box center [559, 341] width 51 height 20
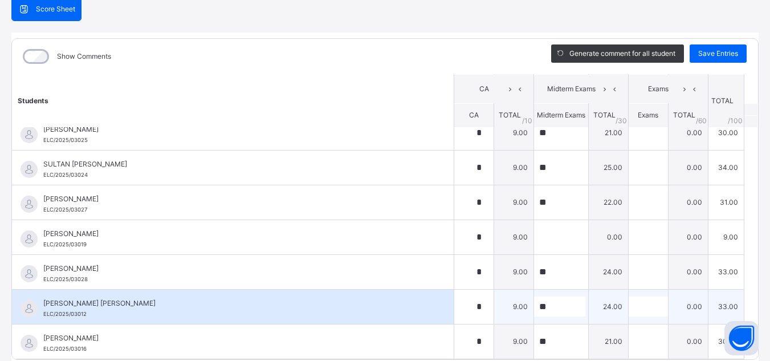
click at [398, 315] on div "[PERSON_NAME] [PERSON_NAME] ELC/2025/03012" at bounding box center [235, 308] width 385 height 21
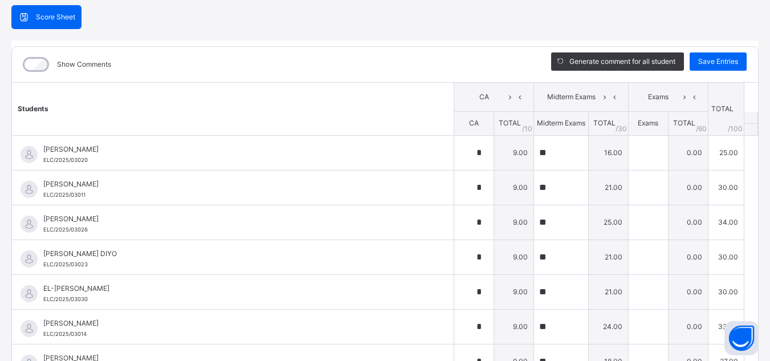
scroll to position [90, 0]
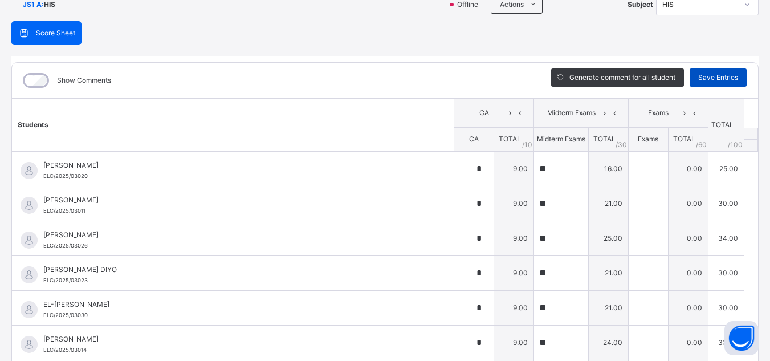
click at [700, 74] on span "Save Entries" at bounding box center [719, 77] width 40 height 10
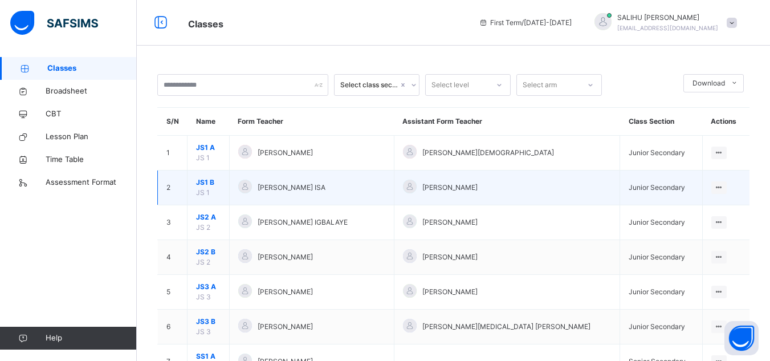
click at [203, 189] on span "JS 1" at bounding box center [203, 192] width 14 height 9
click at [197, 188] on span "JS 1" at bounding box center [203, 192] width 14 height 9
click at [221, 187] on span "JS1 B" at bounding box center [208, 182] width 25 height 10
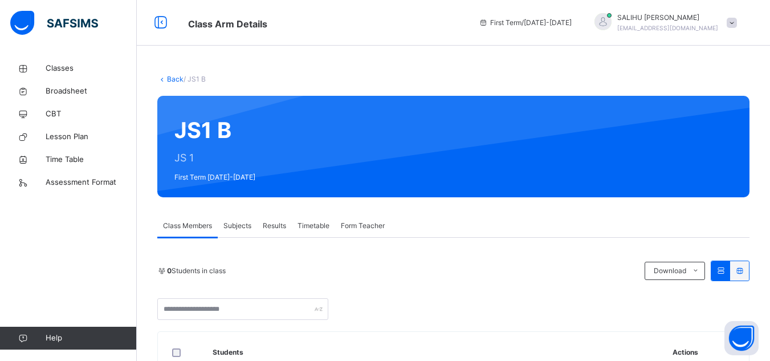
click at [228, 228] on span "Subjects" at bounding box center [238, 226] width 28 height 10
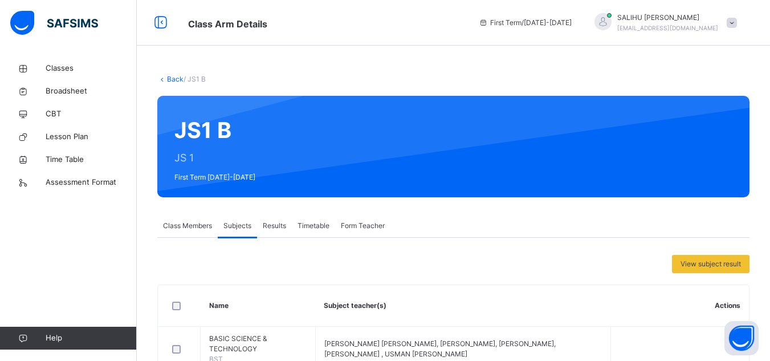
click at [361, 259] on div "View subject result" at bounding box center [453, 264] width 592 height 18
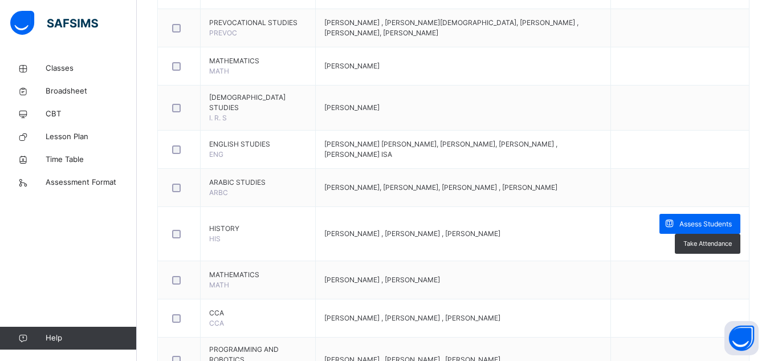
scroll to position [365, 0]
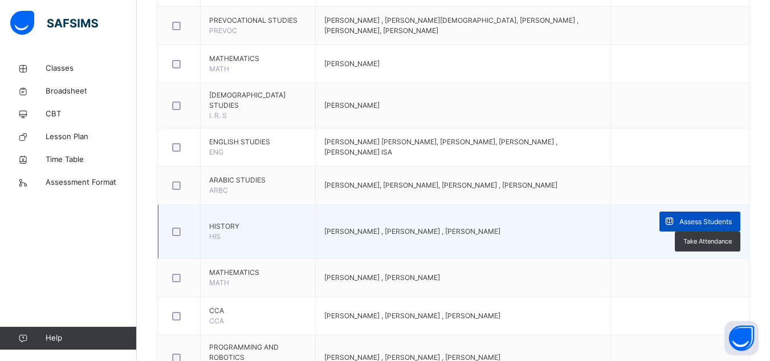
click at [721, 224] on span "Assess Students" at bounding box center [706, 222] width 52 height 10
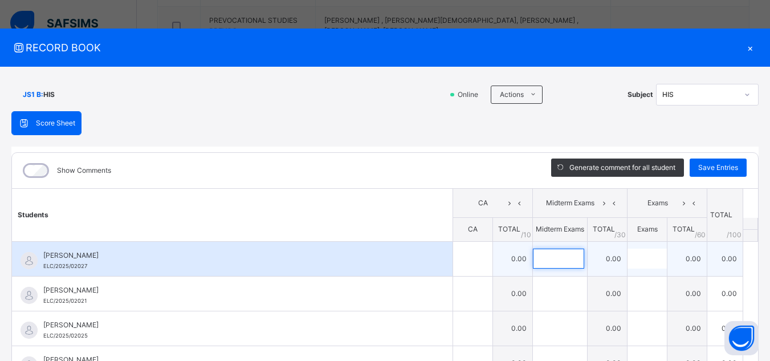
click at [540, 266] on input "text" at bounding box center [558, 259] width 51 height 20
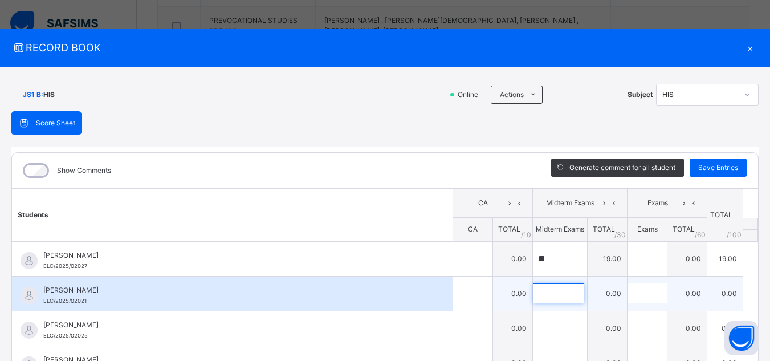
click at [543, 290] on input "text" at bounding box center [558, 293] width 51 height 20
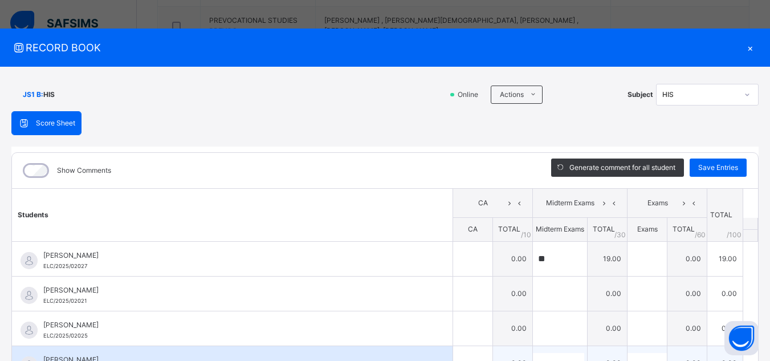
click at [316, 347] on div "[PERSON_NAME] ELC/2025/02030" at bounding box center [232, 363] width 441 height 34
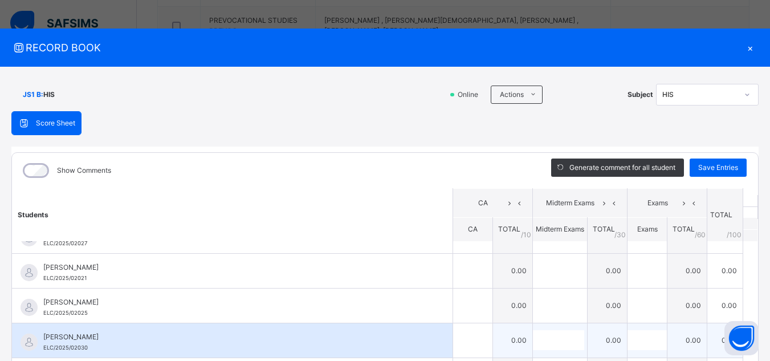
scroll to position [46, 0]
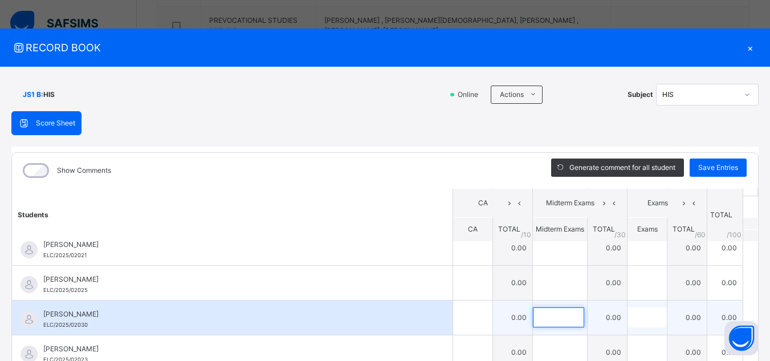
click at [539, 327] on input "text" at bounding box center [558, 317] width 51 height 20
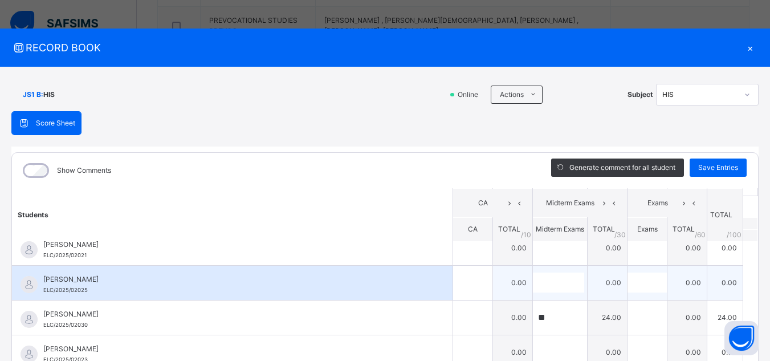
click at [428, 299] on div "[PERSON_NAME] ELC/2025/02025" at bounding box center [232, 283] width 441 height 34
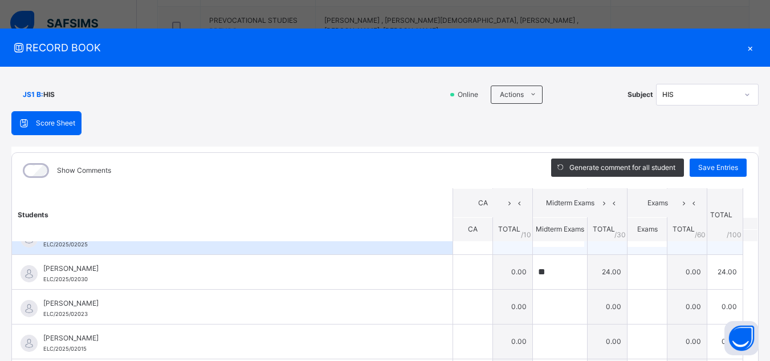
scroll to position [114, 0]
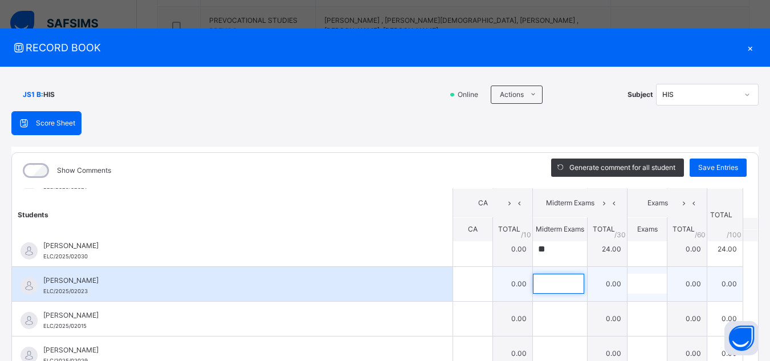
click at [543, 278] on input "text" at bounding box center [558, 284] width 51 height 20
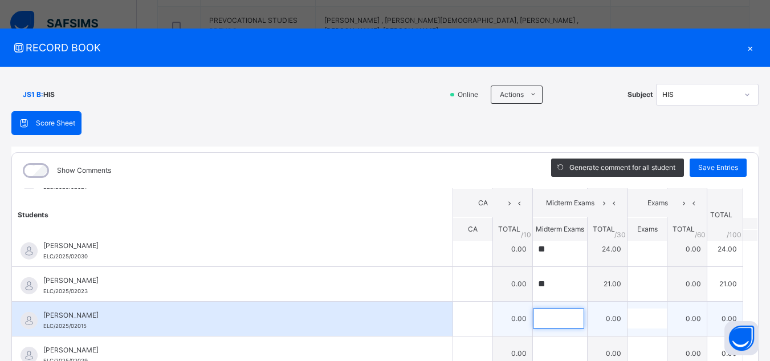
click at [533, 320] on input "text" at bounding box center [558, 318] width 51 height 20
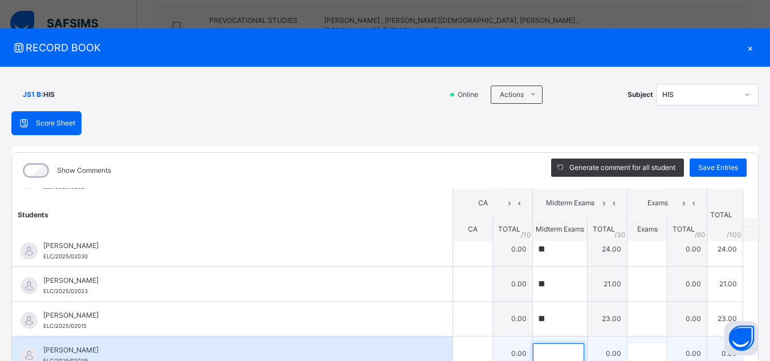
click at [533, 352] on input "text" at bounding box center [558, 353] width 51 height 20
click at [453, 336] on input "text" at bounding box center [472, 353] width 39 height 34
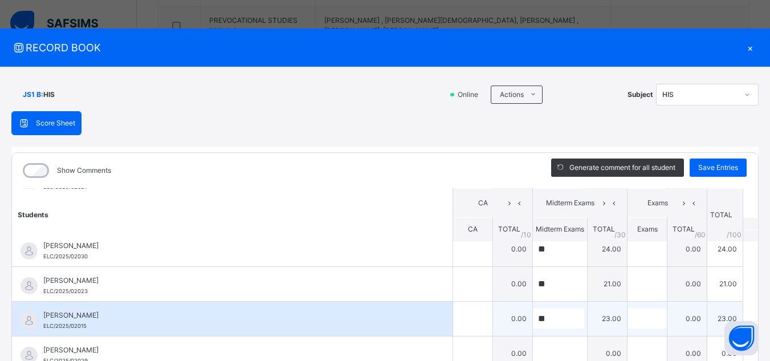
click at [379, 319] on span "[PERSON_NAME]" at bounding box center [235, 315] width 384 height 10
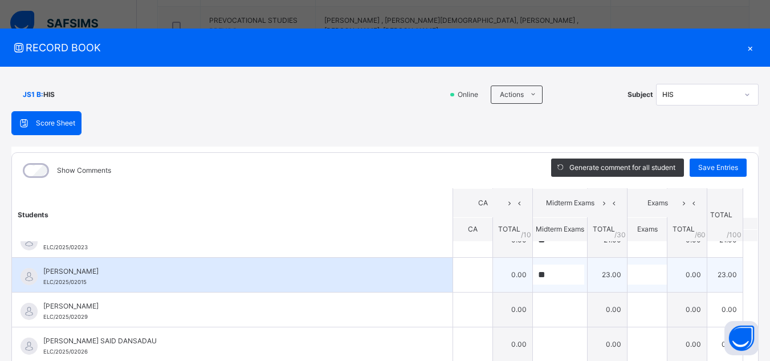
scroll to position [160, 0]
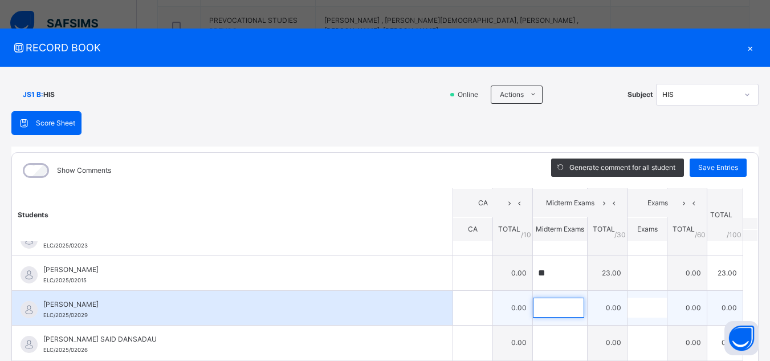
click at [533, 308] on input "text" at bounding box center [558, 308] width 51 height 20
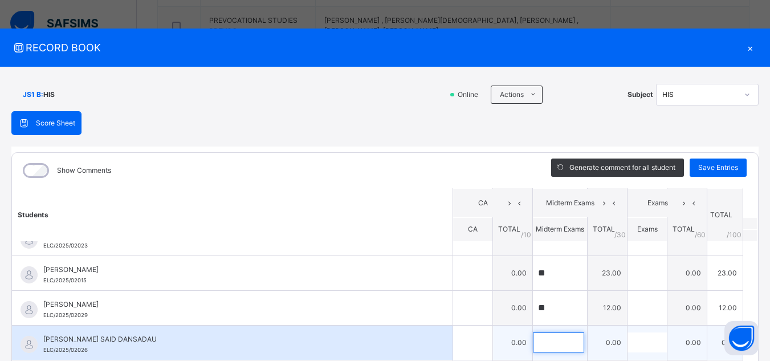
click at [542, 338] on input "text" at bounding box center [558, 342] width 51 height 20
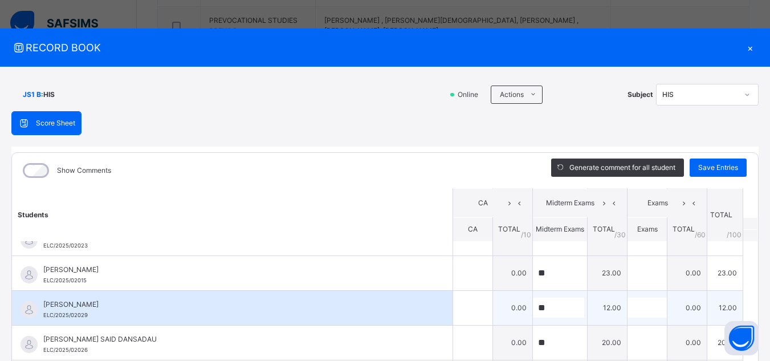
click at [418, 324] on div "[PERSON_NAME][DEMOGRAPHIC_DATA] ELC/2025/02029" at bounding box center [232, 308] width 441 height 34
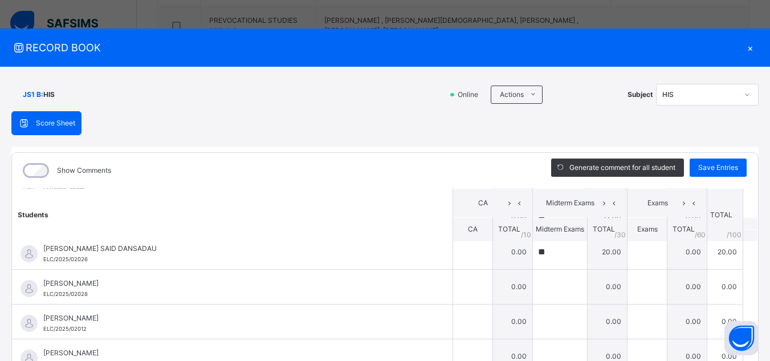
scroll to position [251, 0]
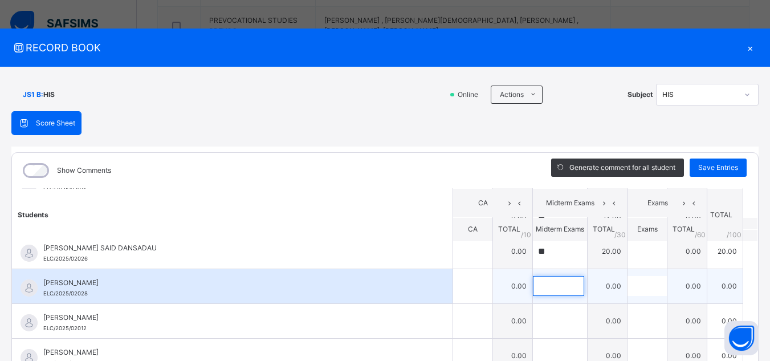
click at [534, 294] on input "text" at bounding box center [558, 286] width 51 height 20
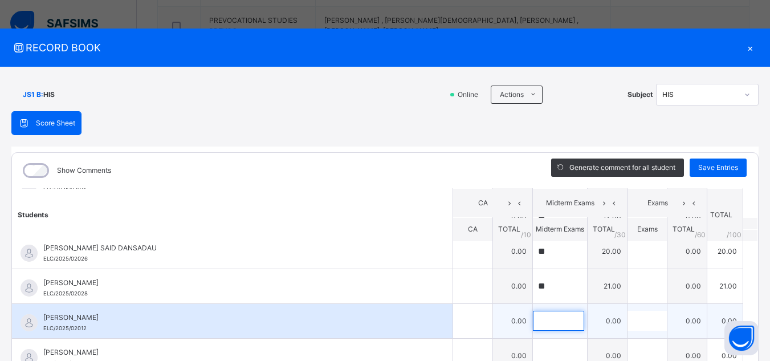
click at [542, 316] on input "text" at bounding box center [558, 321] width 51 height 20
click at [425, 318] on div "[PERSON_NAME]/2025/02012" at bounding box center [232, 321] width 441 height 34
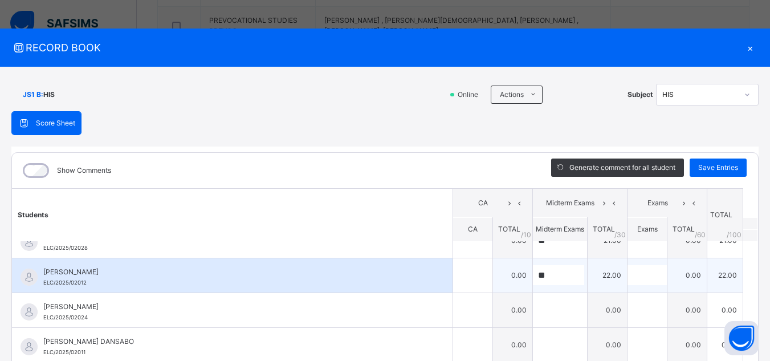
scroll to position [319, 0]
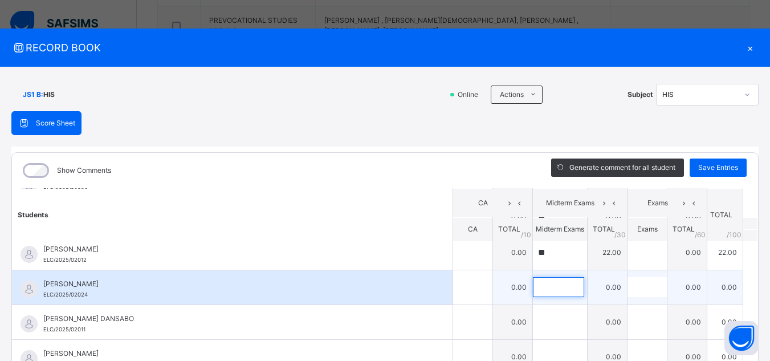
click at [534, 294] on input "text" at bounding box center [558, 287] width 51 height 20
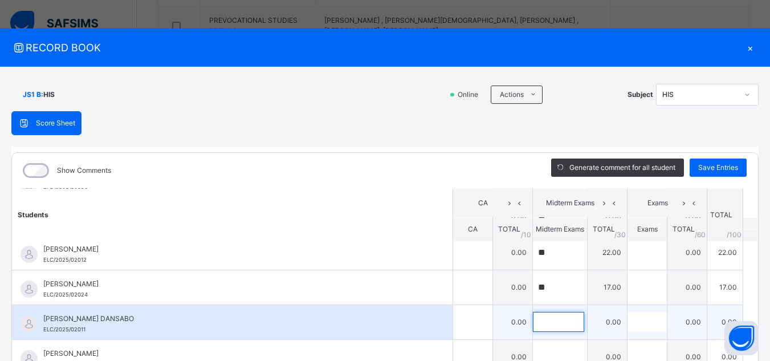
click at [538, 319] on input "text" at bounding box center [558, 322] width 51 height 20
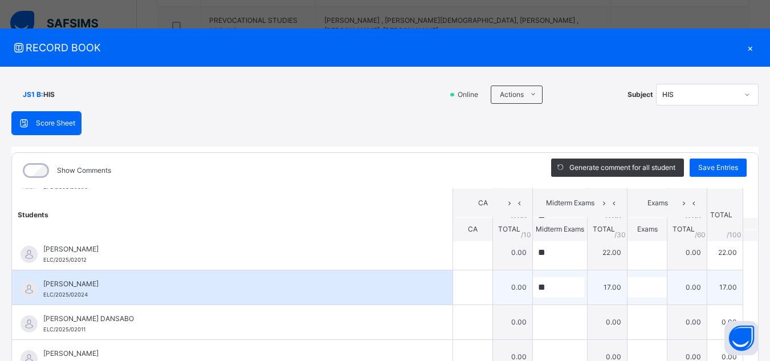
click at [397, 303] on div "BASHIR AMINU ELC/2025/02024" at bounding box center [232, 287] width 441 height 34
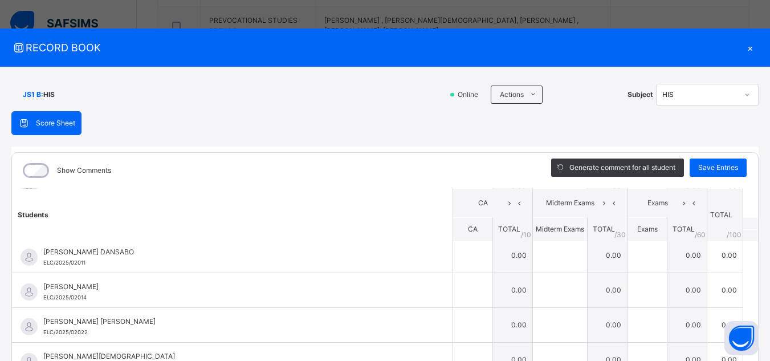
scroll to position [388, 0]
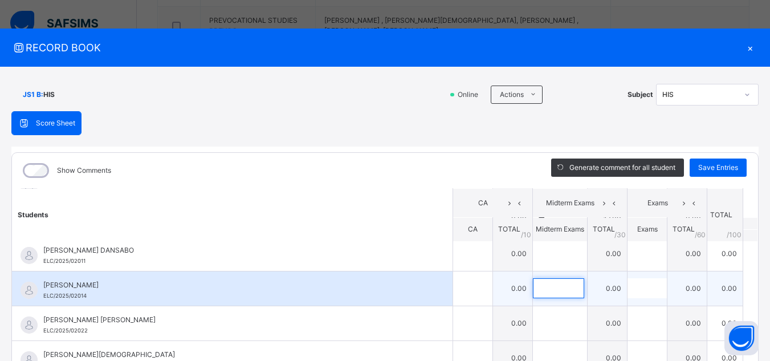
click at [547, 286] on input "text" at bounding box center [558, 288] width 51 height 20
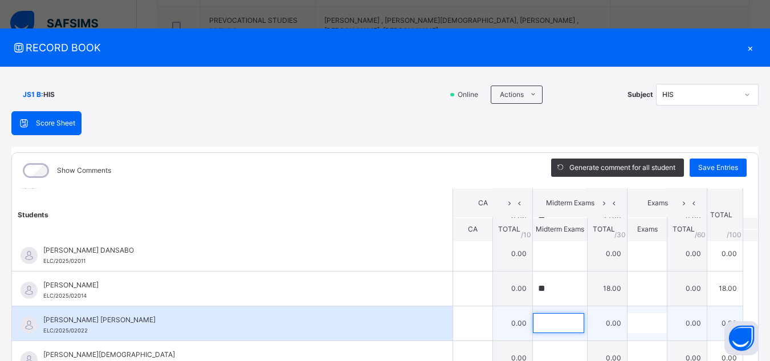
click at [533, 328] on input "text" at bounding box center [558, 323] width 51 height 20
click at [405, 323] on span "[PERSON_NAME] [PERSON_NAME]" at bounding box center [235, 320] width 384 height 10
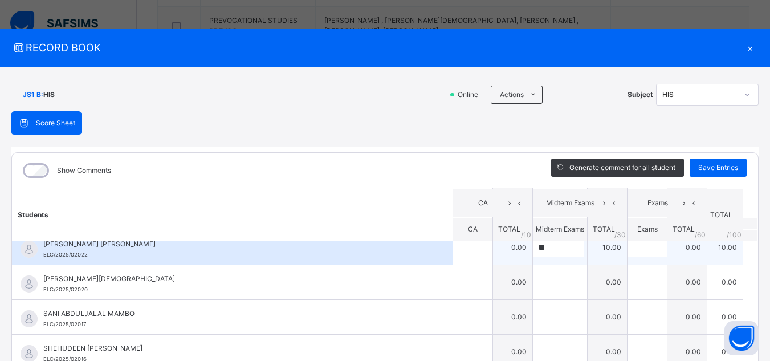
scroll to position [464, 0]
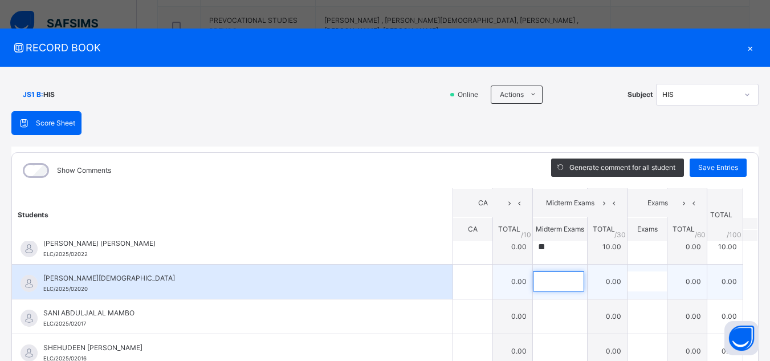
click at [535, 279] on input "text" at bounding box center [558, 281] width 51 height 20
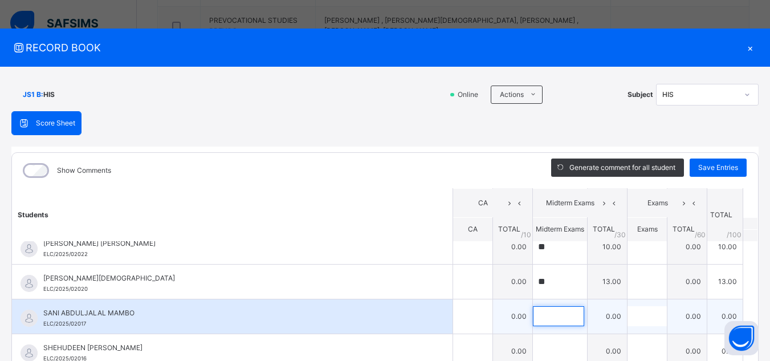
click at [541, 312] on input "text" at bounding box center [558, 316] width 51 height 20
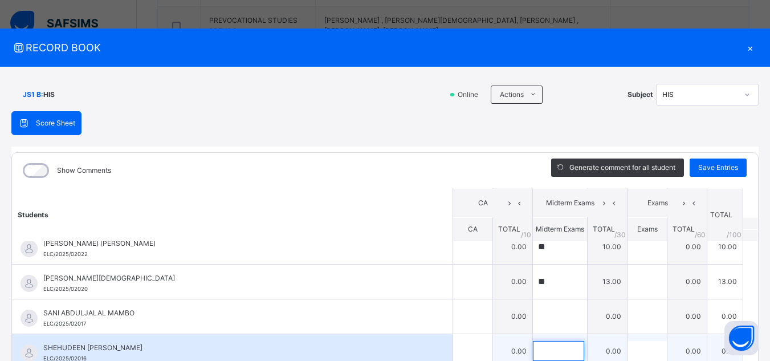
click at [538, 354] on input "text" at bounding box center [558, 351] width 51 height 20
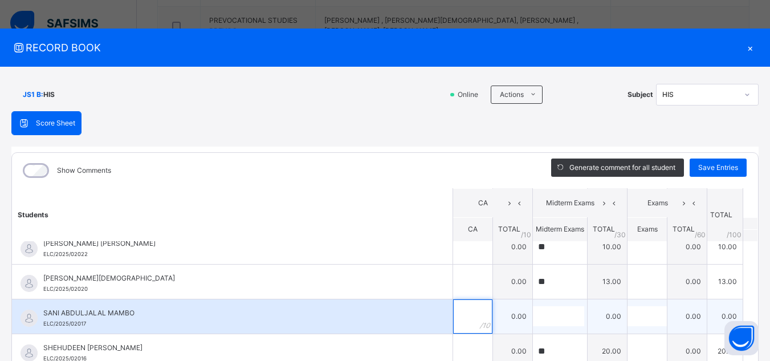
click at [453, 313] on input "text" at bounding box center [472, 316] width 39 height 34
click at [405, 308] on span "SANI ABDULJALAL MAMBO" at bounding box center [235, 313] width 384 height 10
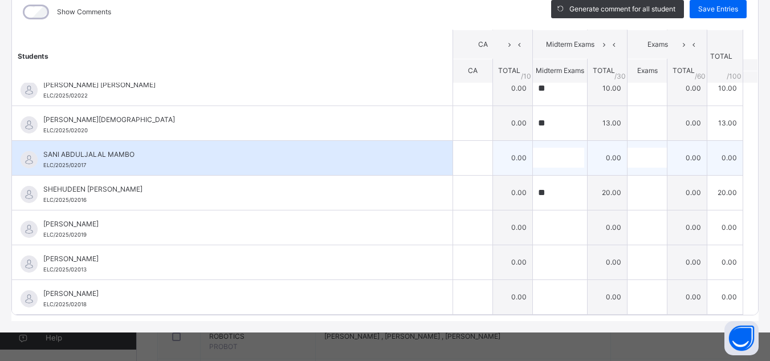
scroll to position [388, 0]
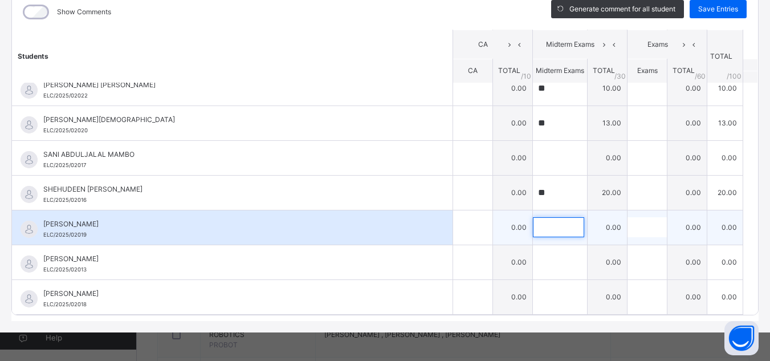
click at [543, 229] on input "text" at bounding box center [558, 227] width 51 height 20
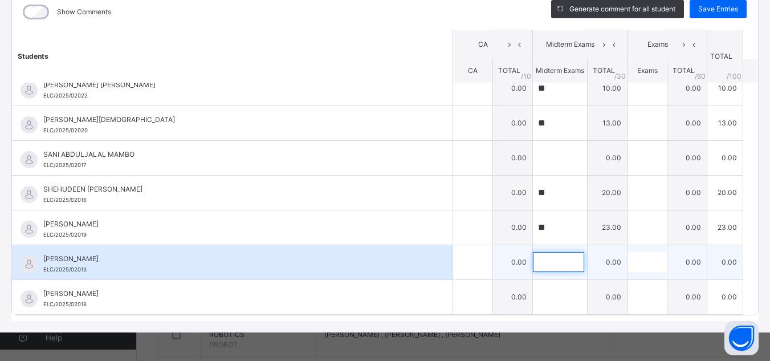
click at [533, 257] on input "text" at bounding box center [558, 262] width 51 height 20
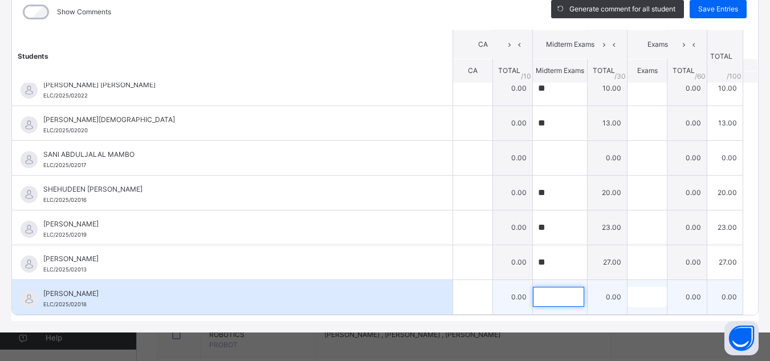
click at [545, 302] on input "text" at bounding box center [558, 297] width 51 height 20
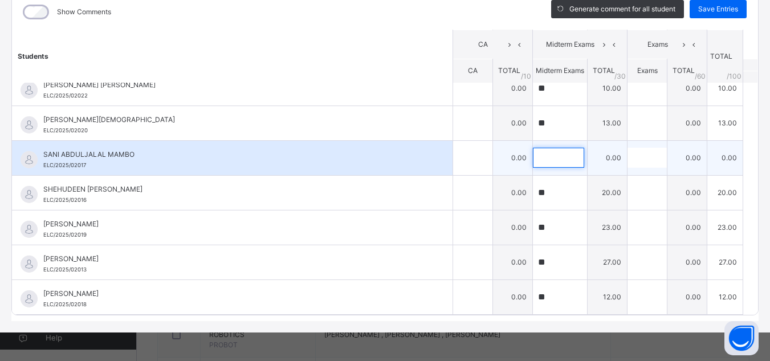
click at [533, 154] on input "text" at bounding box center [558, 158] width 51 height 20
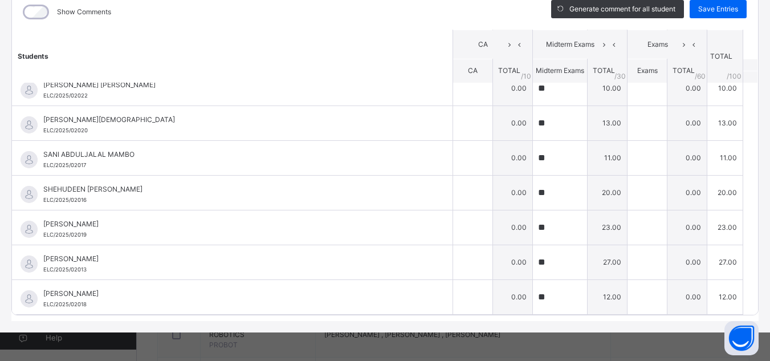
click at [450, 315] on div "Show Comments Generate comment for all student Save Entries Class Level: JS1 B …" at bounding box center [385, 155] width 748 height 322
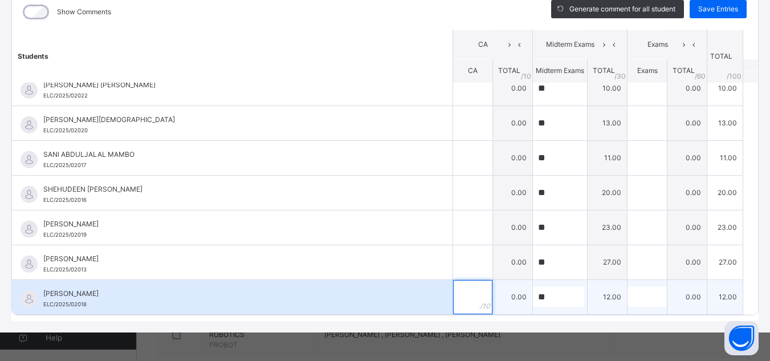
click at [453, 293] on input "text" at bounding box center [472, 297] width 39 height 34
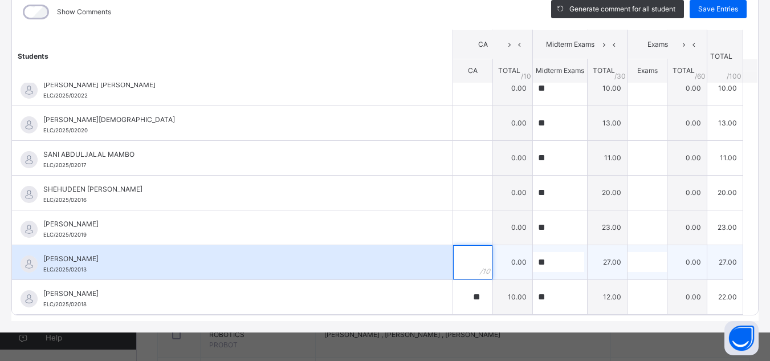
click at [453, 258] on input "text" at bounding box center [472, 262] width 39 height 34
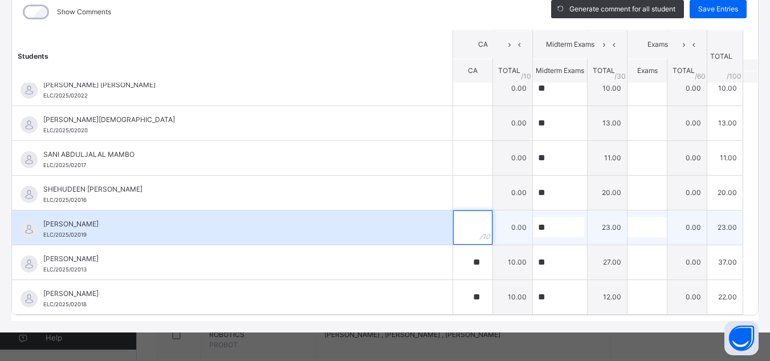
click at [453, 216] on input "text" at bounding box center [472, 227] width 39 height 34
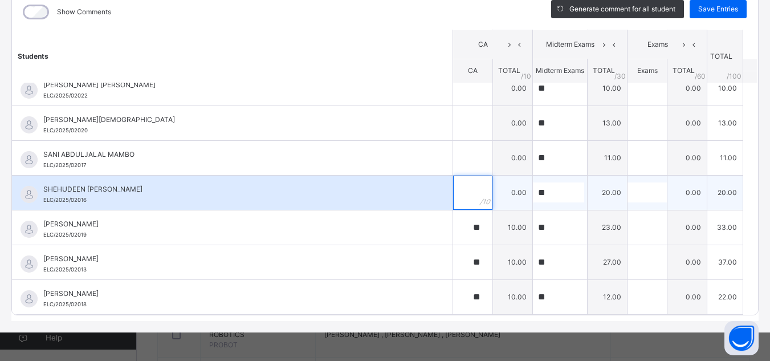
click at [462, 194] on div at bounding box center [472, 193] width 39 height 34
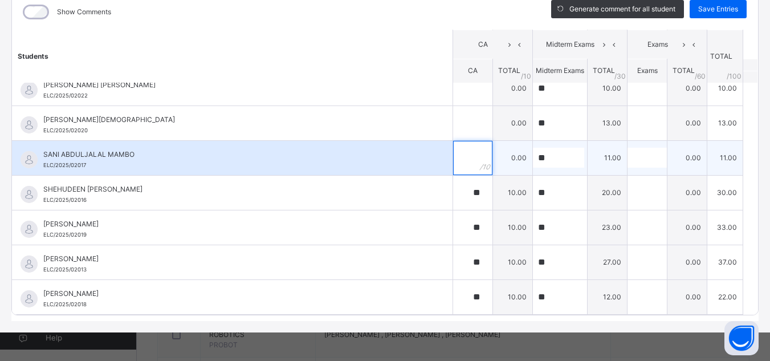
click at [458, 151] on input "text" at bounding box center [472, 158] width 39 height 34
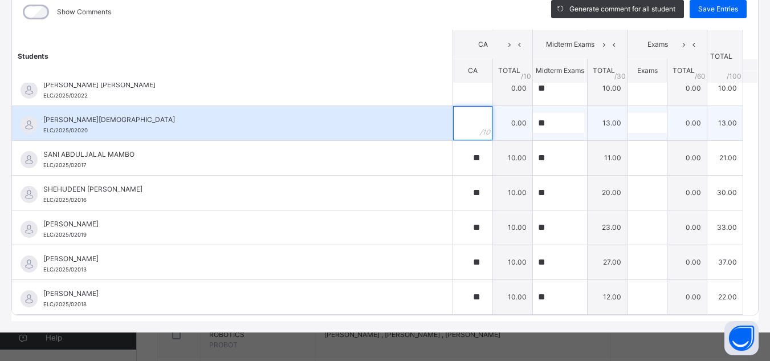
click at [458, 124] on input "text" at bounding box center [472, 123] width 39 height 34
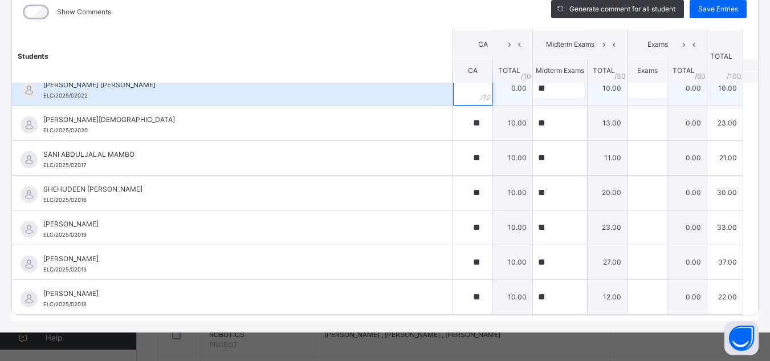
click at [454, 100] on input "text" at bounding box center [472, 88] width 39 height 34
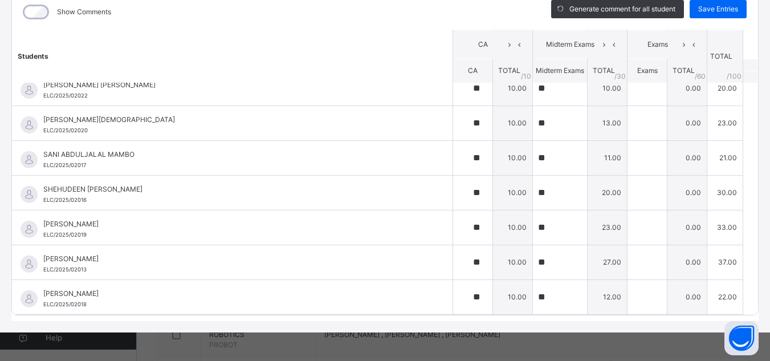
click at [384, 66] on th "Students" at bounding box center [232, 56] width 441 height 53
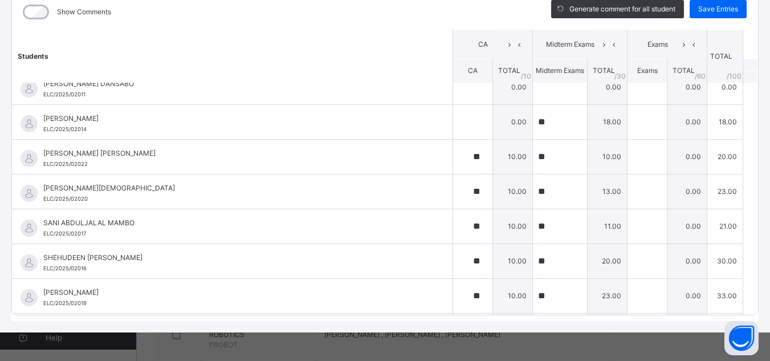
scroll to position [373, 0]
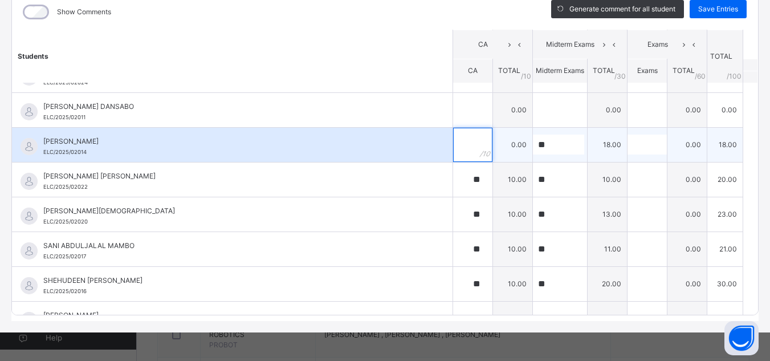
click at [466, 147] on div at bounding box center [472, 145] width 39 height 34
click at [360, 141] on span "[PERSON_NAME]" at bounding box center [235, 141] width 384 height 10
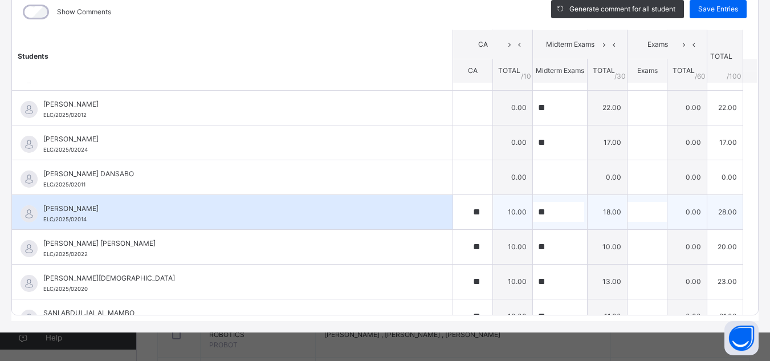
scroll to position [305, 0]
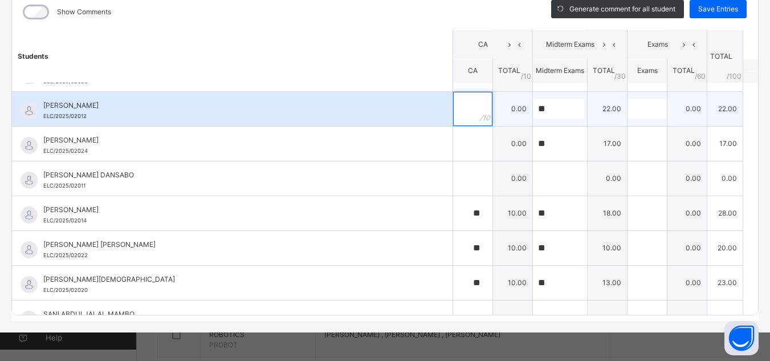
click at [453, 116] on input "text" at bounding box center [472, 109] width 39 height 34
click at [378, 103] on span "[PERSON_NAME]" at bounding box center [235, 105] width 384 height 10
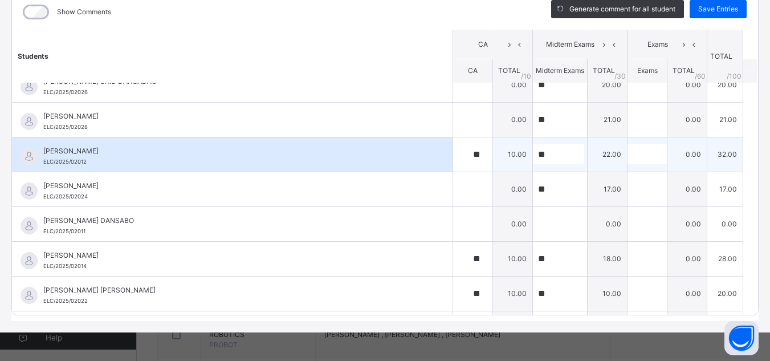
scroll to position [236, 0]
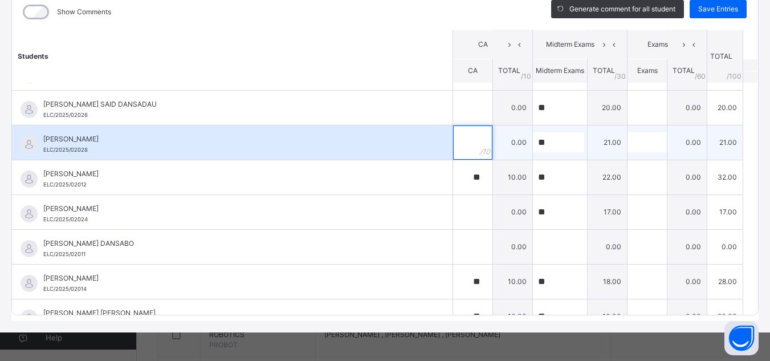
click at [458, 149] on input "text" at bounding box center [472, 142] width 39 height 34
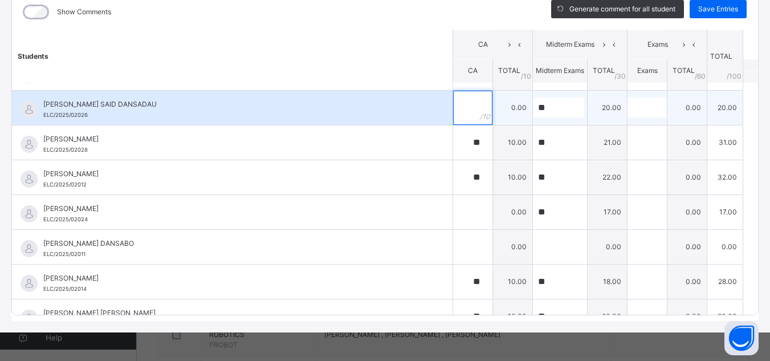
click at [455, 104] on input "text" at bounding box center [472, 108] width 39 height 34
click at [359, 118] on div "[PERSON_NAME] SAID DANSADAU ELC/2025/02026" at bounding box center [235, 109] width 384 height 21
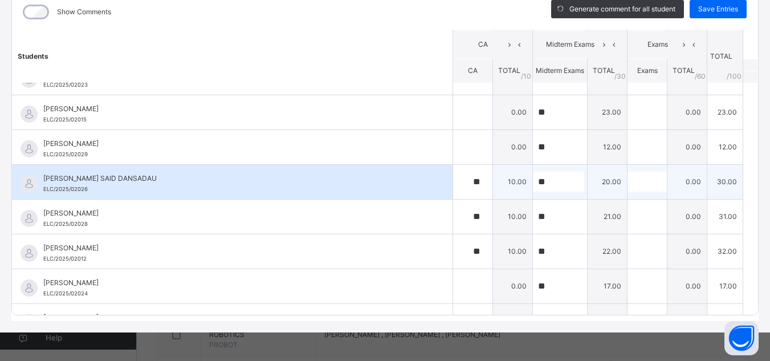
scroll to position [145, 0]
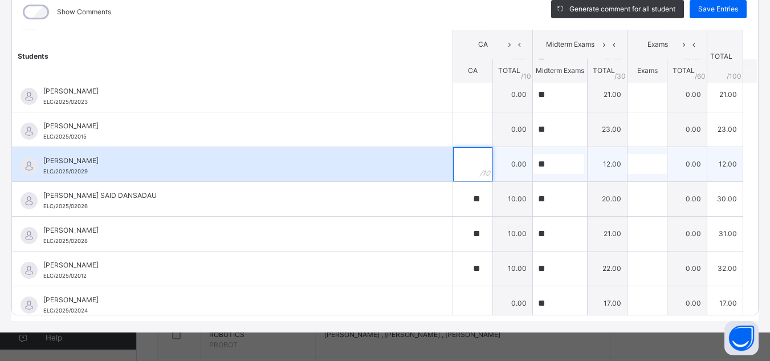
click at [464, 174] on div at bounding box center [472, 164] width 39 height 34
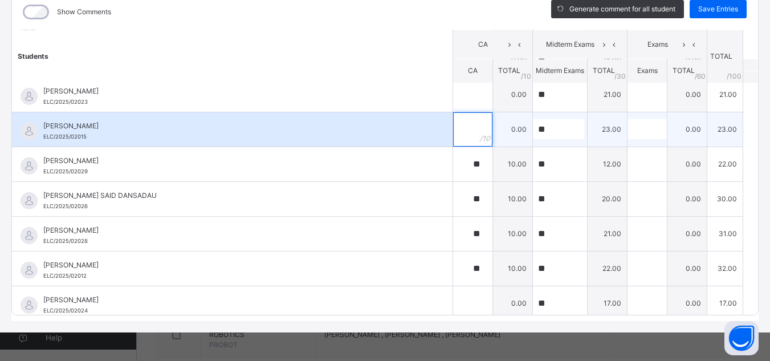
click at [453, 129] on input "text" at bounding box center [472, 129] width 39 height 34
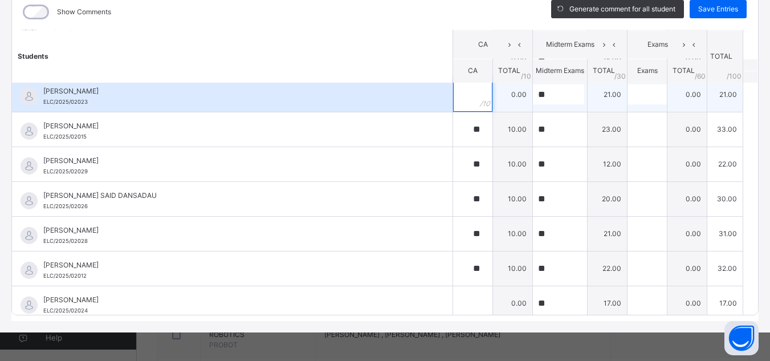
click at [453, 104] on input "text" at bounding box center [472, 95] width 39 height 34
click at [407, 102] on div "[PERSON_NAME] ELC/2025/02023" at bounding box center [235, 96] width 384 height 21
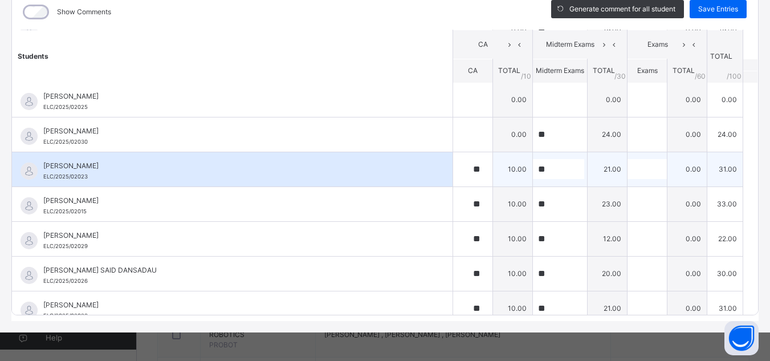
scroll to position [54, 0]
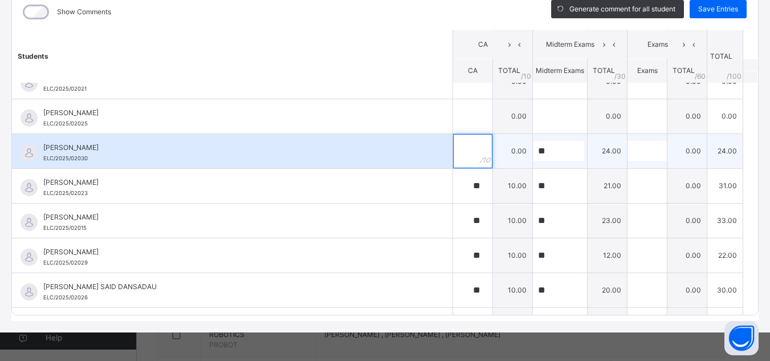
click at [454, 162] on input "text" at bounding box center [472, 151] width 39 height 34
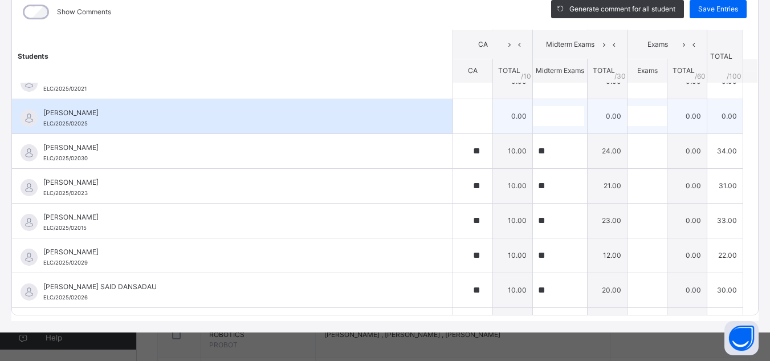
click at [401, 130] on div "[PERSON_NAME] ELC/2025/02025" at bounding box center [232, 116] width 441 height 34
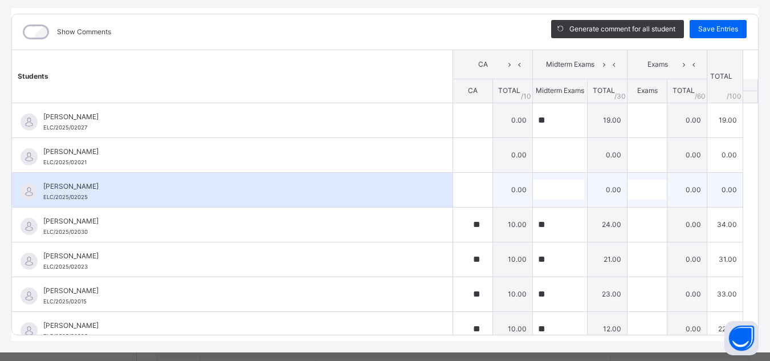
scroll to position [136, 0]
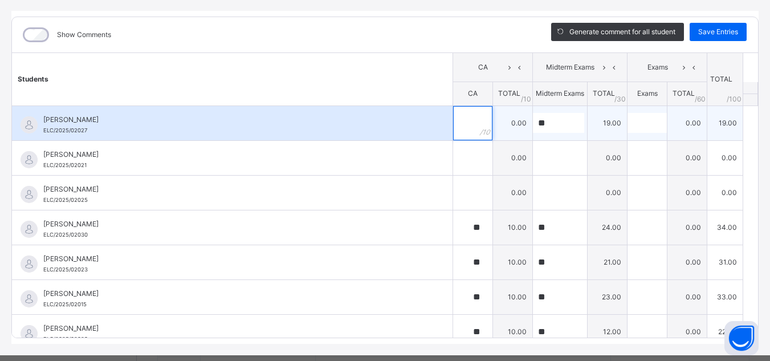
click at [454, 131] on input "text" at bounding box center [472, 123] width 39 height 34
click at [395, 140] on div "[PERSON_NAME]/2025/02027" at bounding box center [232, 123] width 441 height 34
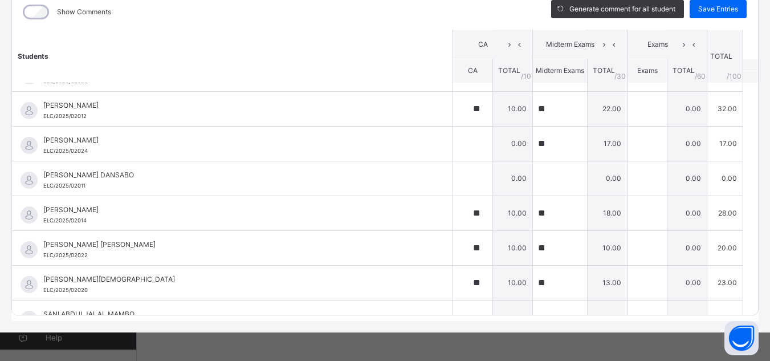
scroll to position [282, 0]
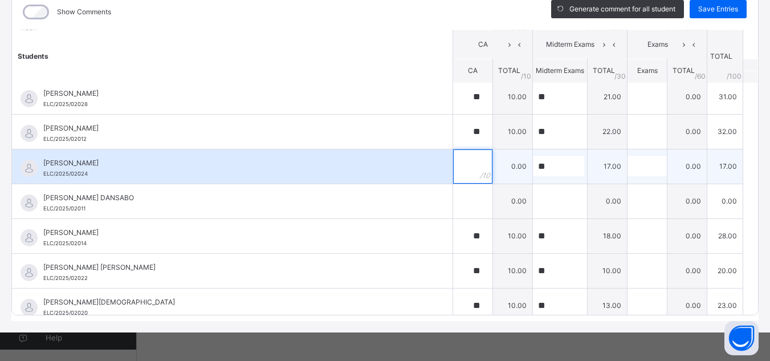
click at [453, 176] on input "text" at bounding box center [472, 166] width 39 height 34
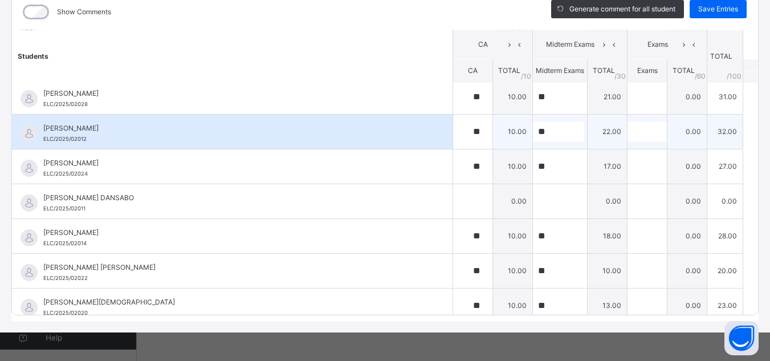
click at [396, 143] on div "[PERSON_NAME]/2025/02012" at bounding box center [235, 133] width 384 height 21
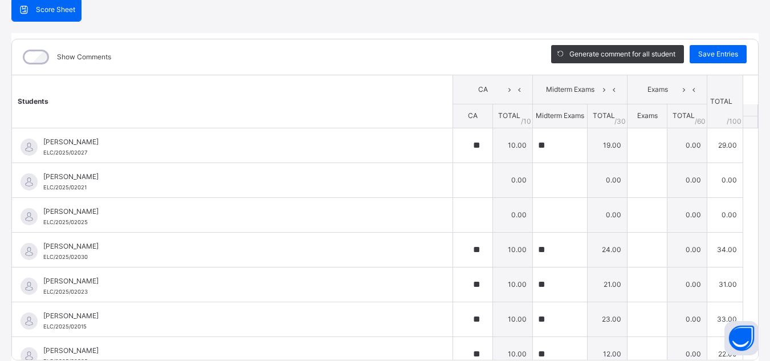
scroll to position [113, 0]
click at [706, 55] on span "Save Entries" at bounding box center [719, 55] width 40 height 10
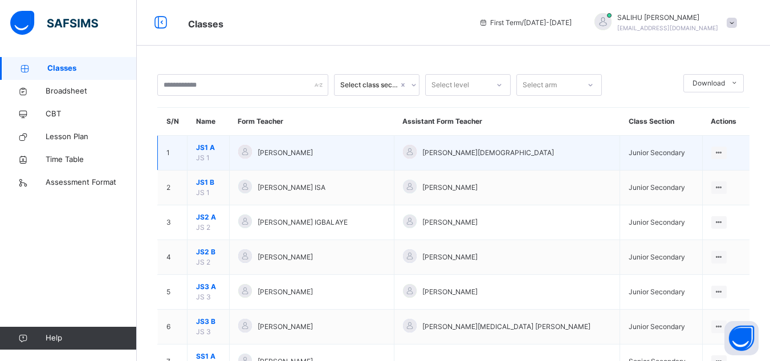
click at [212, 145] on span "JS1 A" at bounding box center [208, 148] width 25 height 10
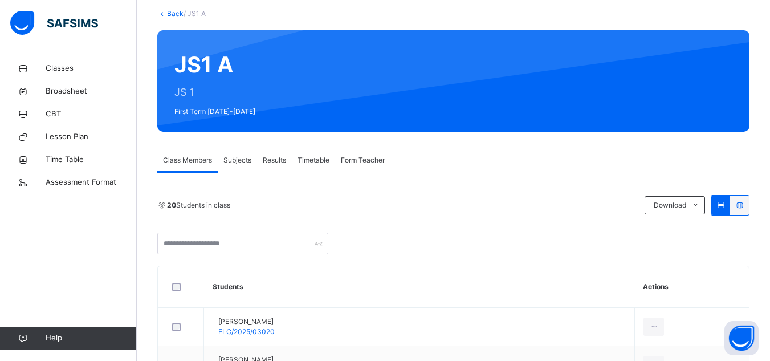
scroll to position [68, 0]
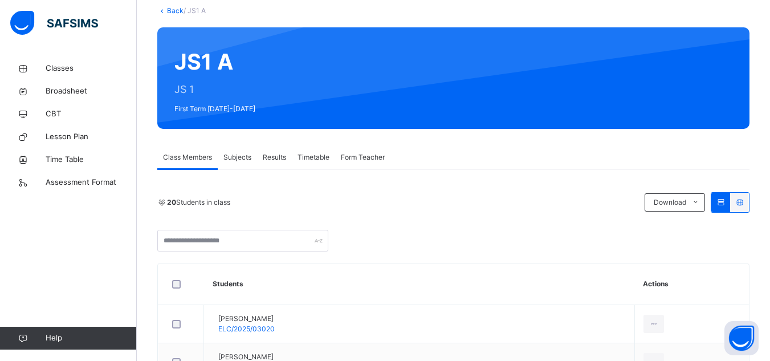
click at [232, 159] on span "Subjects" at bounding box center [238, 157] width 28 height 10
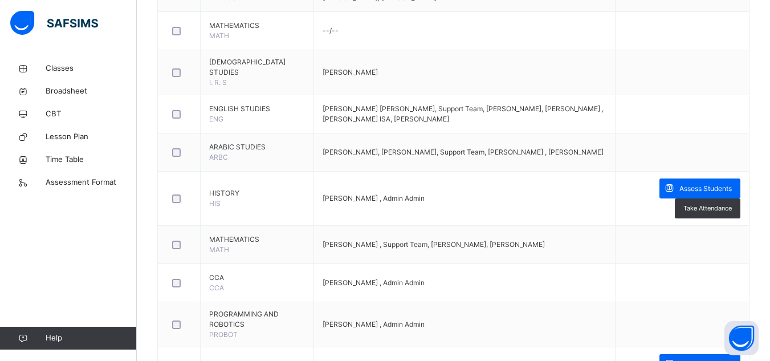
scroll to position [411, 0]
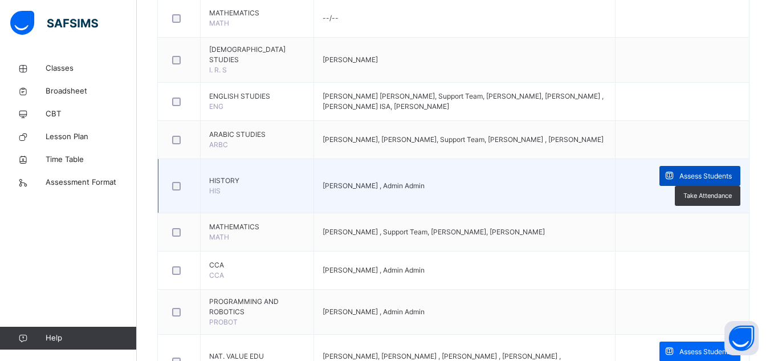
click at [699, 172] on span "Assess Students" at bounding box center [706, 176] width 52 height 10
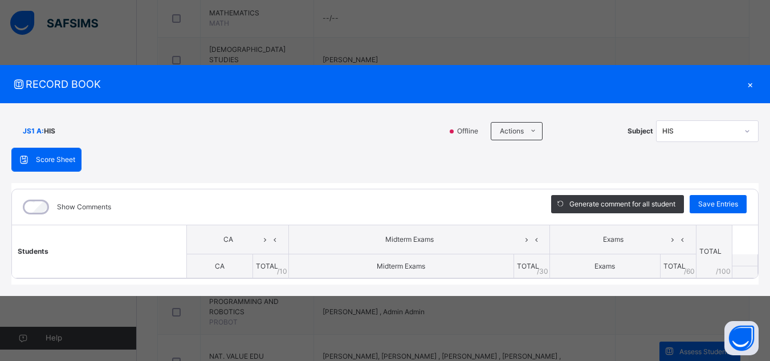
click at [389, 233] on div "Midterm Exams" at bounding box center [419, 239] width 255 height 17
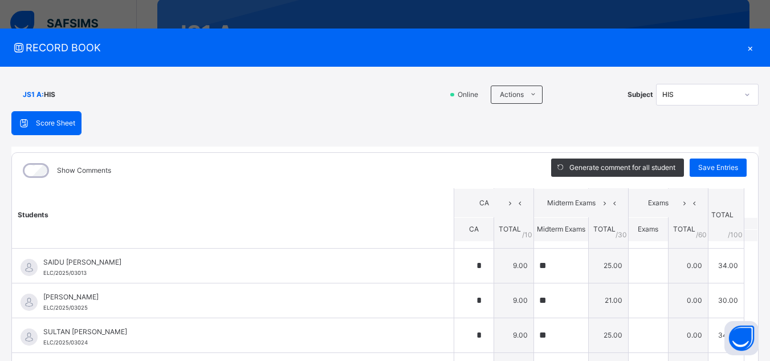
scroll to position [0, 0]
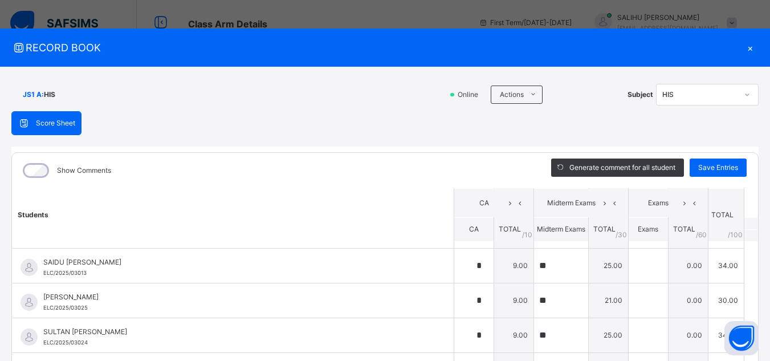
drag, startPoint x: 747, startPoint y: 1, endPoint x: 744, endPoint y: -13, distance: 13.6
click at [425, 147] on div "Show Comments Generate comment for all student Save Entries Class Level: JS1 A …" at bounding box center [385, 313] width 748 height 333
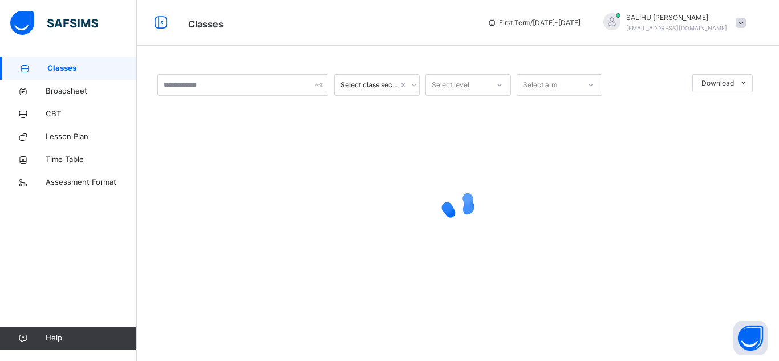
click at [689, 26] on span "[EMAIL_ADDRESS][DOMAIN_NAME]" at bounding box center [676, 28] width 101 height 7
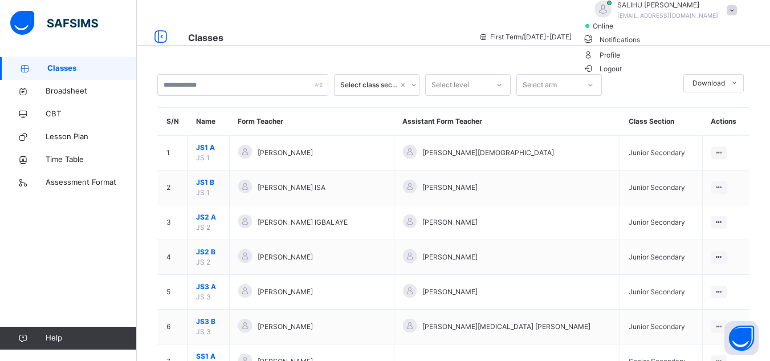
click at [623, 75] on span "Logout" at bounding box center [602, 69] width 39 height 12
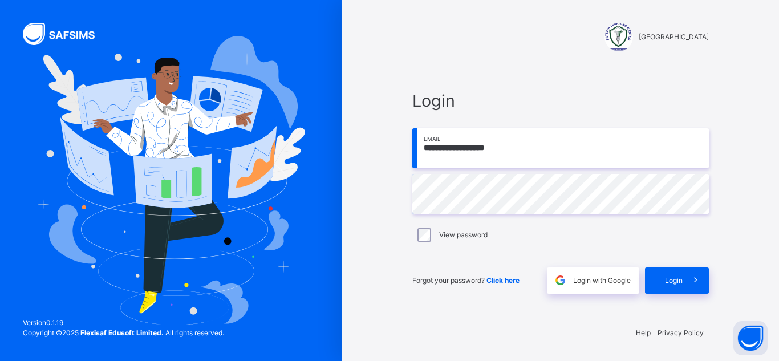
click at [525, 144] on input "**********" at bounding box center [560, 148] width 297 height 40
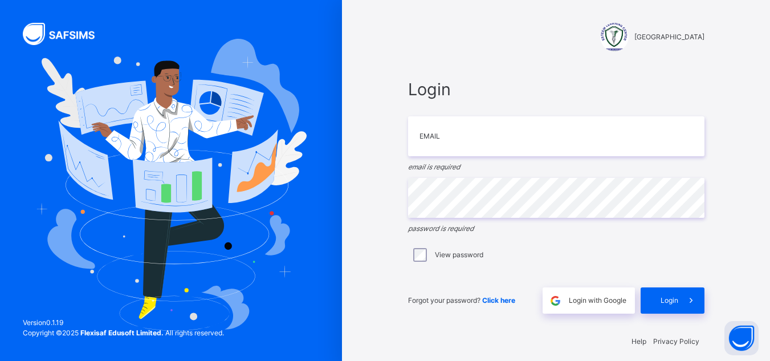
click at [360, 210] on div "ESTEEM LEARNING CENTER Login Email email is required Password password is requi…" at bounding box center [556, 185] width 428 height 370
